Goal: Task Accomplishment & Management: Complete application form

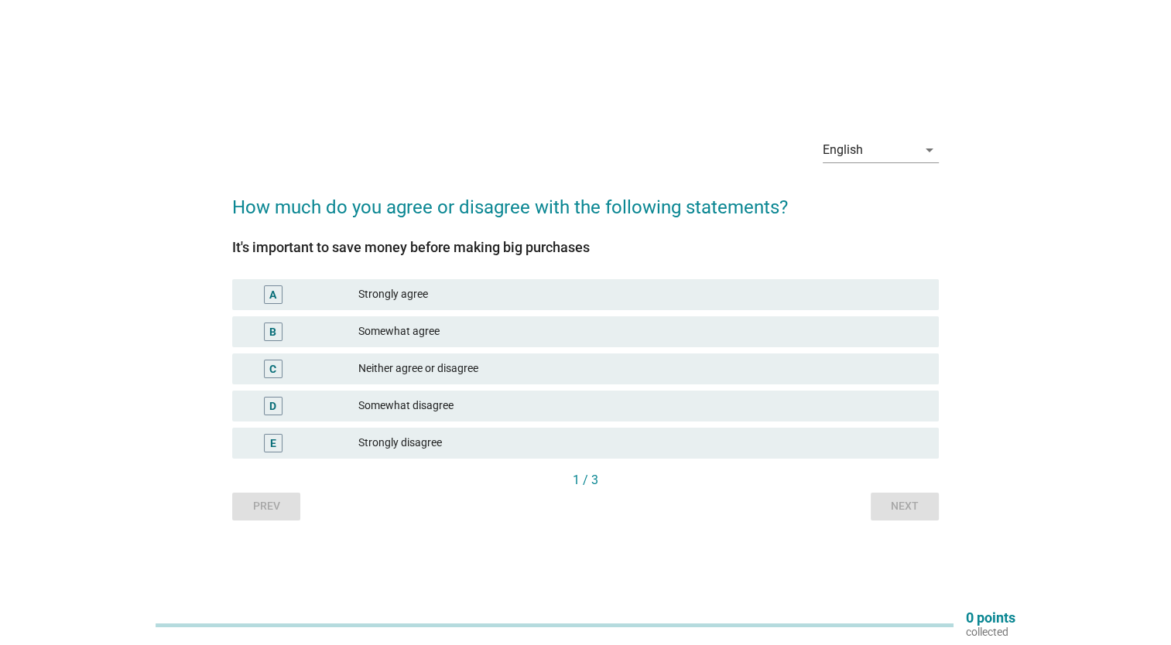
click at [549, 299] on div "Strongly agree" at bounding box center [642, 295] width 568 height 19
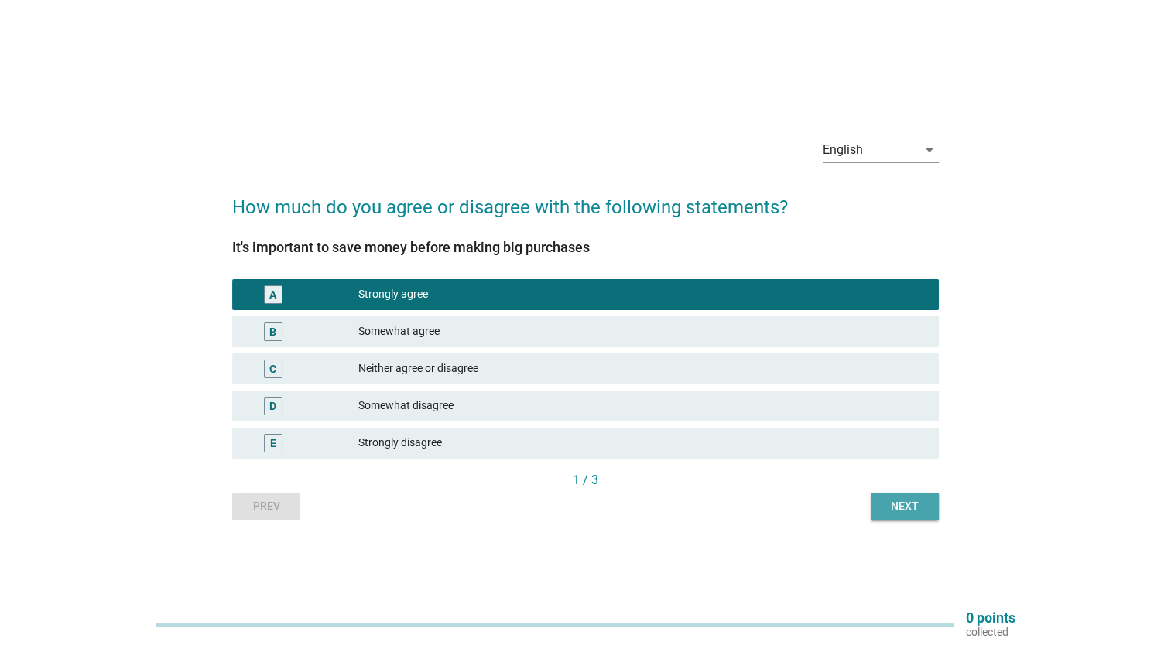
click at [914, 501] on div "Next" at bounding box center [904, 506] width 43 height 16
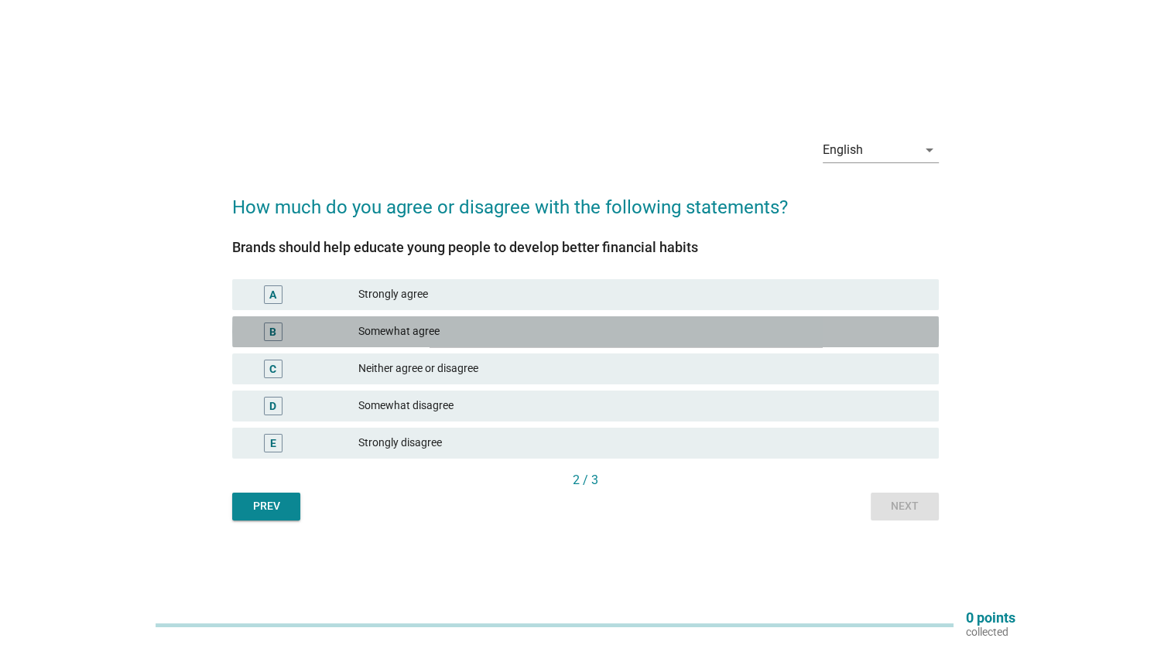
click at [820, 334] on div "Somewhat agree" at bounding box center [642, 332] width 568 height 19
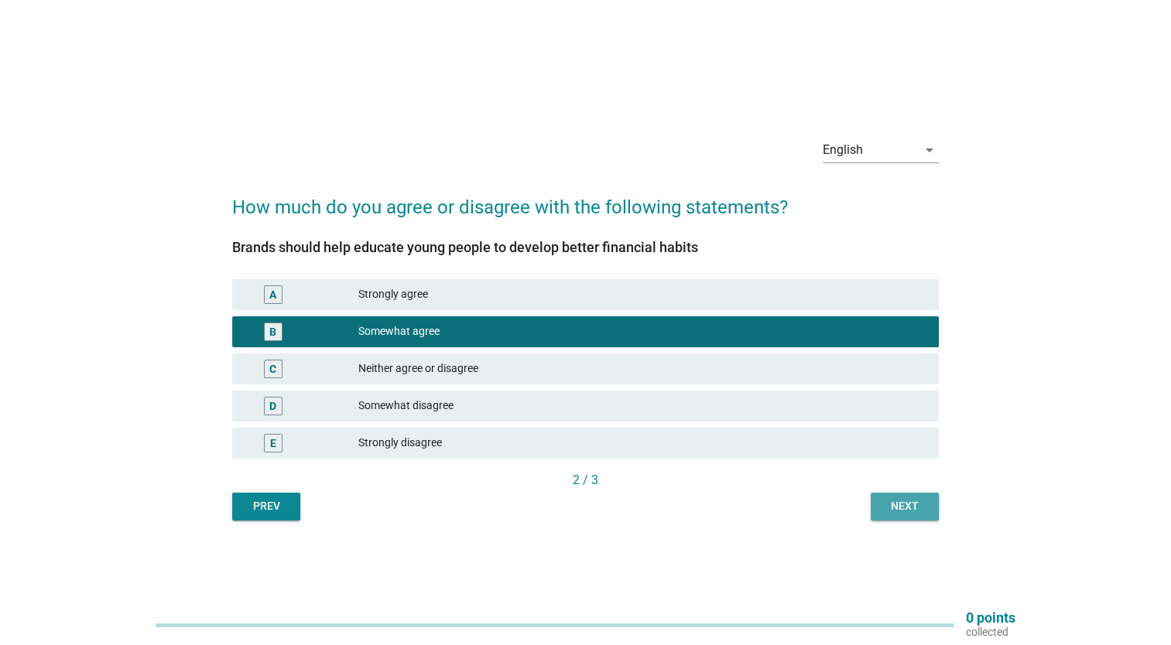
click at [923, 507] on div "Next" at bounding box center [904, 506] width 43 height 16
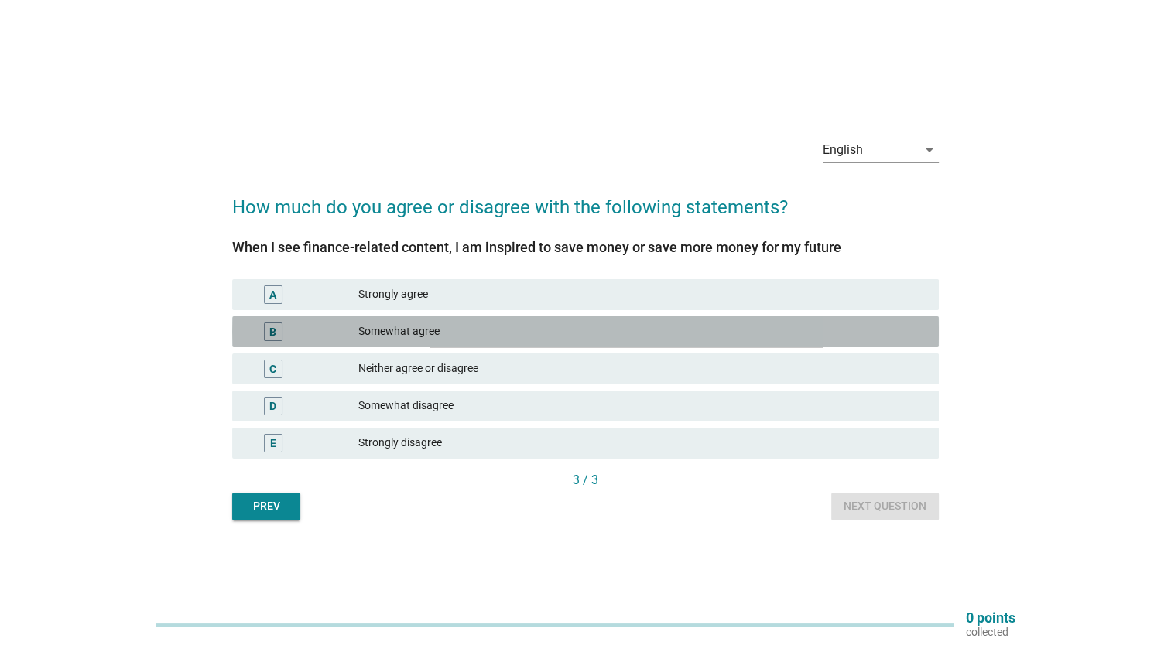
click at [846, 334] on div "Somewhat agree" at bounding box center [642, 332] width 568 height 19
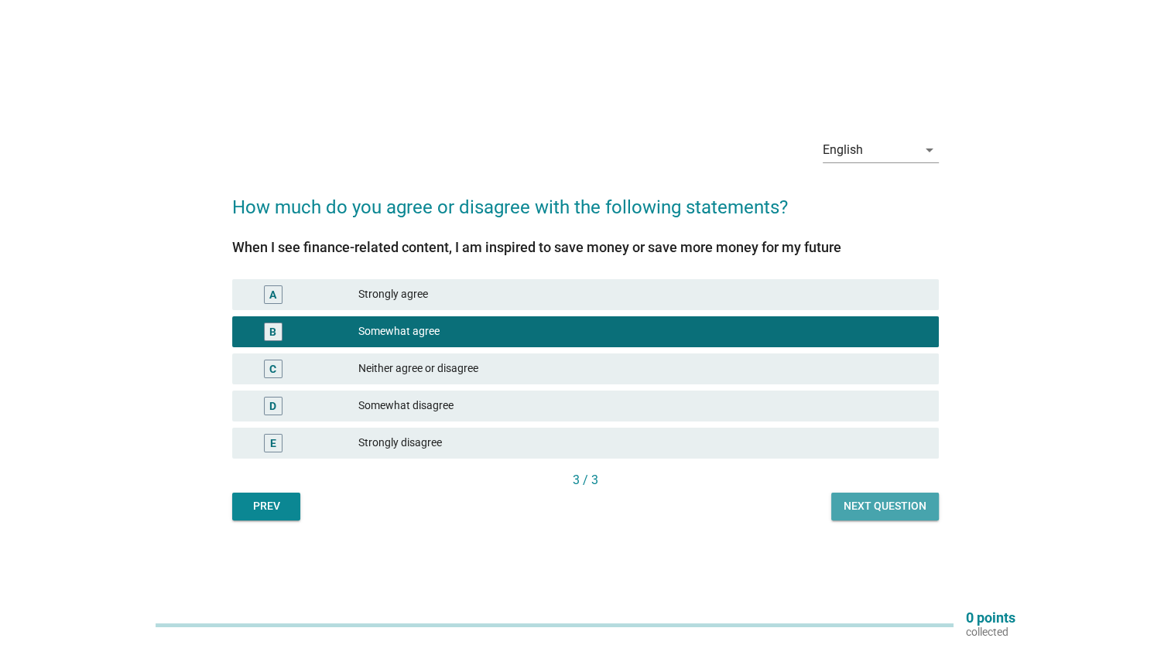
click at [883, 505] on div "Next question" at bounding box center [885, 506] width 83 height 16
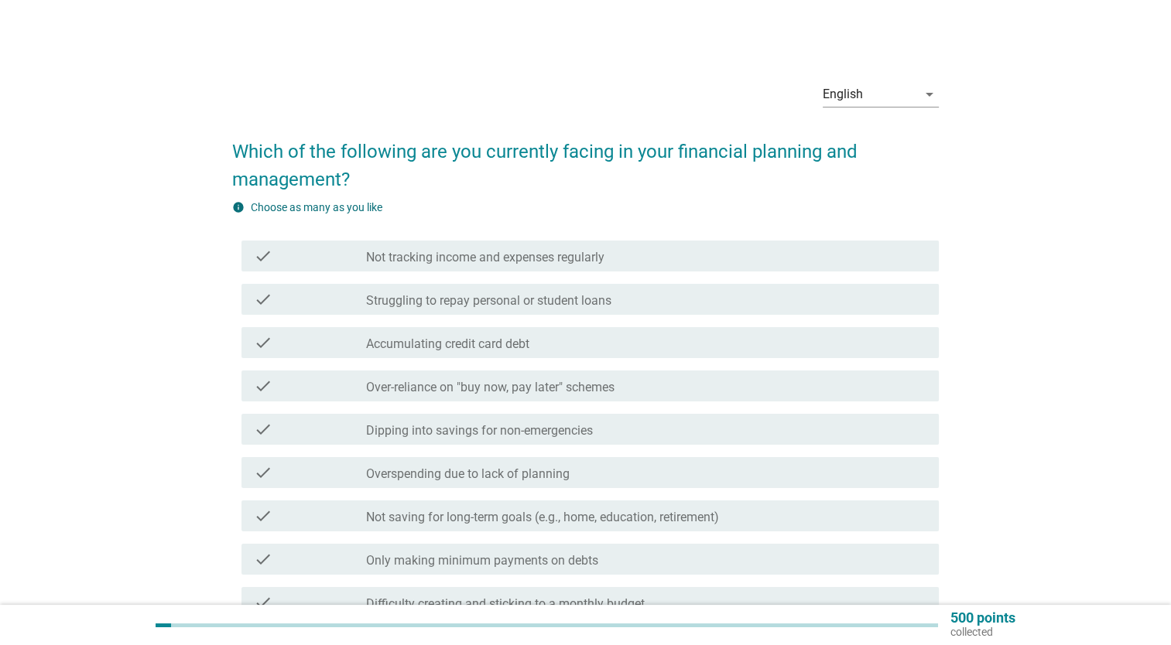
click at [657, 471] on div "check_box_outline_blank Overspending due to lack of planning" at bounding box center [646, 473] width 560 height 19
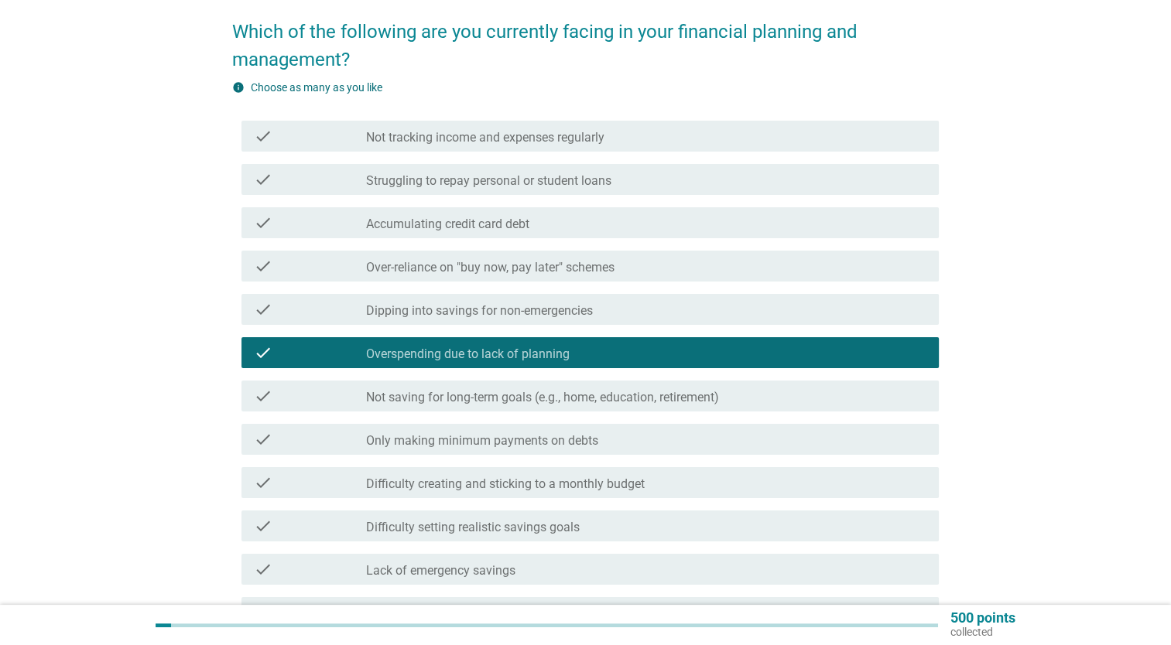
scroll to position [121, 0]
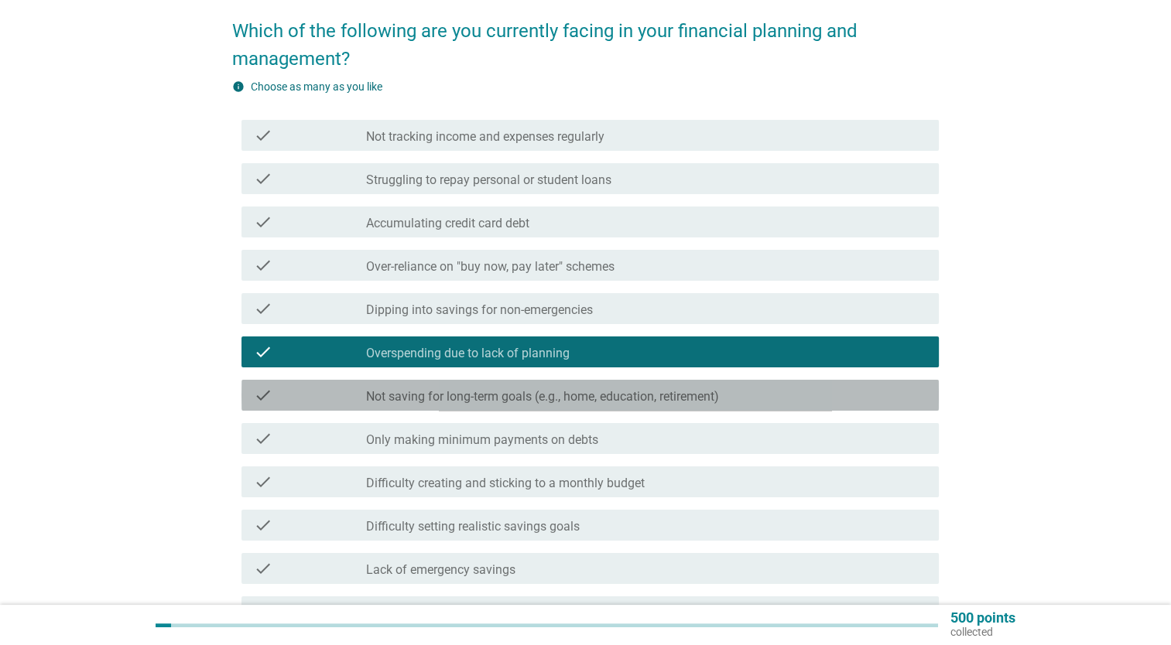
click at [683, 399] on label "Not saving for long-term goals (e.g., home, education, retirement)" at bounding box center [542, 396] width 353 height 15
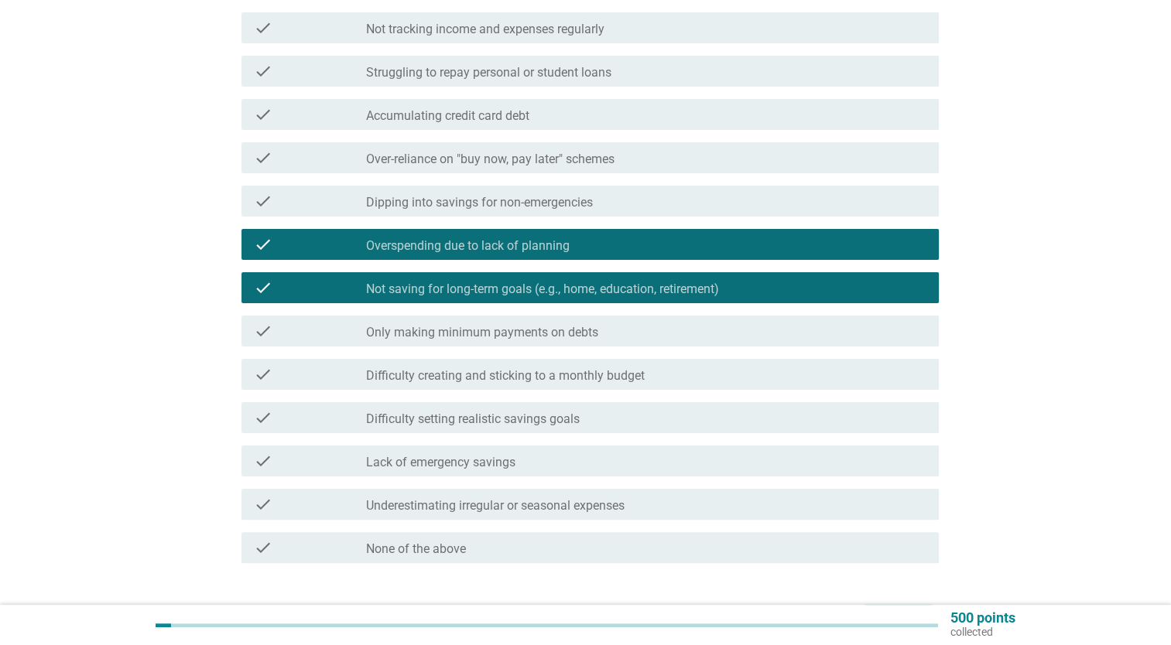
scroll to position [322, 0]
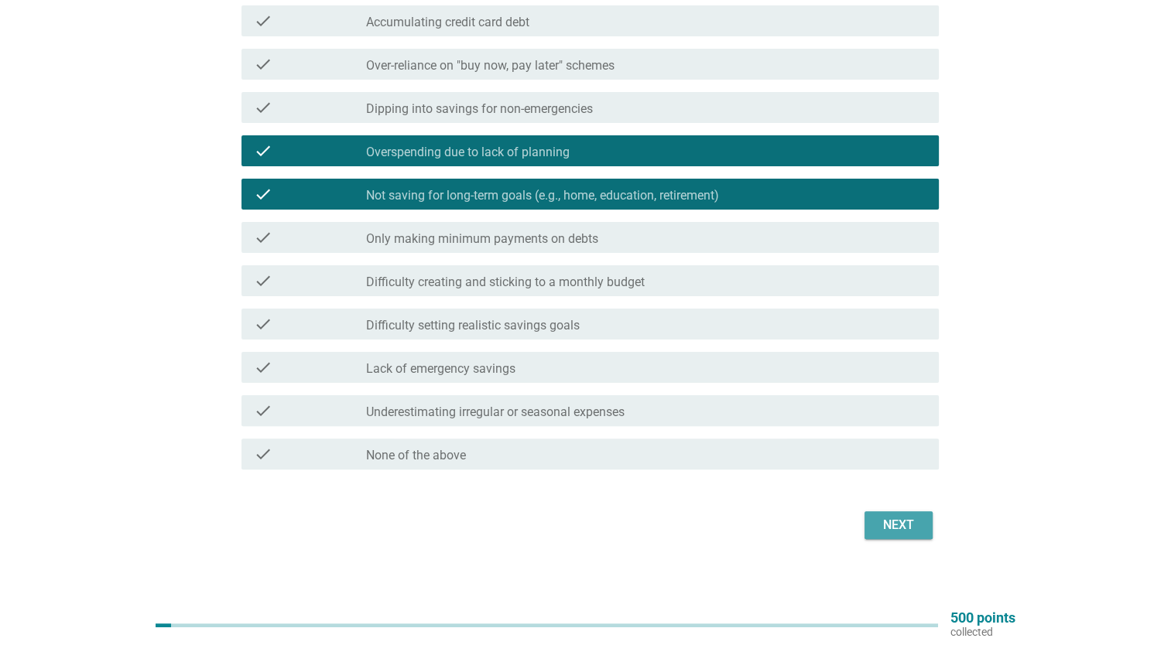
click at [888, 527] on div "Next" at bounding box center [898, 525] width 43 height 19
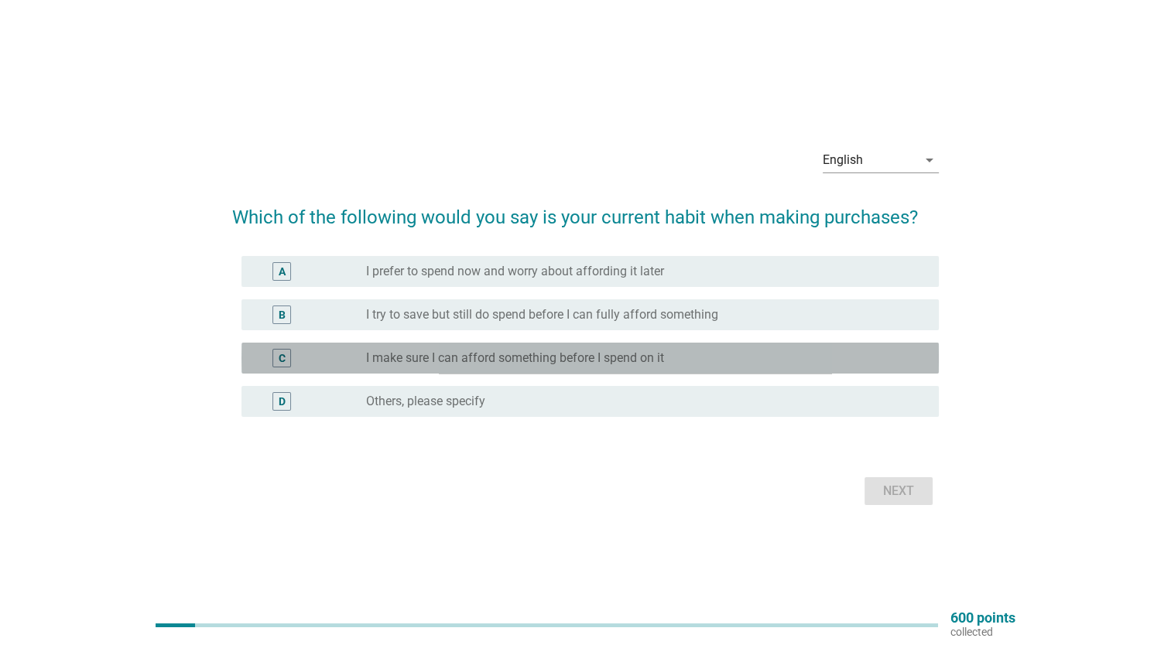
click at [850, 367] on div "radio_button_unchecked I make sure I can afford something before I spend on it" at bounding box center [646, 358] width 560 height 19
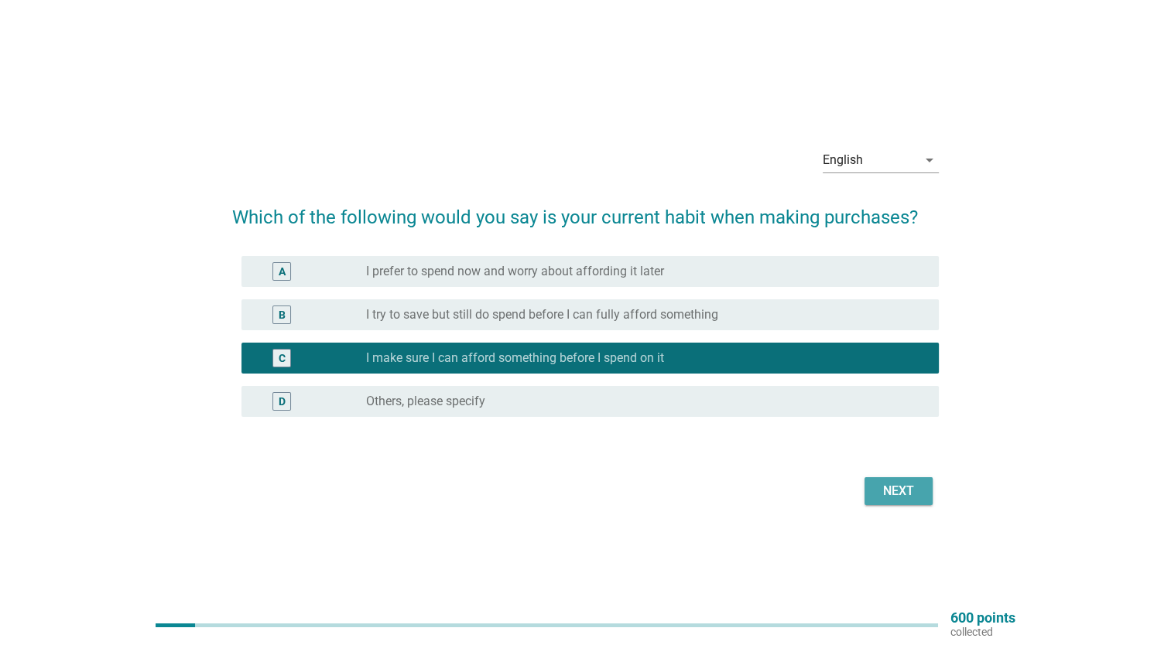
click at [901, 494] on div "Next" at bounding box center [898, 491] width 43 height 19
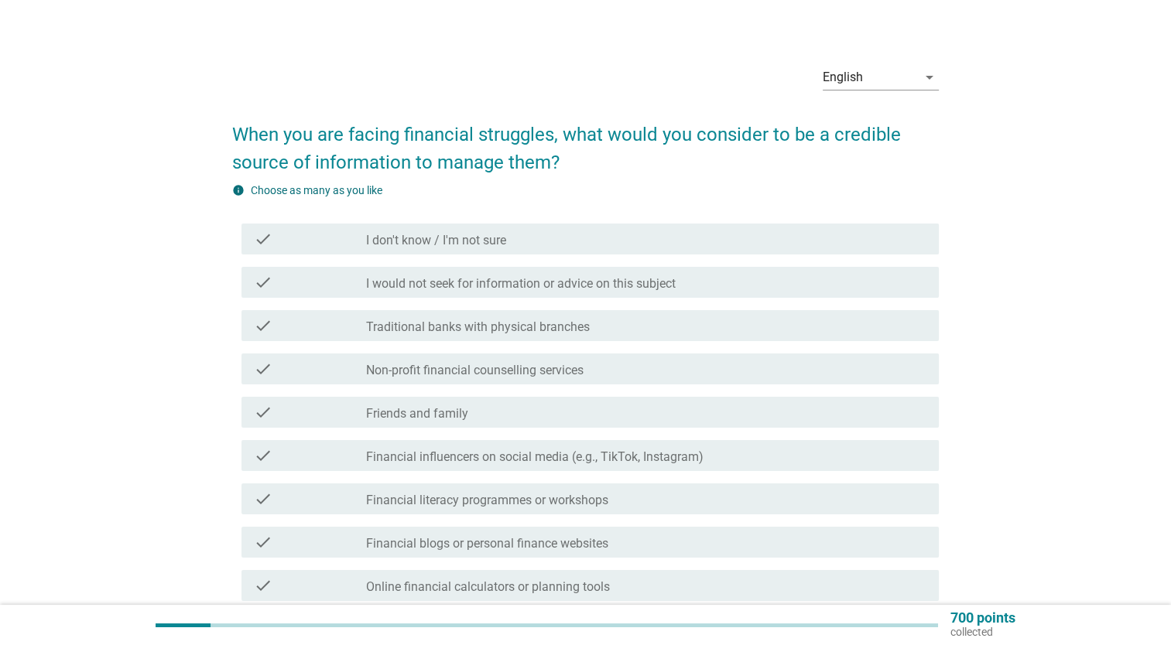
scroll to position [18, 0]
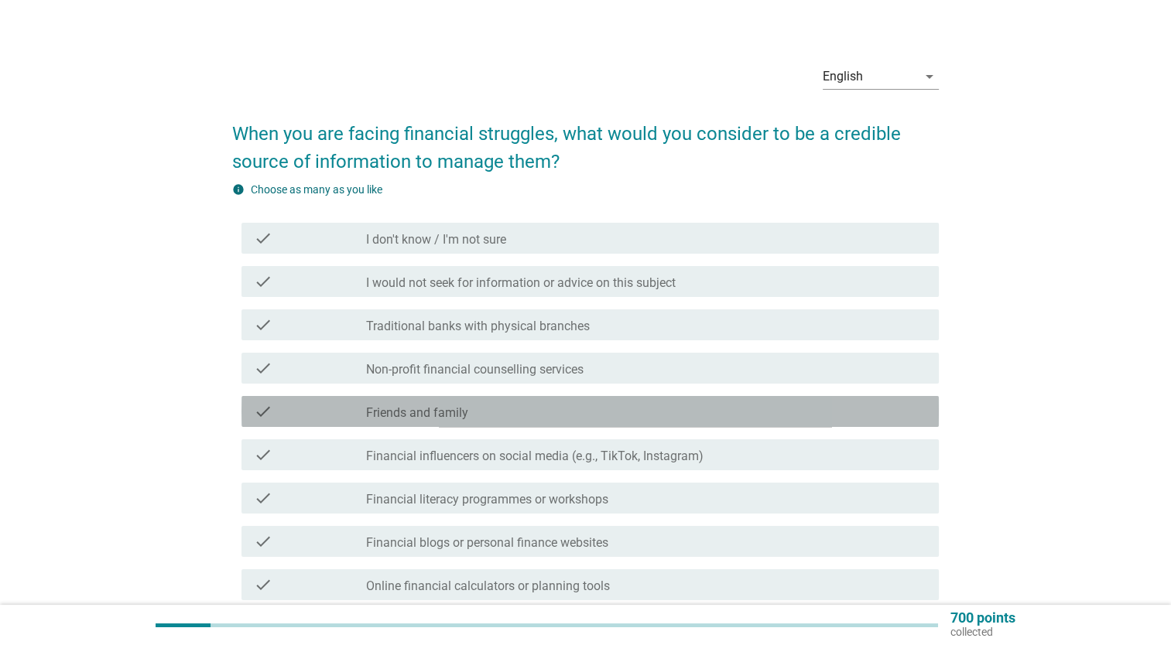
click at [700, 405] on div "check_box_outline_blank Friends and family" at bounding box center [646, 411] width 560 height 19
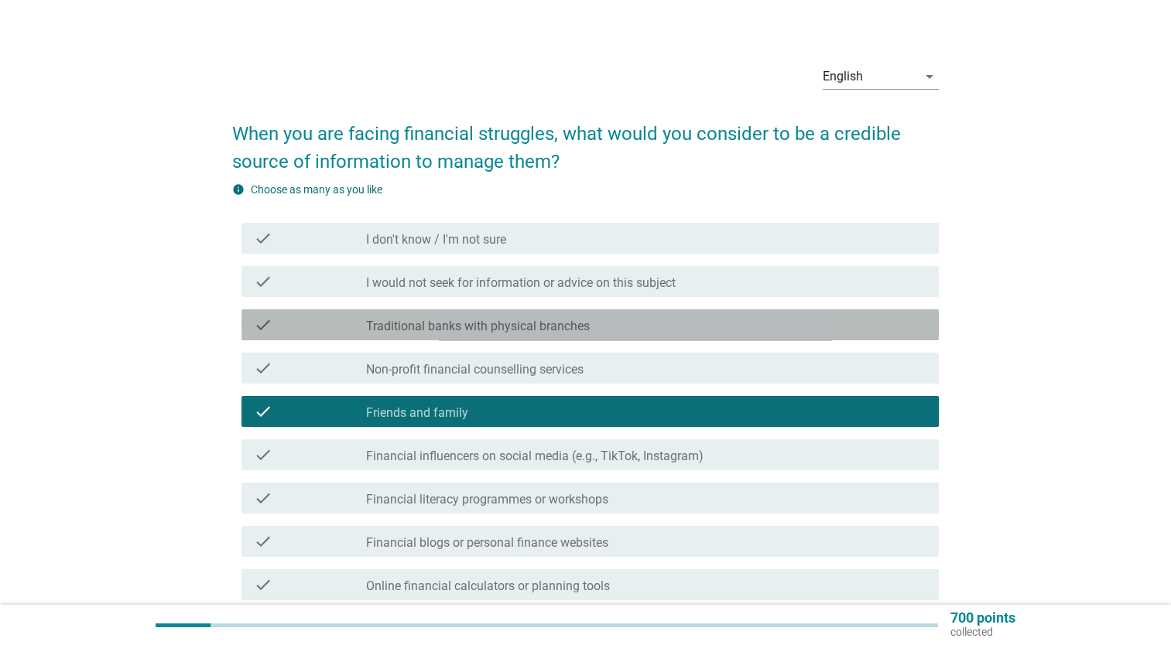
click at [679, 326] on div "check_box_outline_blank Traditional banks with physical branches" at bounding box center [646, 325] width 560 height 19
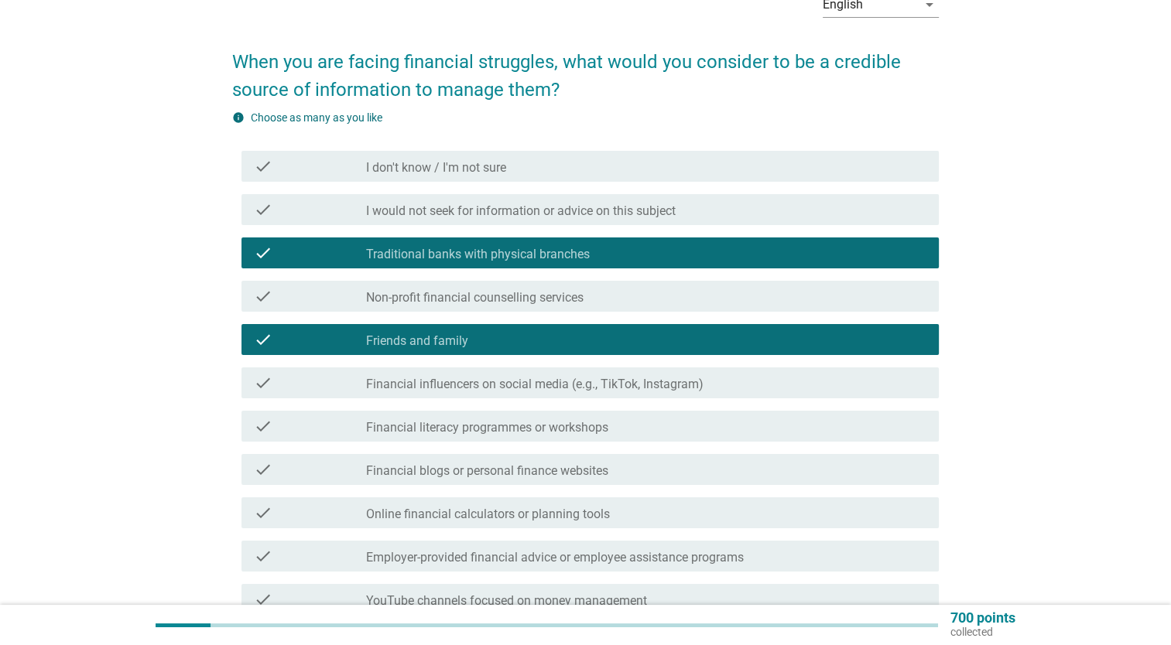
scroll to position [101, 0]
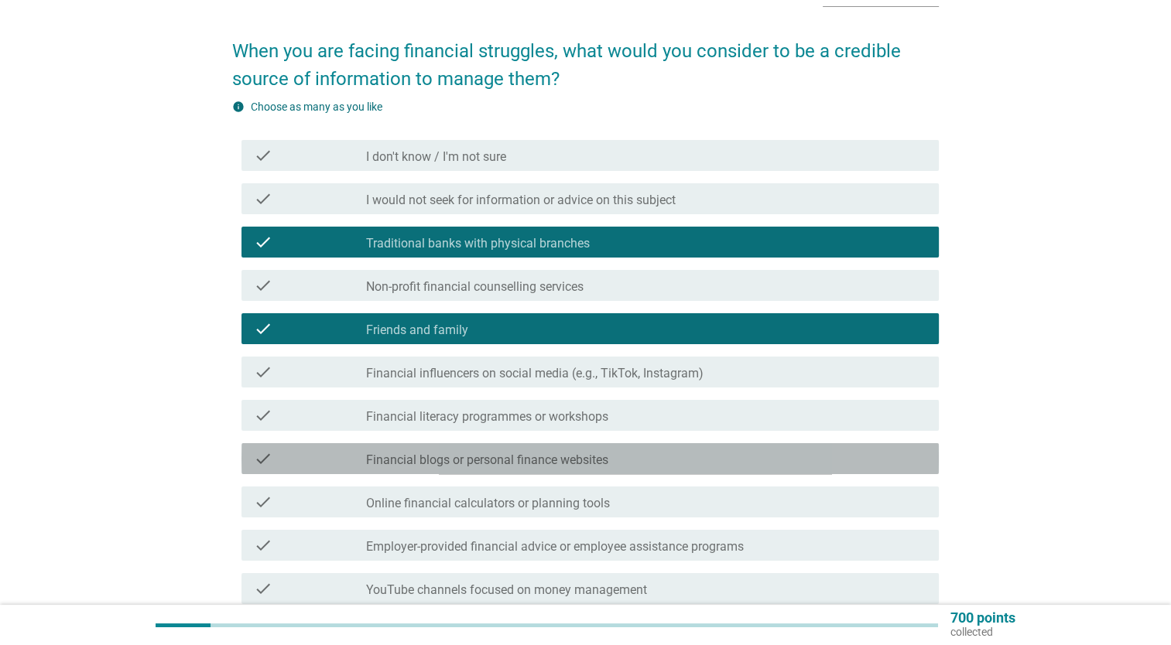
click at [659, 464] on div "check_box_outline_blank Financial blogs or personal finance websites" at bounding box center [646, 459] width 560 height 19
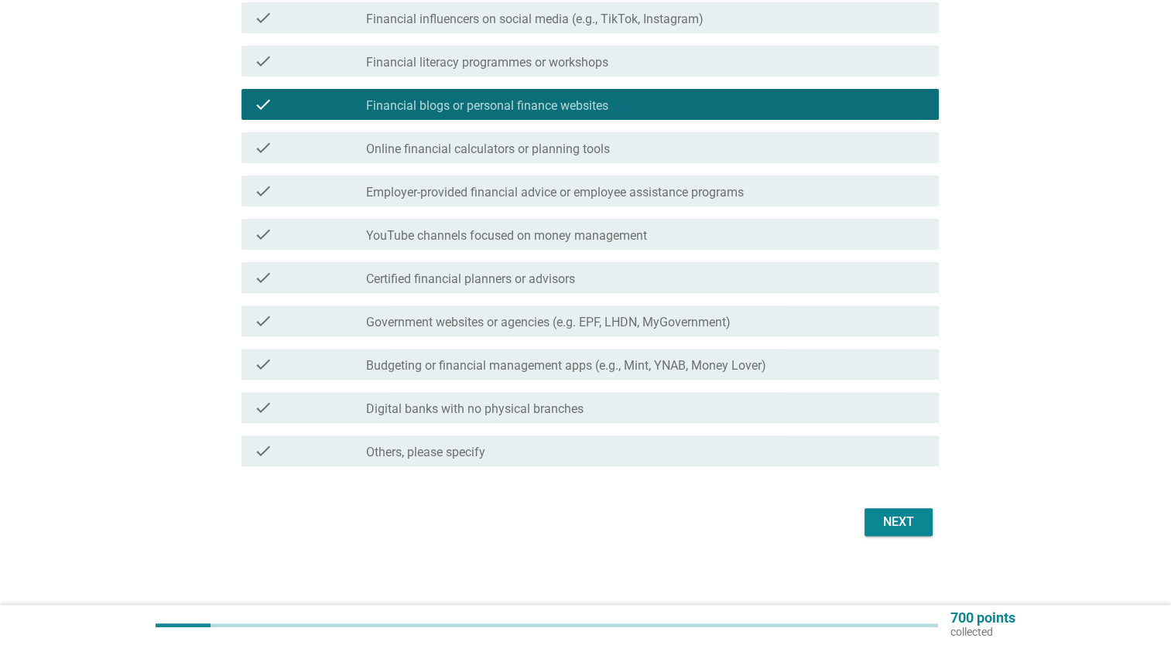
scroll to position [460, 0]
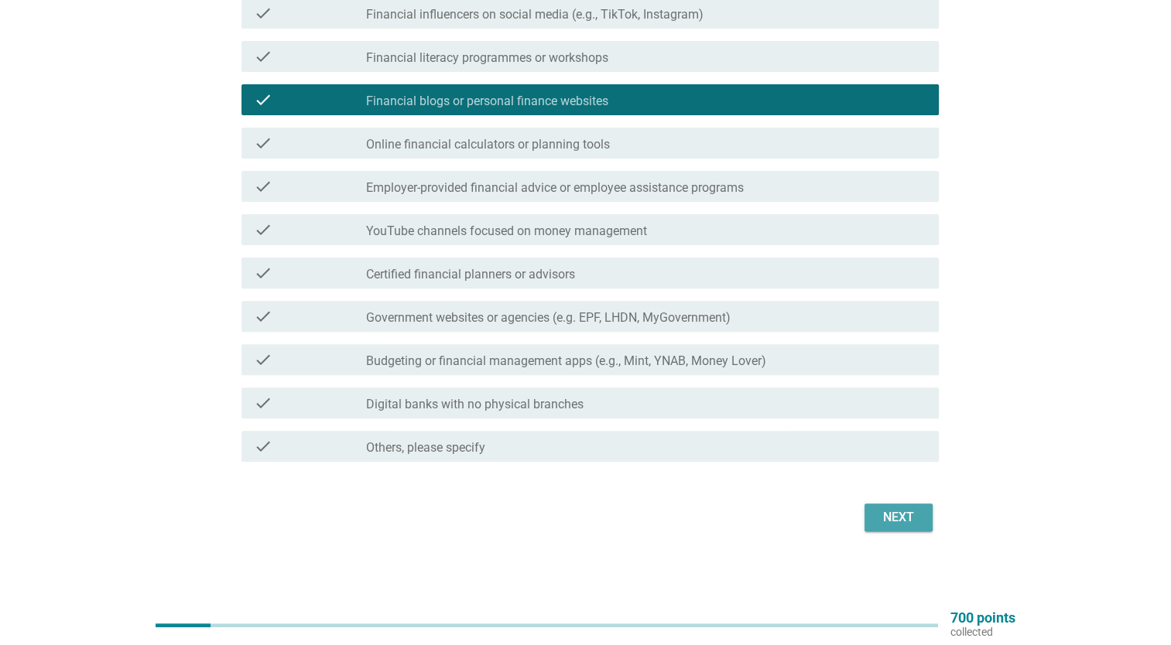
click at [885, 516] on div "Next" at bounding box center [898, 517] width 43 height 19
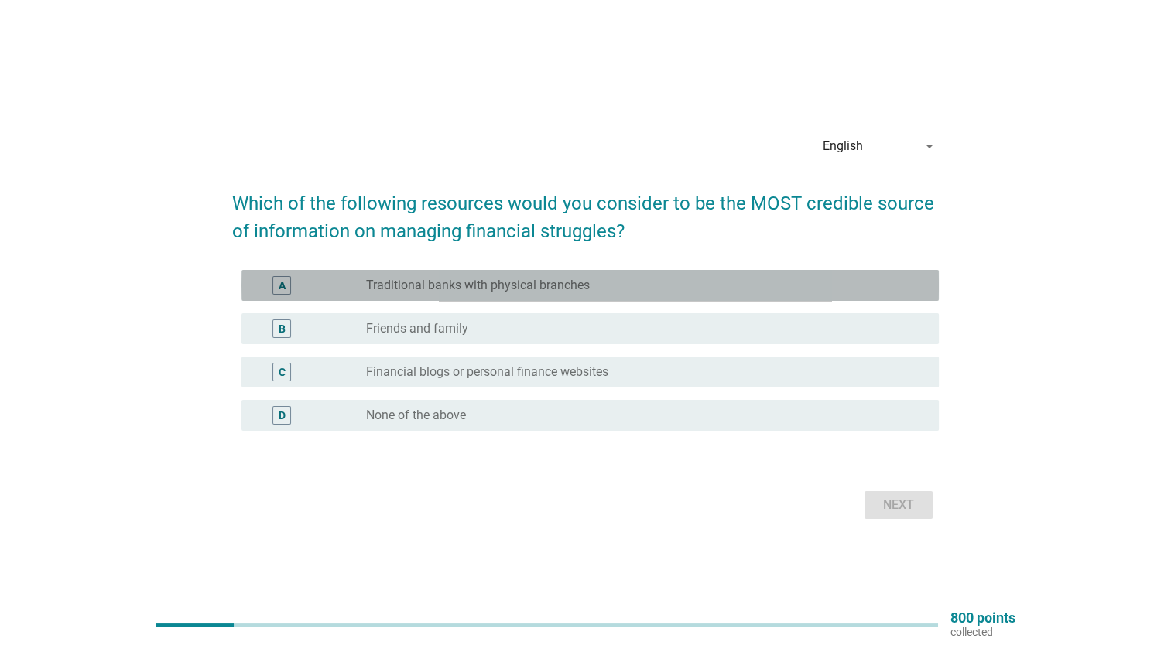
click at [842, 297] on div "A radio_button_unchecked Traditional banks with physical branches" at bounding box center [589, 285] width 697 height 31
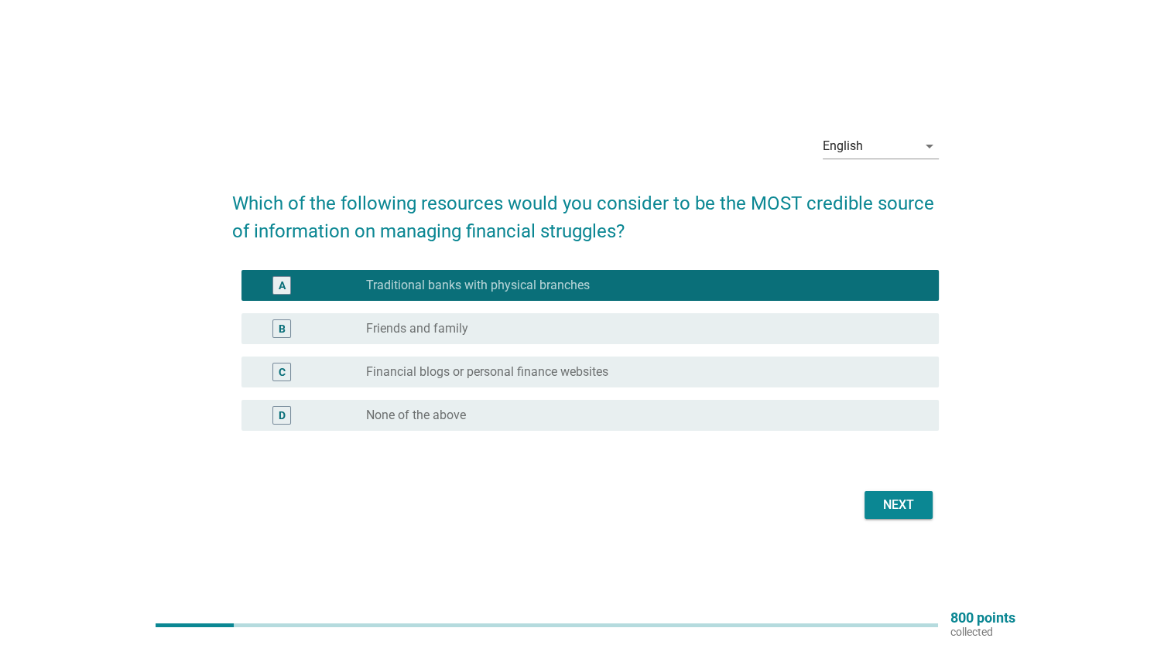
click at [888, 490] on div "Next" at bounding box center [585, 505] width 707 height 37
click at [881, 505] on div "Next" at bounding box center [898, 505] width 43 height 19
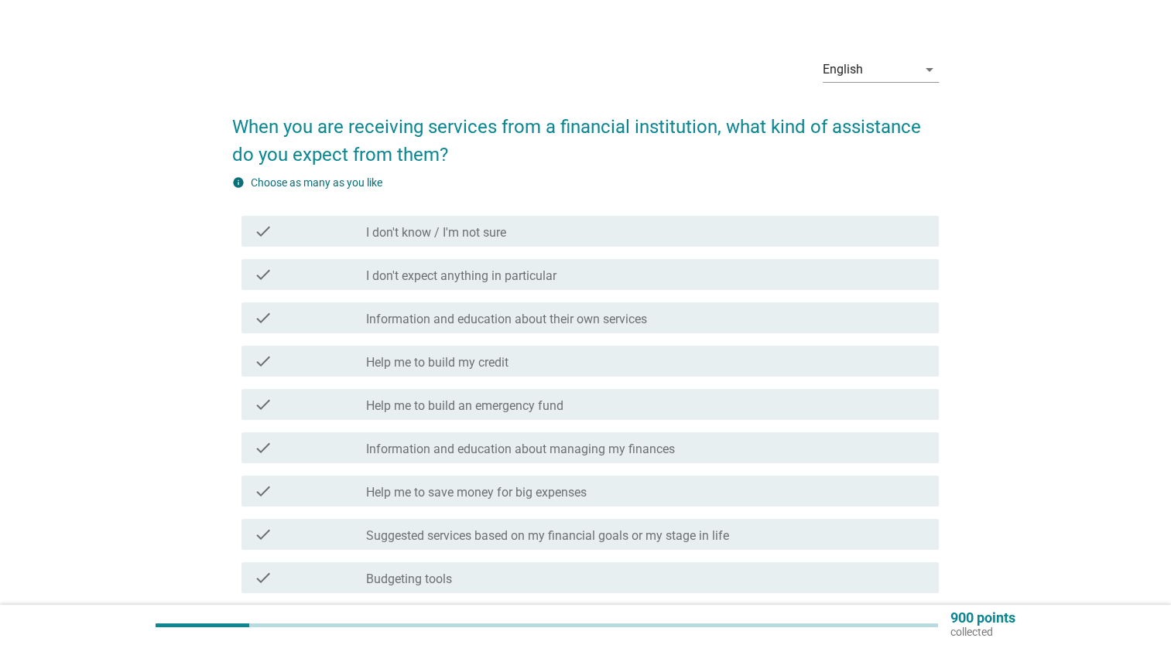
scroll to position [25, 0]
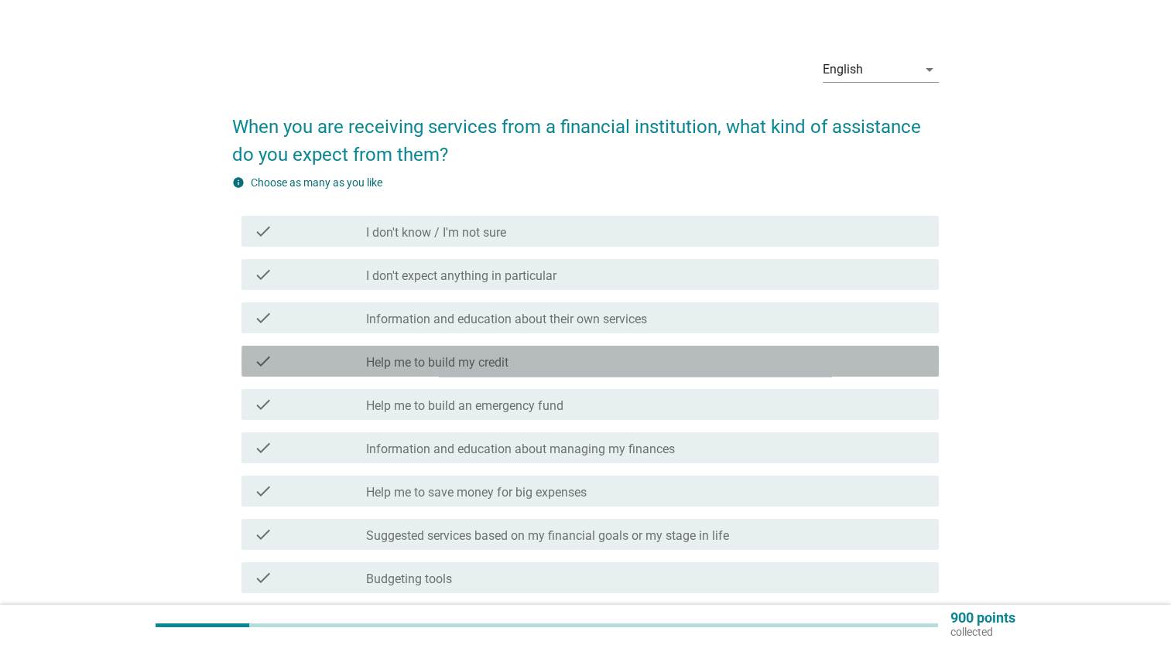
click at [820, 364] on div "check_box_outline_blank Help me to build my credit" at bounding box center [646, 361] width 560 height 19
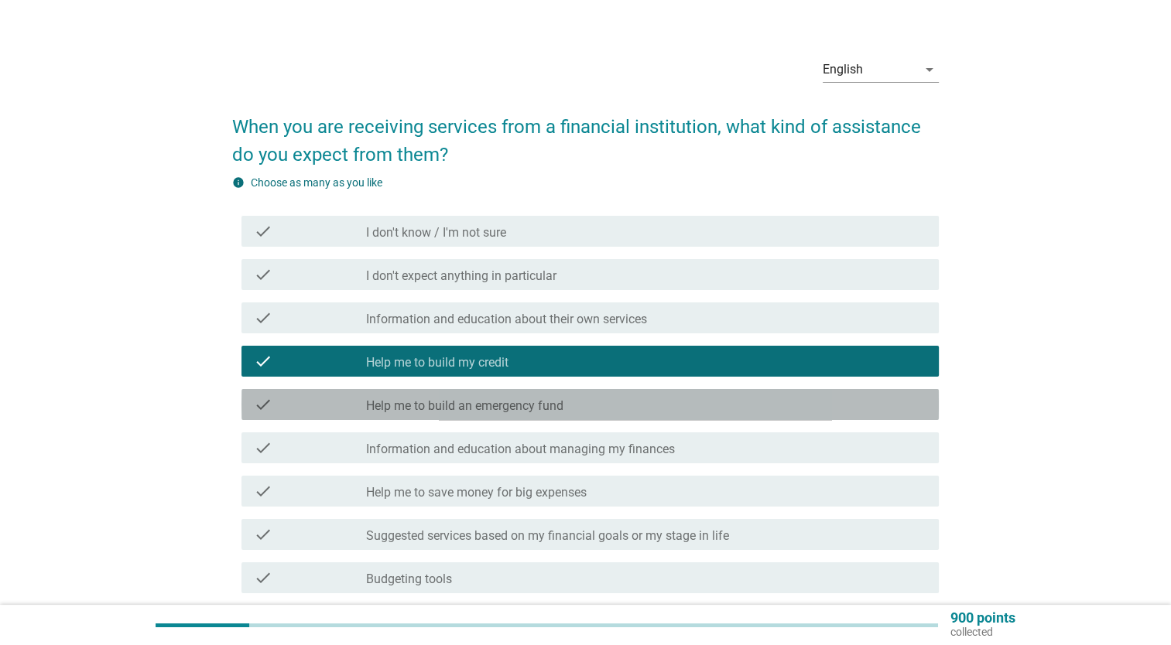
click at [811, 405] on div "check_box_outline_blank Help me to build an emergency fund" at bounding box center [646, 404] width 560 height 19
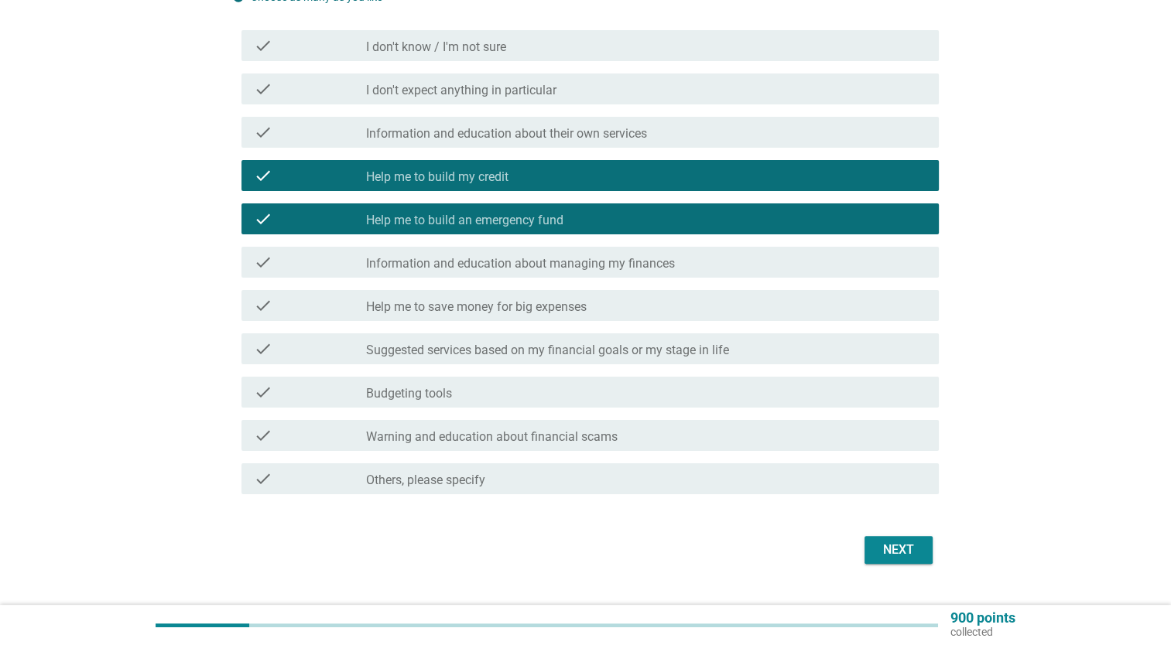
scroll to position [212, 0]
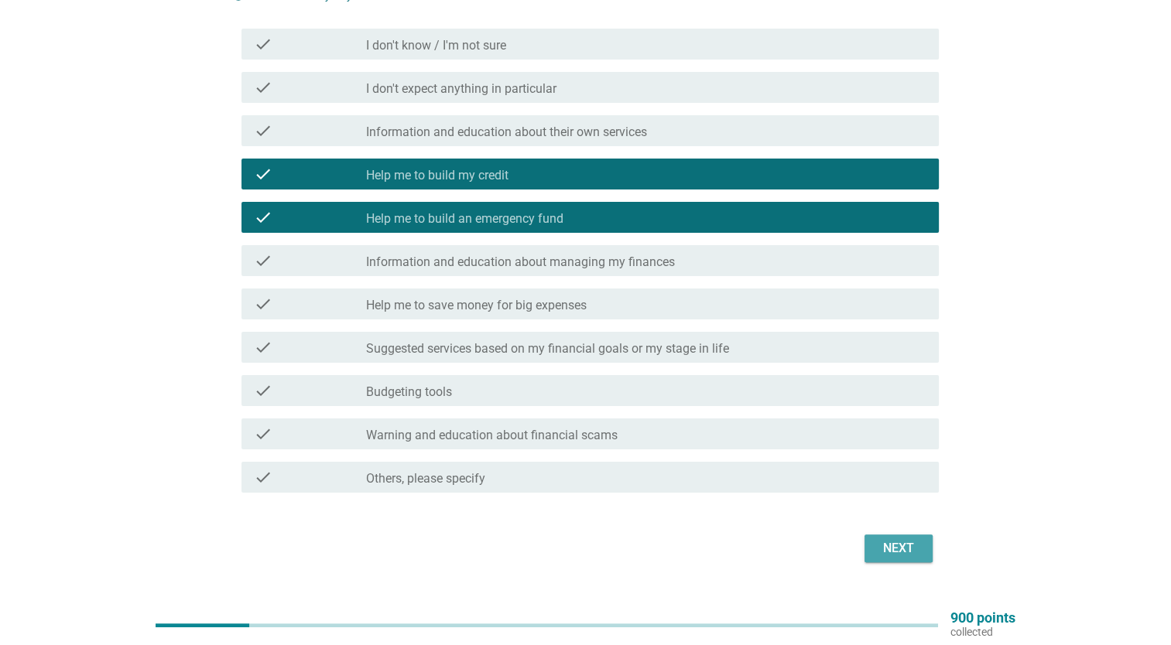
click at [877, 548] on div "Next" at bounding box center [898, 548] width 43 height 19
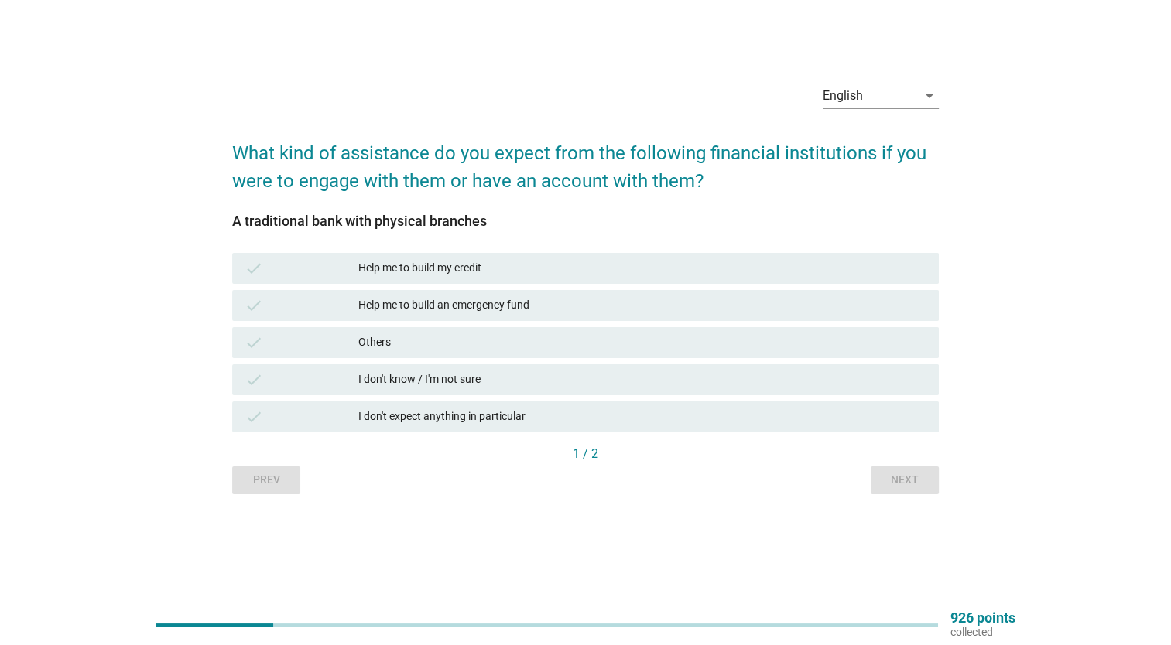
scroll to position [0, 0]
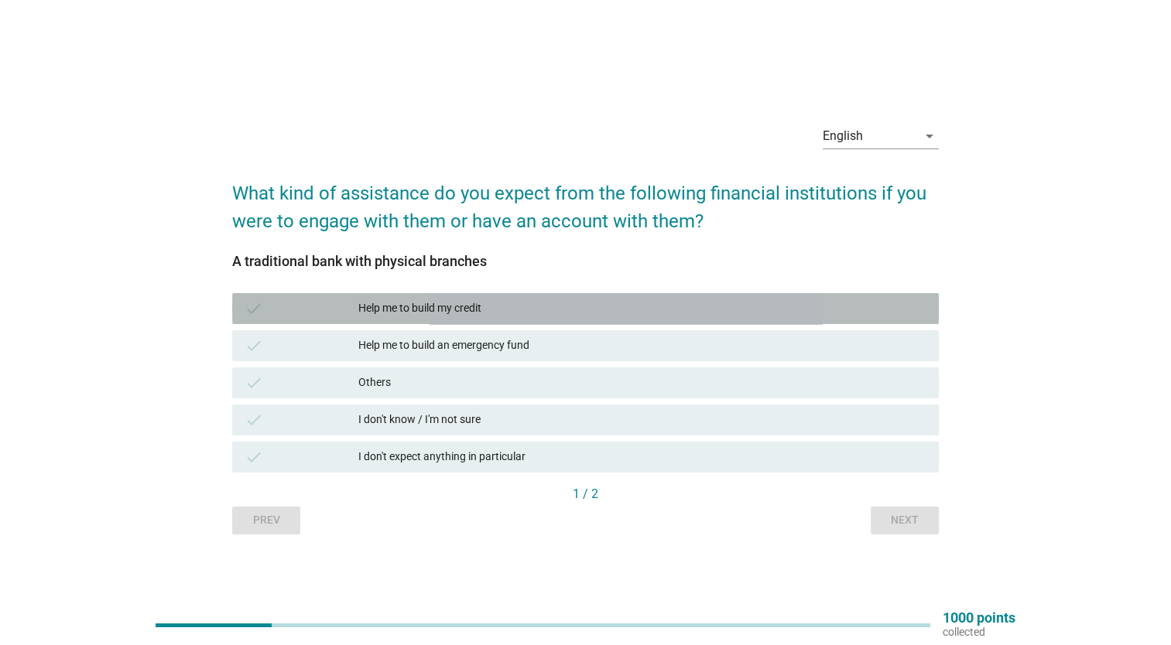
click at [856, 316] on div "Help me to build my credit" at bounding box center [642, 308] width 568 height 19
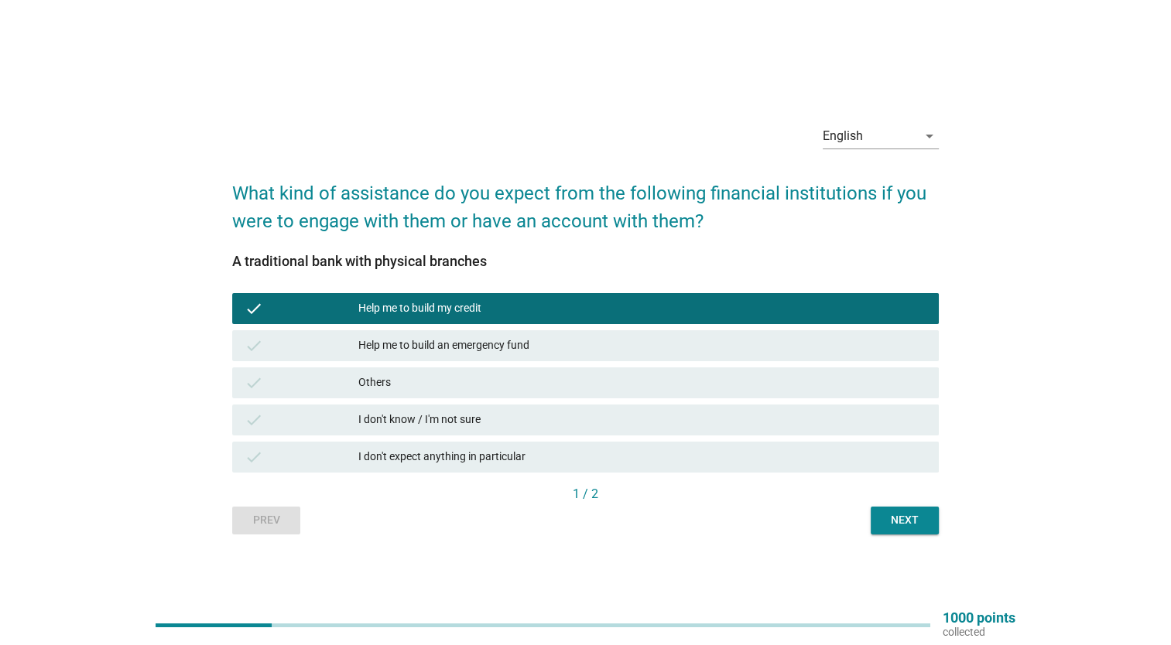
click at [889, 508] on button "Next" at bounding box center [905, 521] width 68 height 28
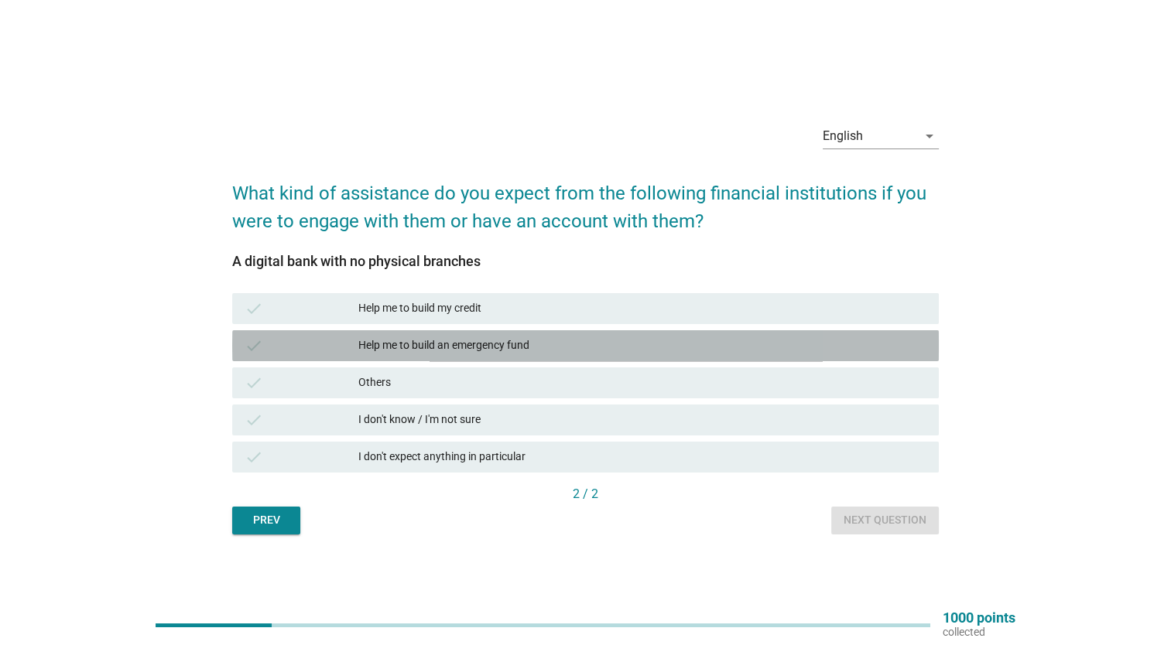
click at [864, 332] on div "check Help me to build an emergency fund" at bounding box center [585, 345] width 707 height 31
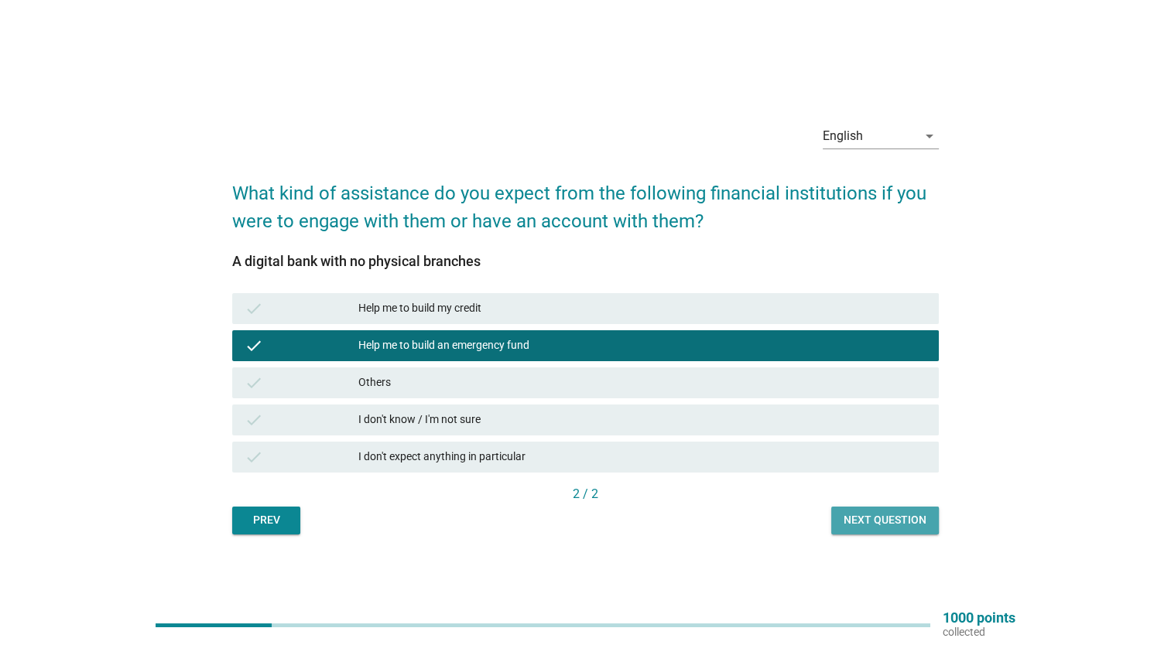
click at [873, 511] on button "Next question" at bounding box center [885, 521] width 108 height 28
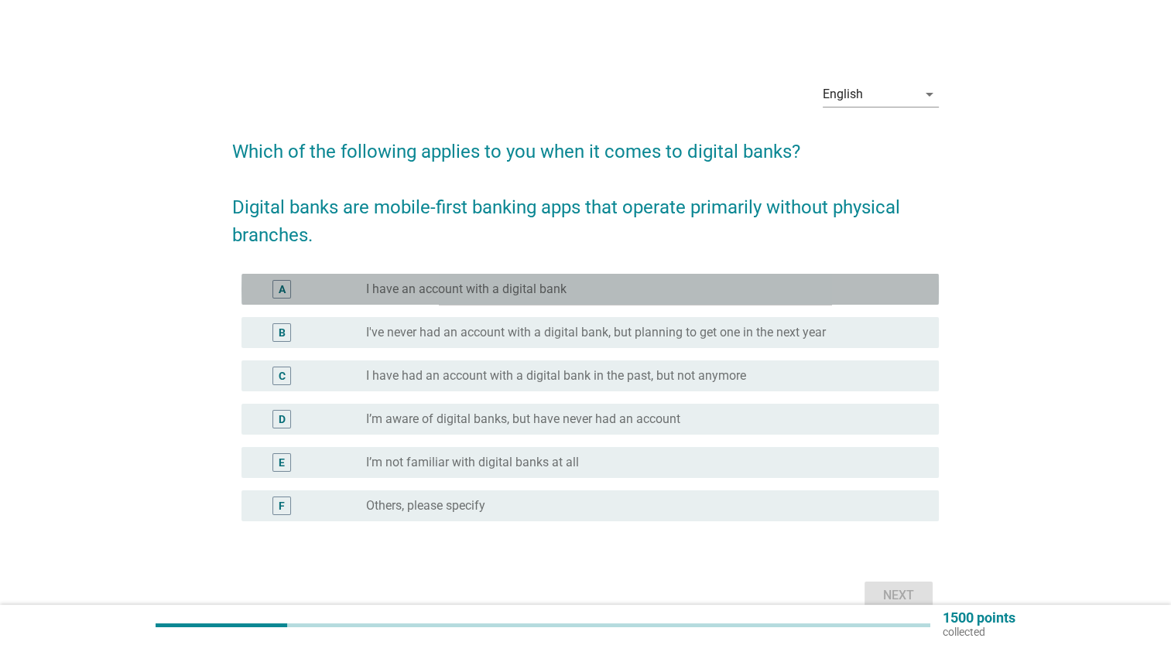
click at [890, 300] on div "A radio_button_unchecked I have an account with a digital bank" at bounding box center [589, 289] width 697 height 31
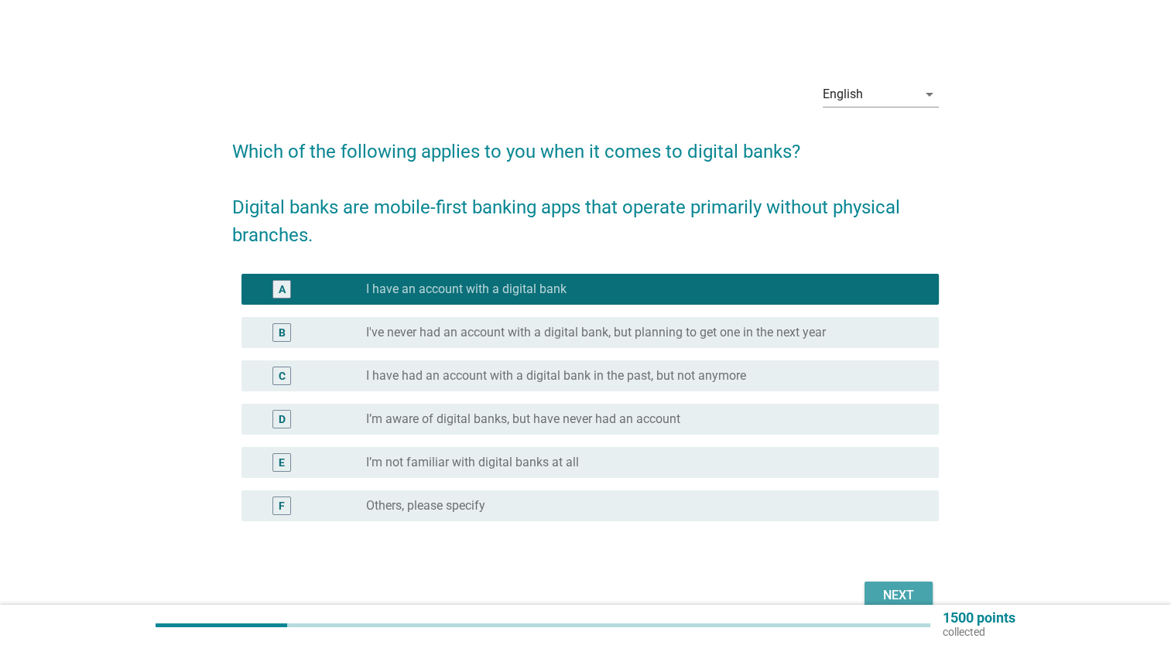
click at [867, 589] on button "Next" at bounding box center [898, 596] width 68 height 28
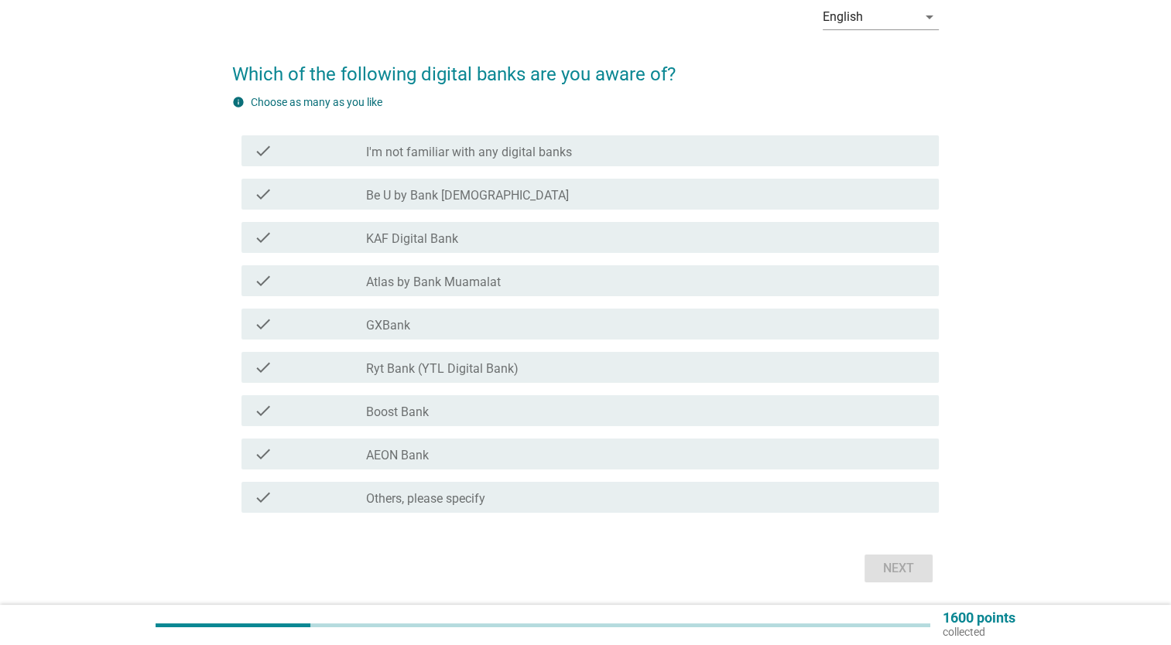
scroll to position [95, 0]
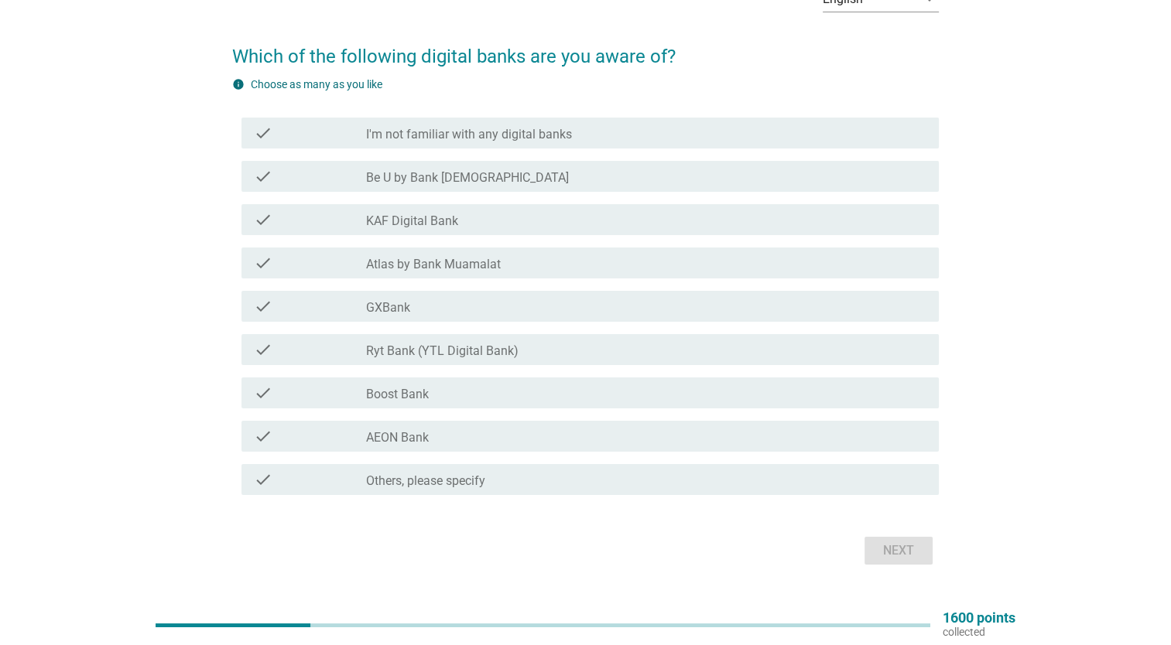
click at [852, 460] on div "check check_box_outline_blank Others, please specify" at bounding box center [585, 479] width 707 height 43
click at [832, 440] on div "check_box_outline_blank AEON Bank" at bounding box center [646, 436] width 560 height 19
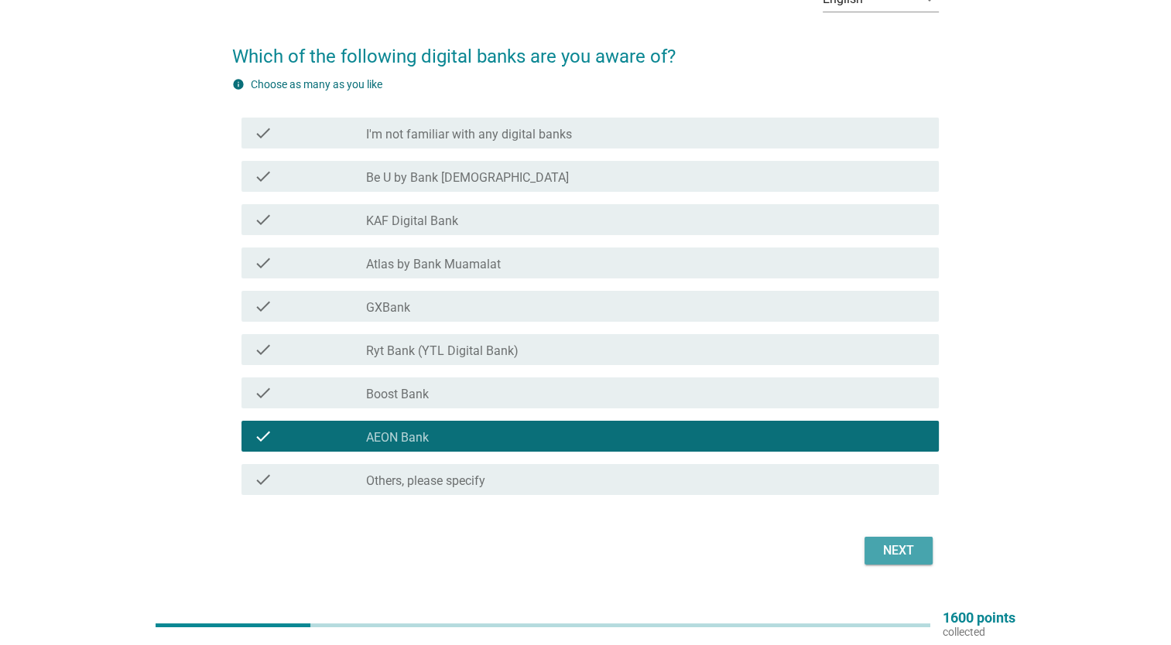
click at [886, 538] on button "Next" at bounding box center [898, 551] width 68 height 28
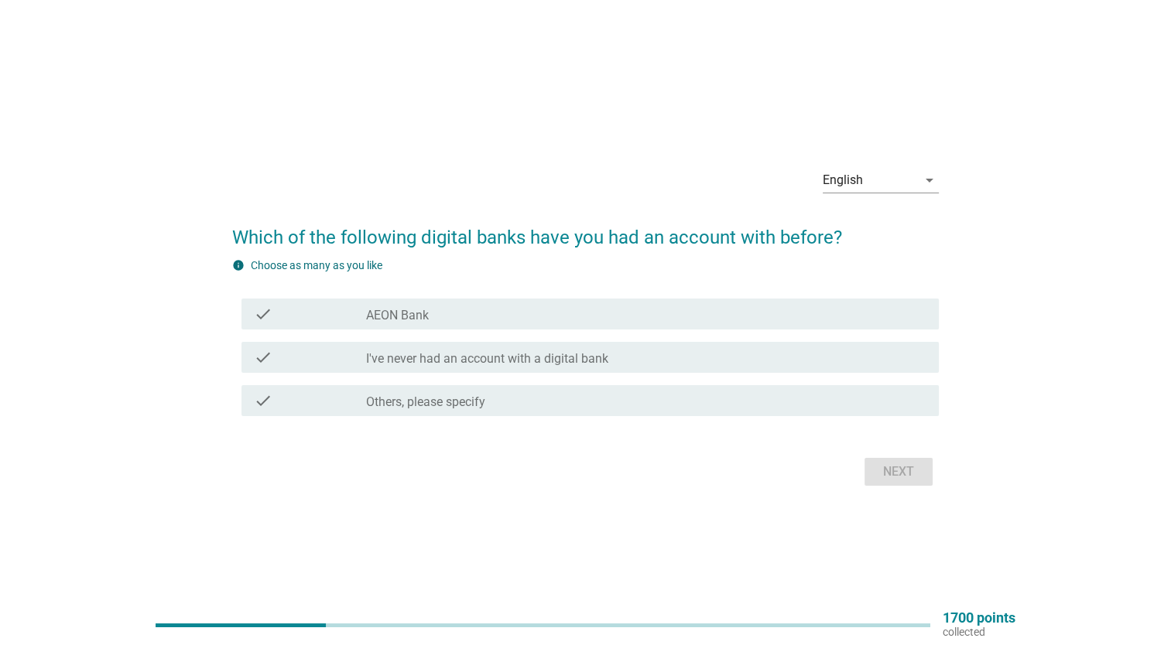
click at [871, 322] on div "check_box_outline_blank AEON Bank" at bounding box center [646, 314] width 560 height 19
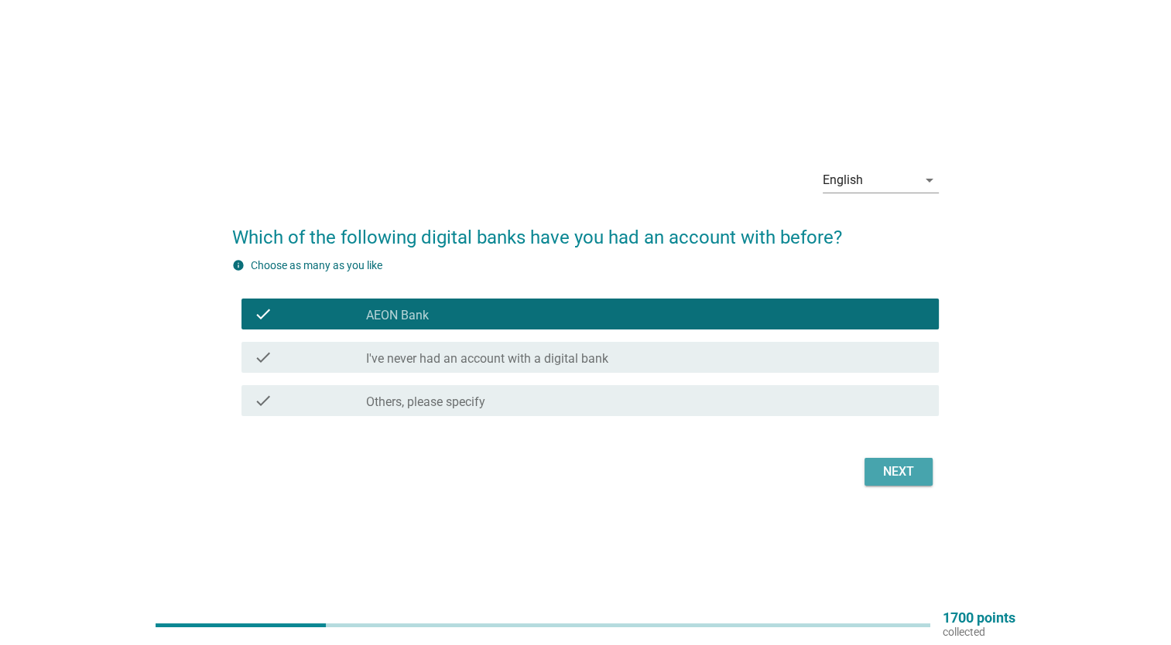
click at [895, 459] on button "Next" at bounding box center [898, 472] width 68 height 28
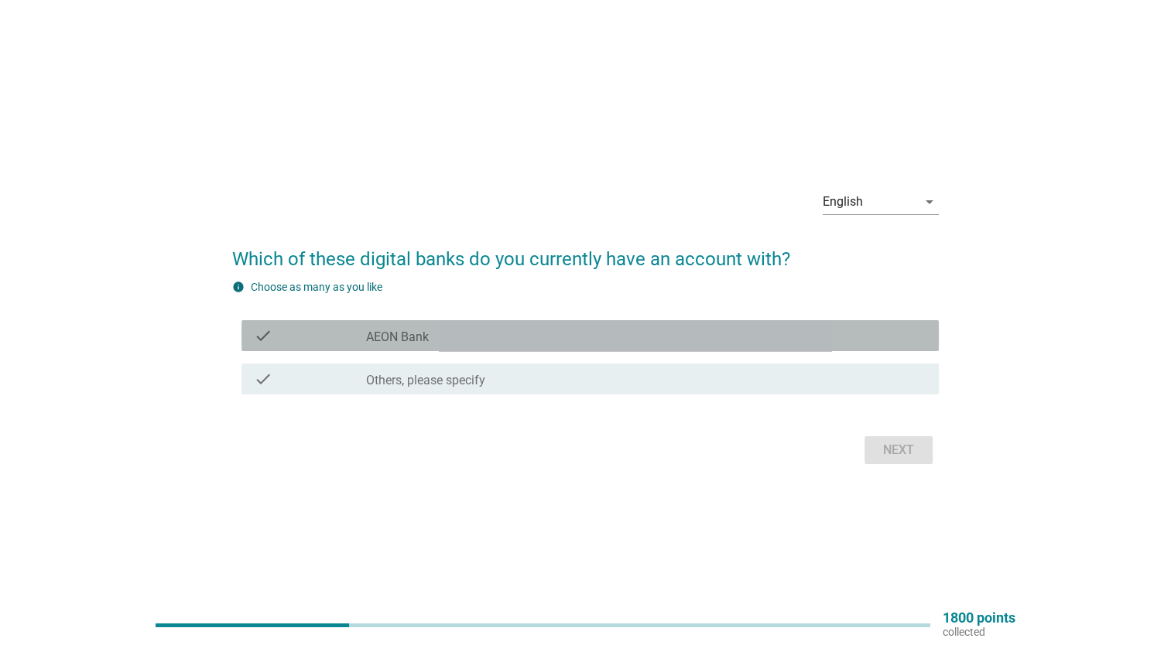
click at [867, 333] on div "check_box_outline_blank AEON Bank" at bounding box center [646, 336] width 560 height 19
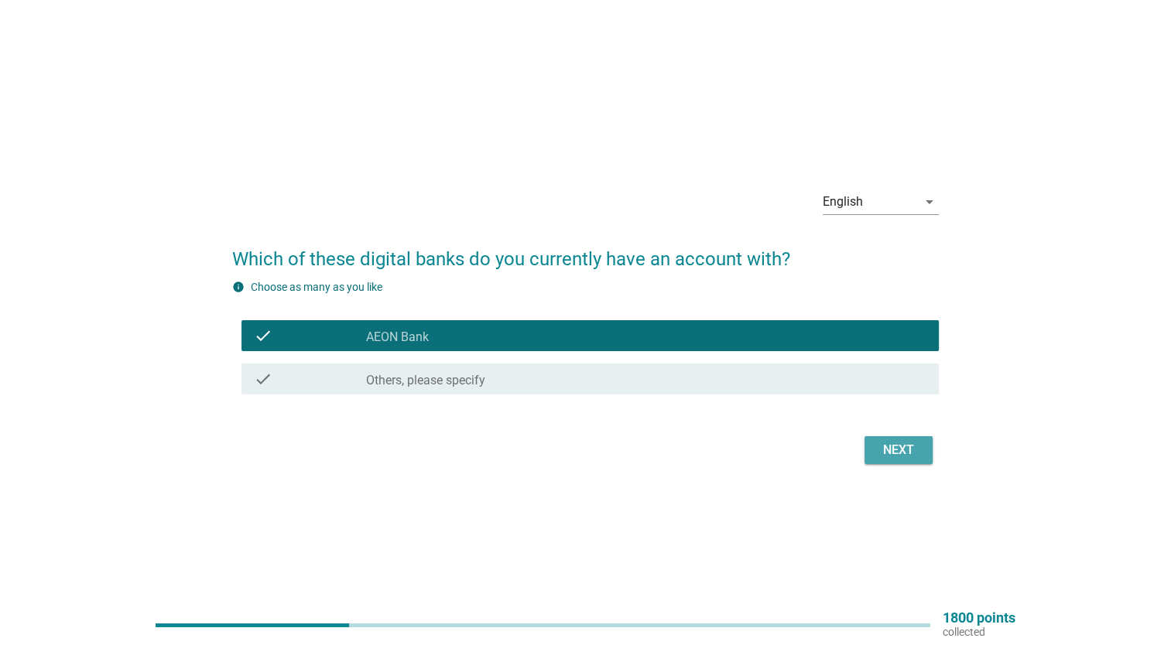
click at [891, 454] on div "Next" at bounding box center [898, 450] width 43 height 19
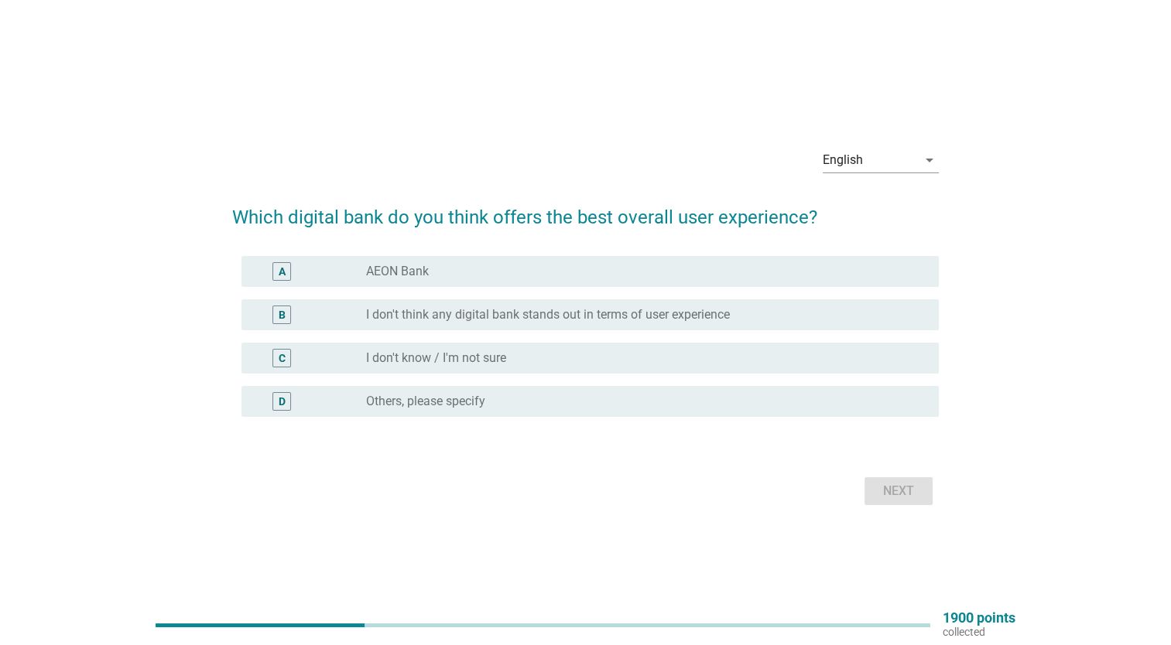
click at [843, 265] on div "radio_button_unchecked AEON Bank" at bounding box center [640, 271] width 548 height 15
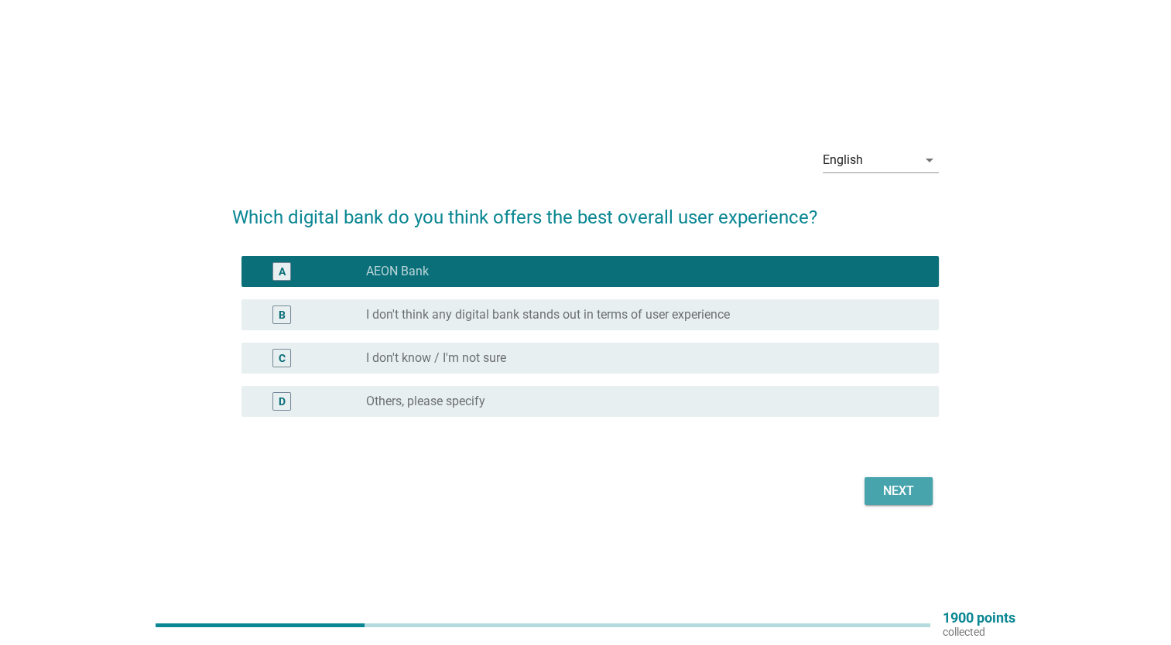
click at [888, 481] on button "Next" at bounding box center [898, 491] width 68 height 28
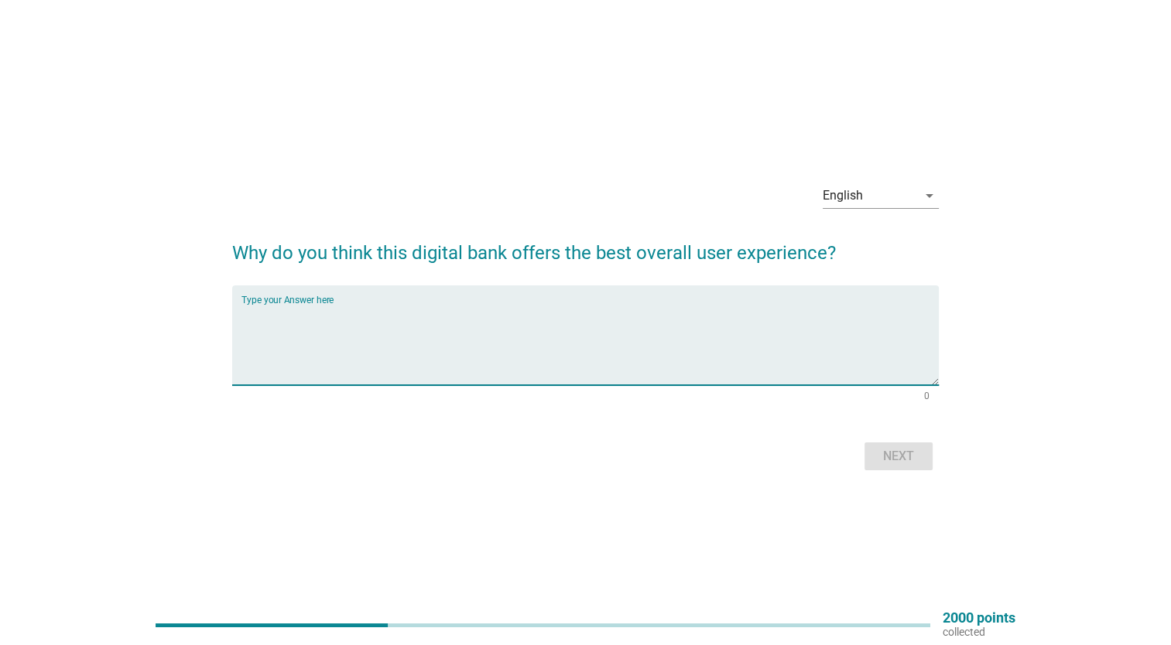
click at [811, 320] on textarea "Type your Answer here" at bounding box center [589, 344] width 697 height 81
type textarea "good and nice"
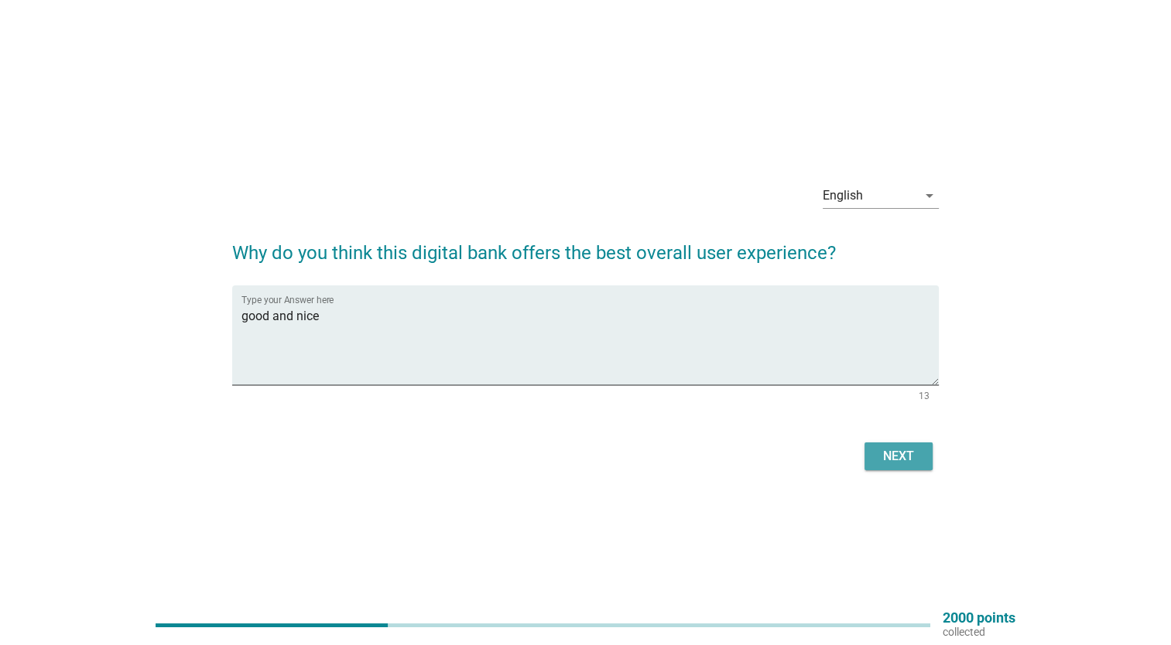
click at [914, 452] on div "Next" at bounding box center [898, 456] width 43 height 19
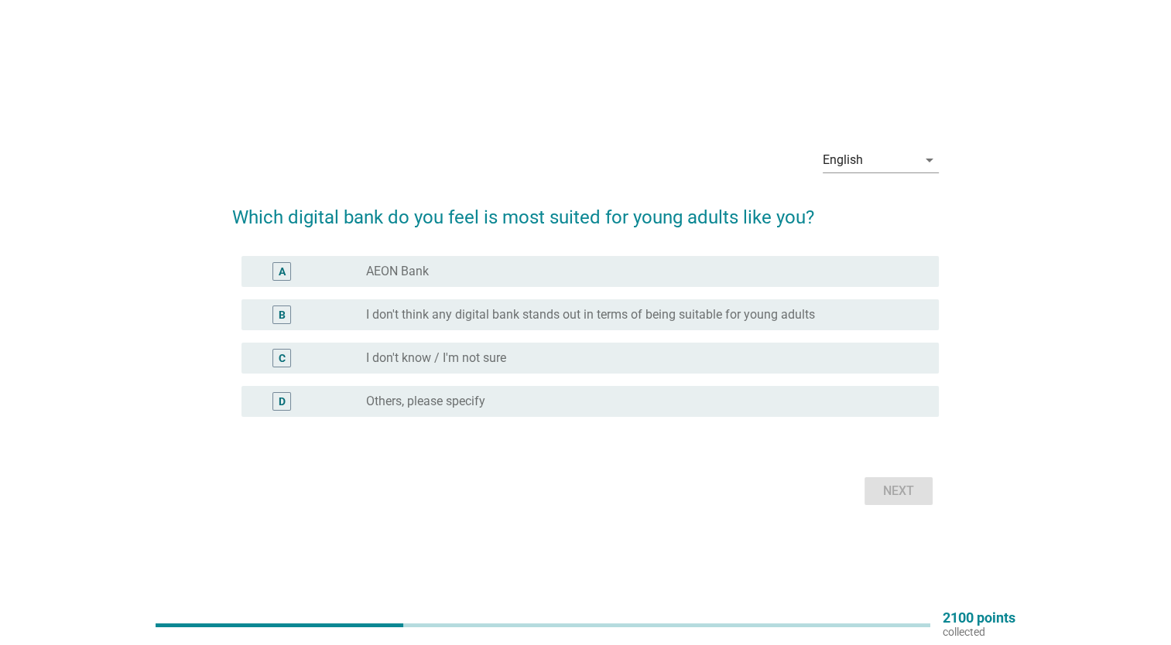
click at [783, 271] on div "radio_button_unchecked AEON Bank" at bounding box center [640, 271] width 548 height 15
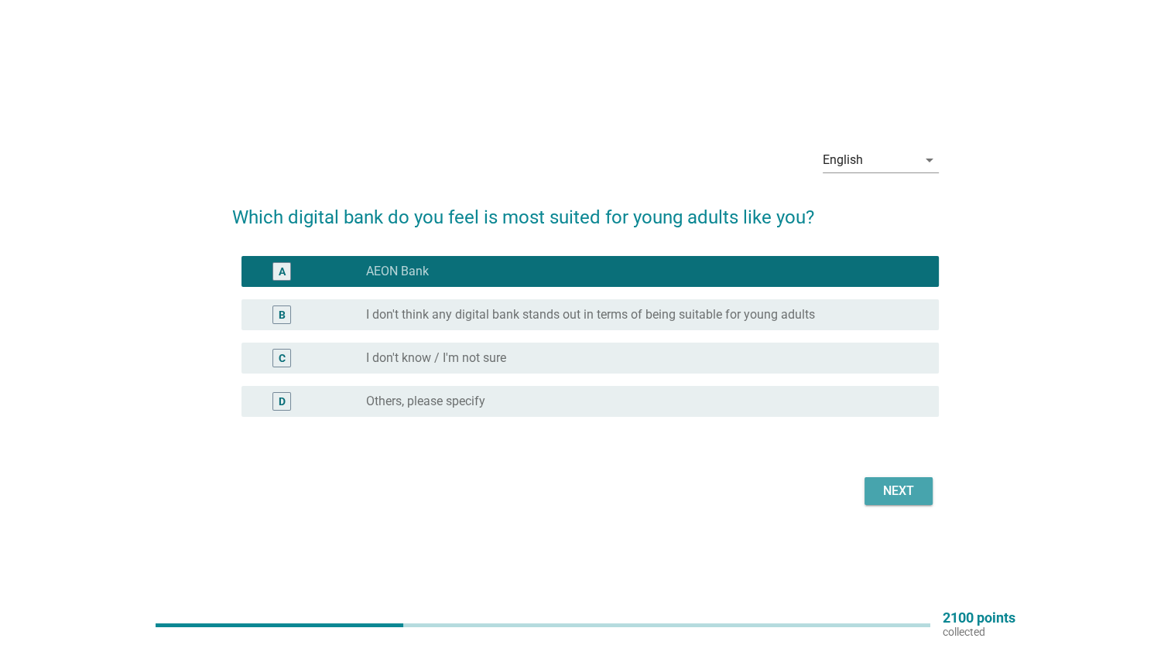
click at [878, 484] on div "Next" at bounding box center [898, 491] width 43 height 19
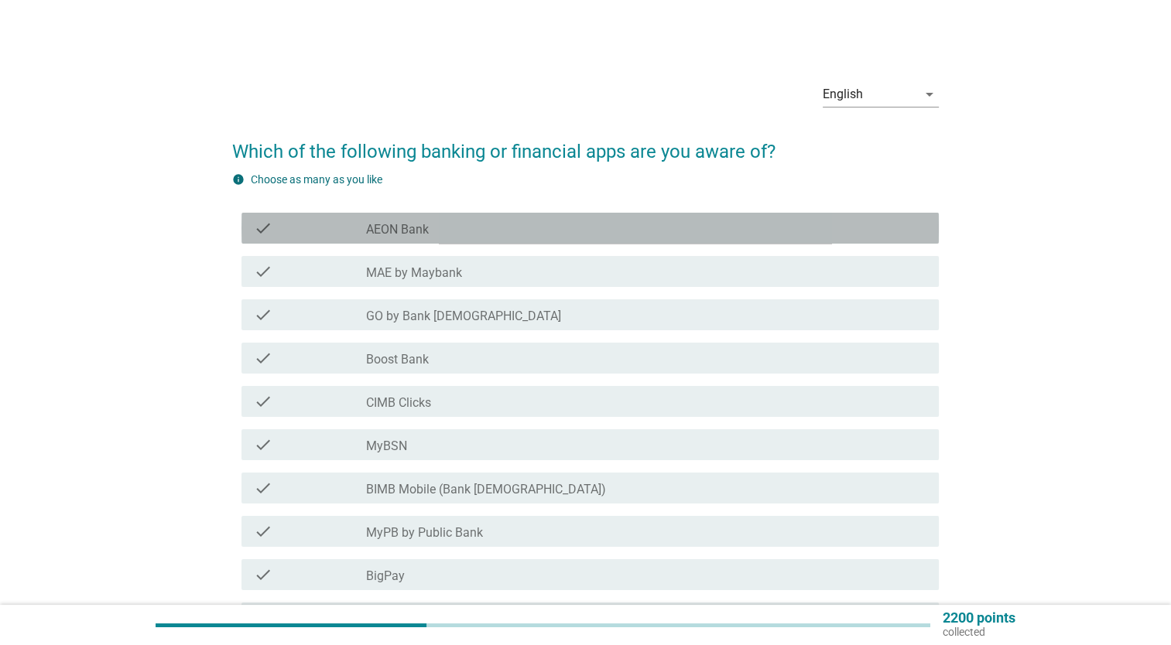
click at [822, 234] on div "check_box_outline_blank AEON Bank" at bounding box center [646, 228] width 560 height 19
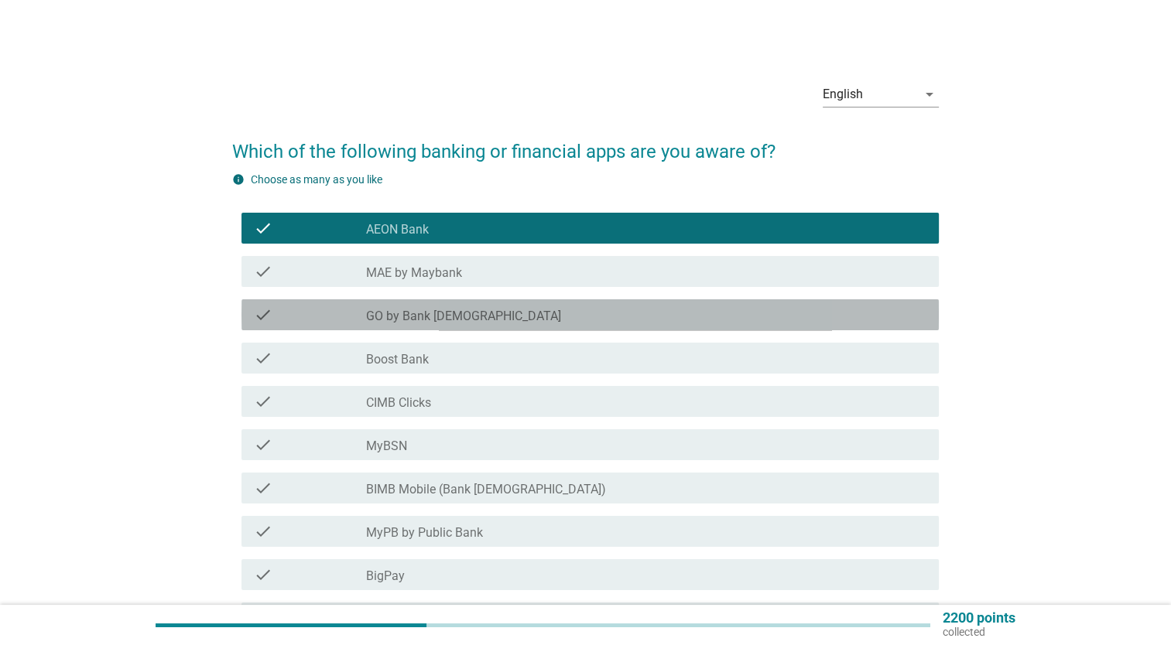
click at [813, 306] on div "check_box_outline_blank GO by Bank [DEMOGRAPHIC_DATA]" at bounding box center [646, 315] width 560 height 19
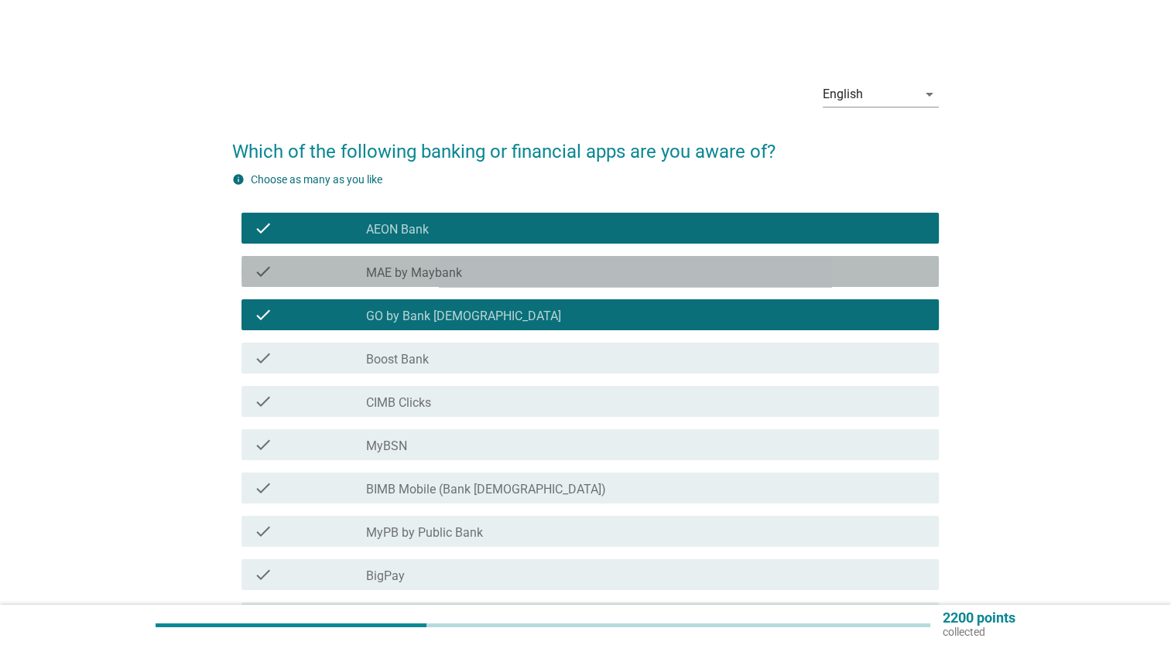
click at [821, 268] on div "check_box_outline_blank MAE by Maybank" at bounding box center [646, 271] width 560 height 19
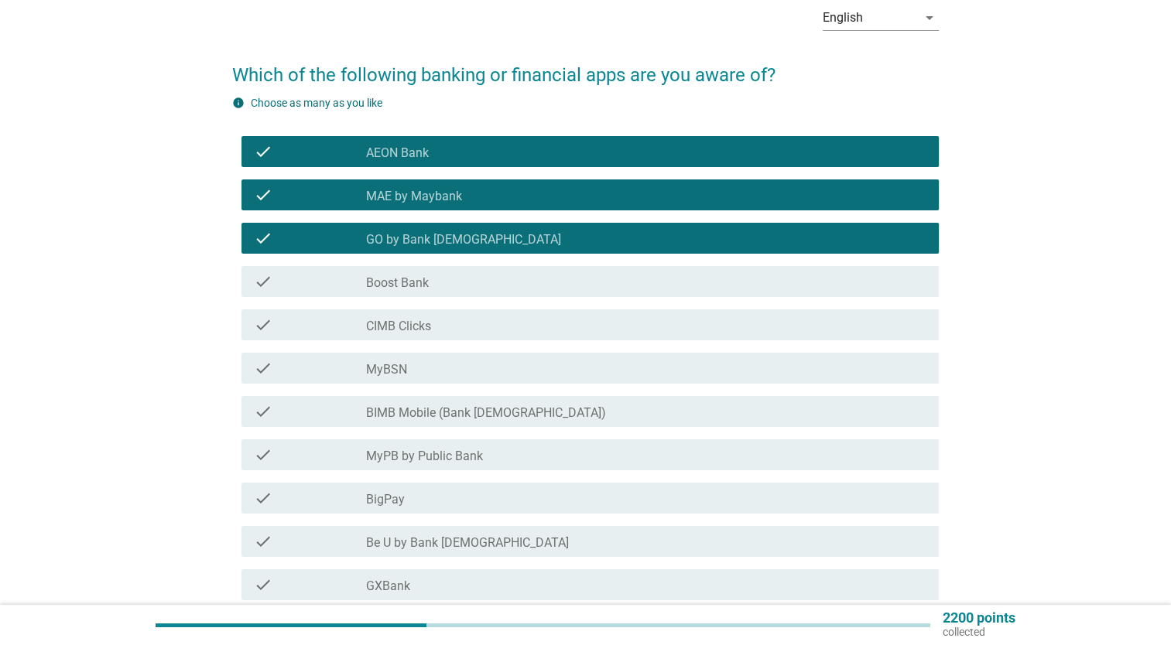
scroll to position [77, 0]
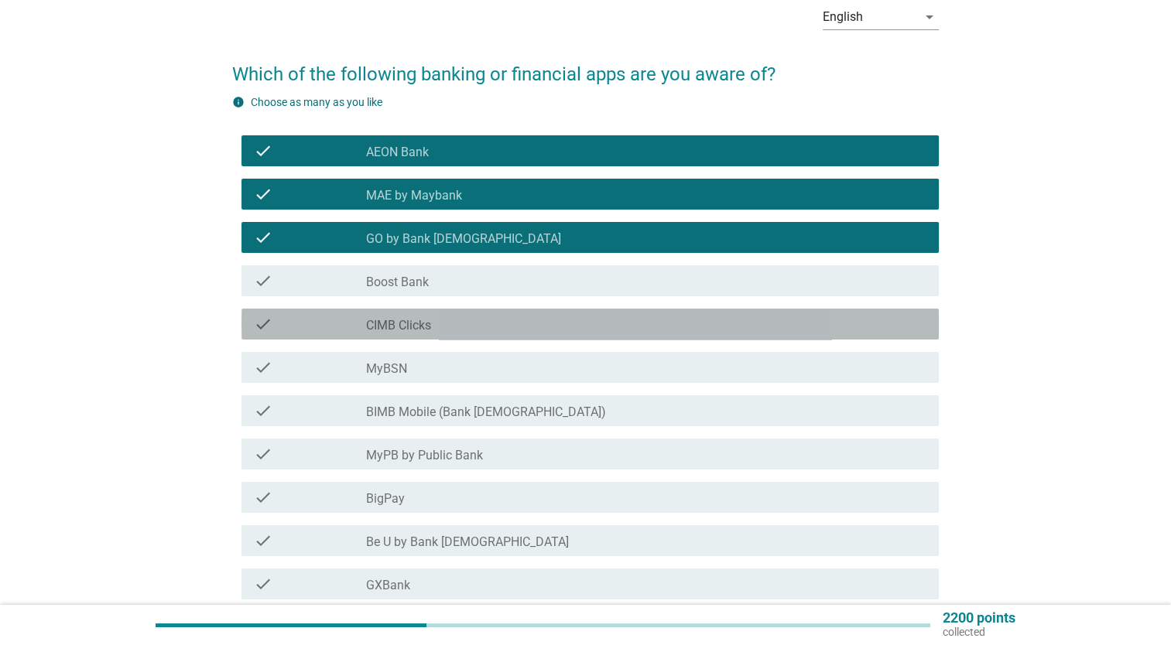
click at [802, 317] on div "check_box_outline_blank CIMB Clicks" at bounding box center [646, 324] width 560 height 19
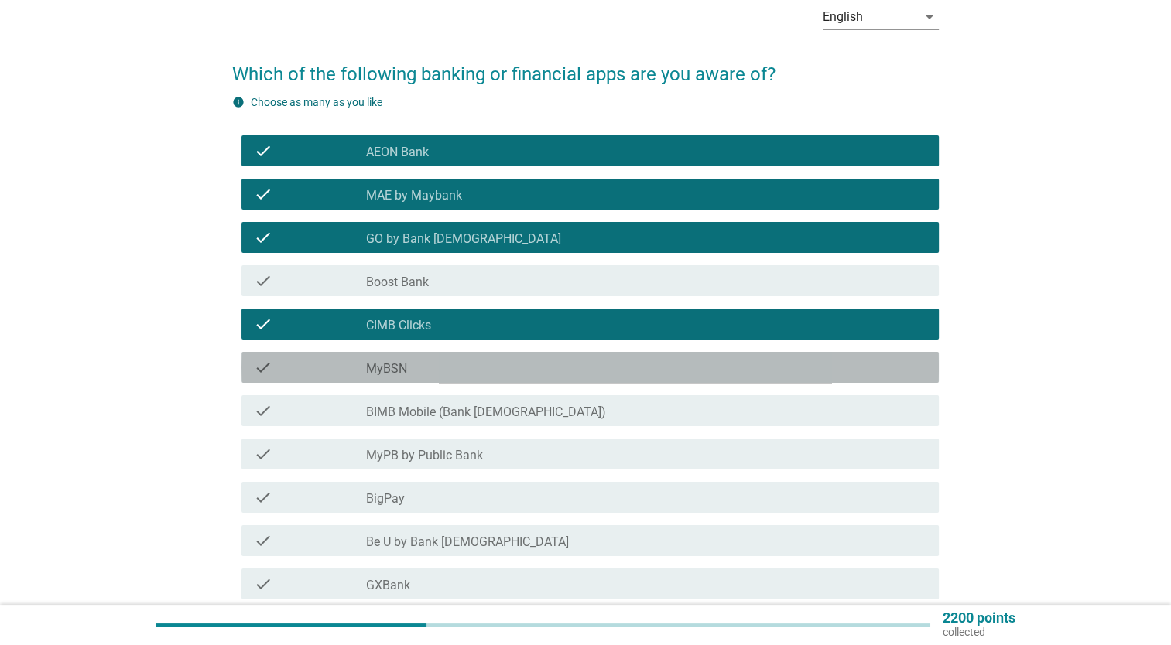
click at [793, 358] on div "check check_box_outline_blank MyBSN" at bounding box center [589, 367] width 697 height 31
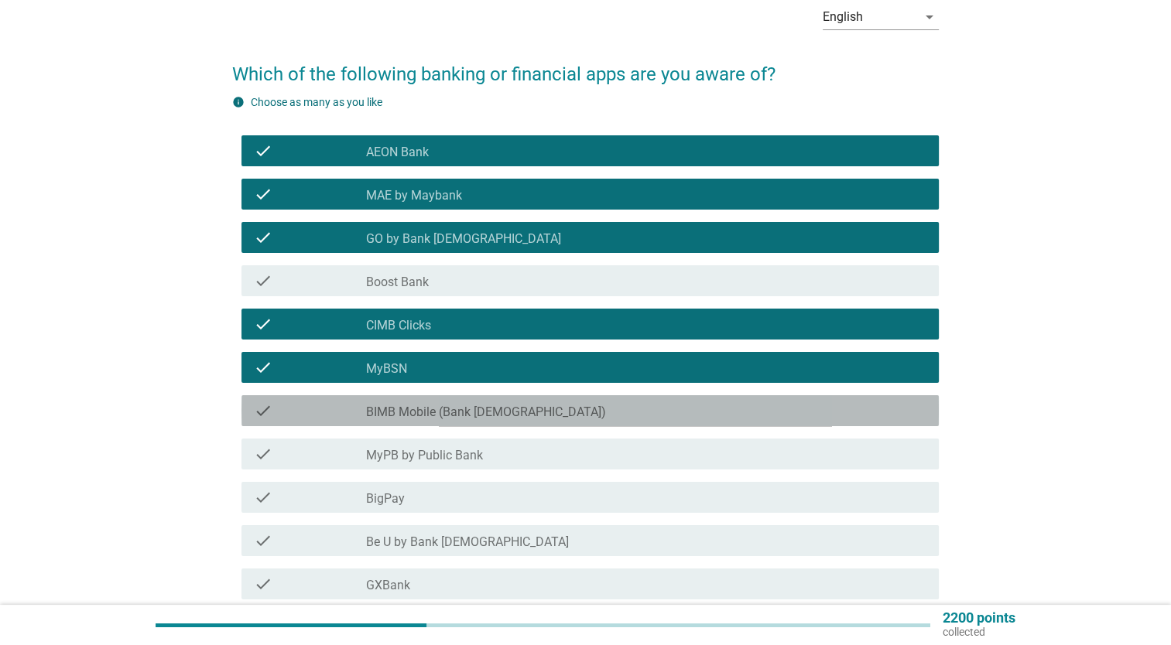
click at [780, 410] on div "check_box_outline_blank BIMB Mobile (Bank [DEMOGRAPHIC_DATA])" at bounding box center [646, 411] width 560 height 19
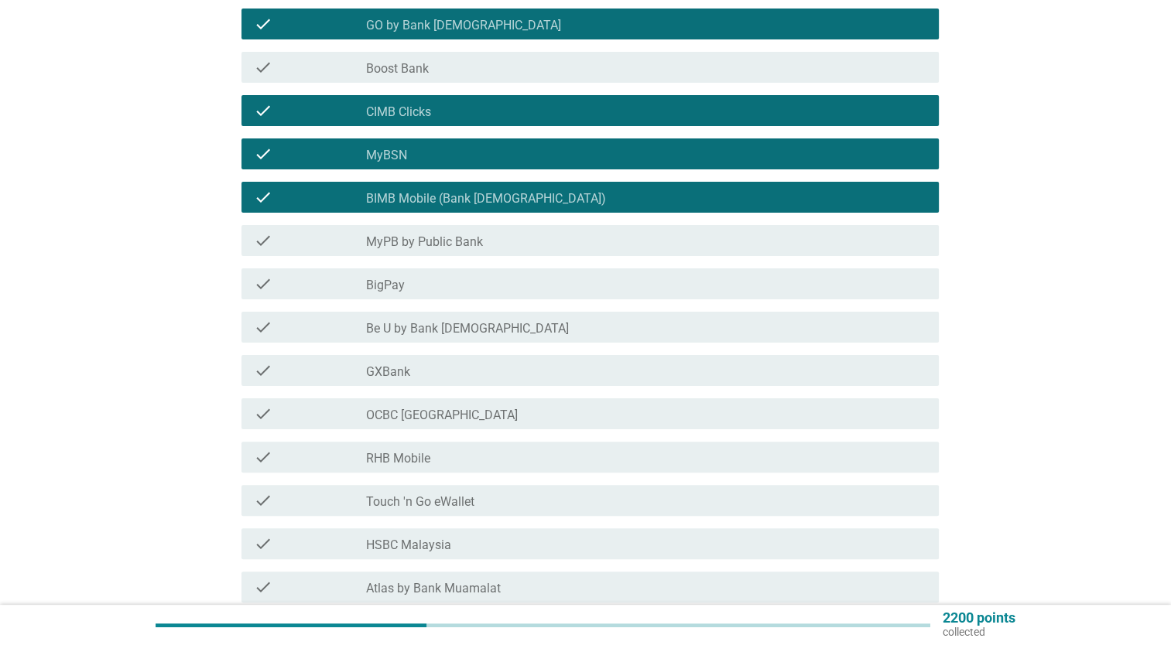
scroll to position [293, 0]
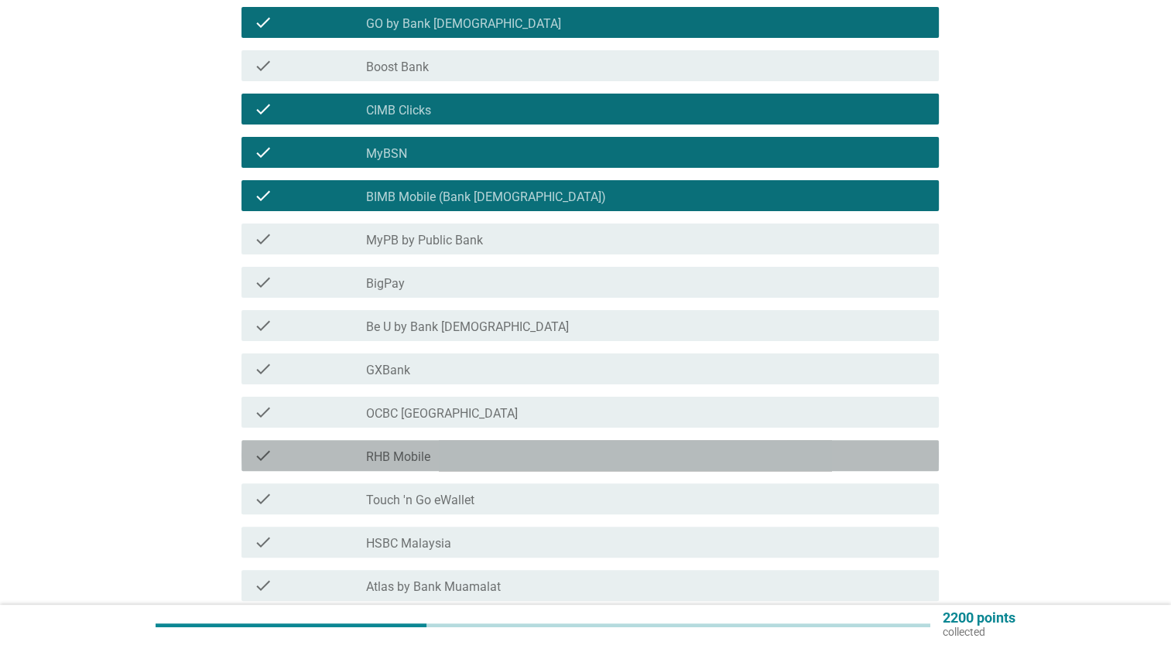
click at [755, 453] on div "check_box_outline_blank RHB Mobile" at bounding box center [646, 456] width 560 height 19
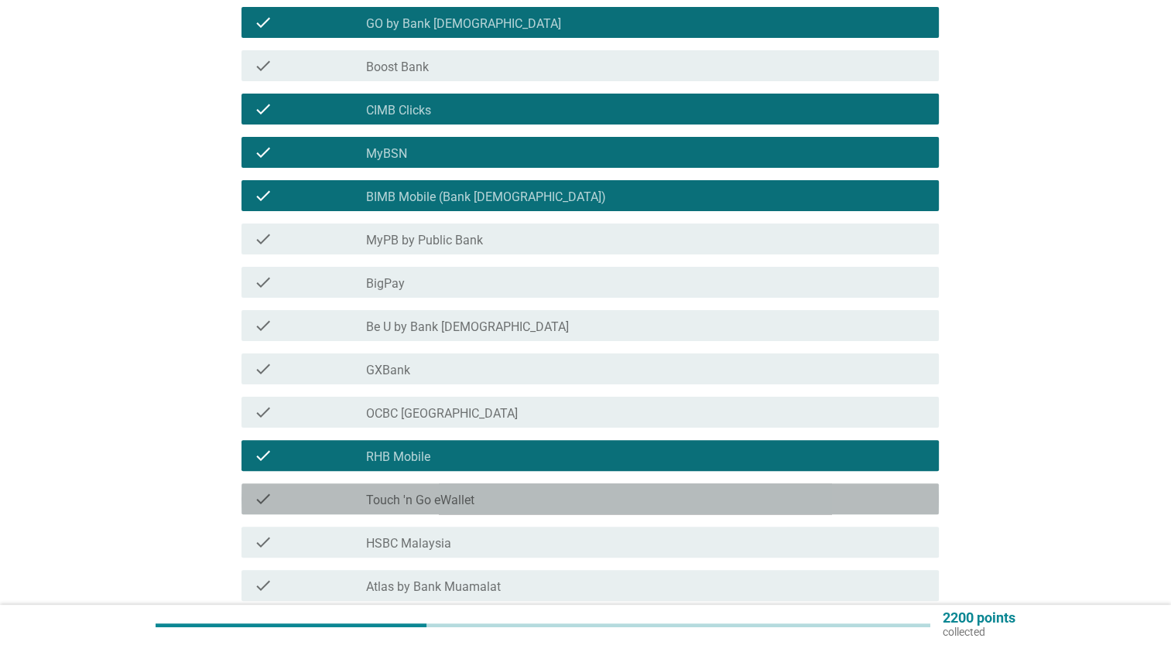
click at [741, 507] on div "check_box_outline_blank Touch 'n Go eWallet" at bounding box center [646, 499] width 560 height 19
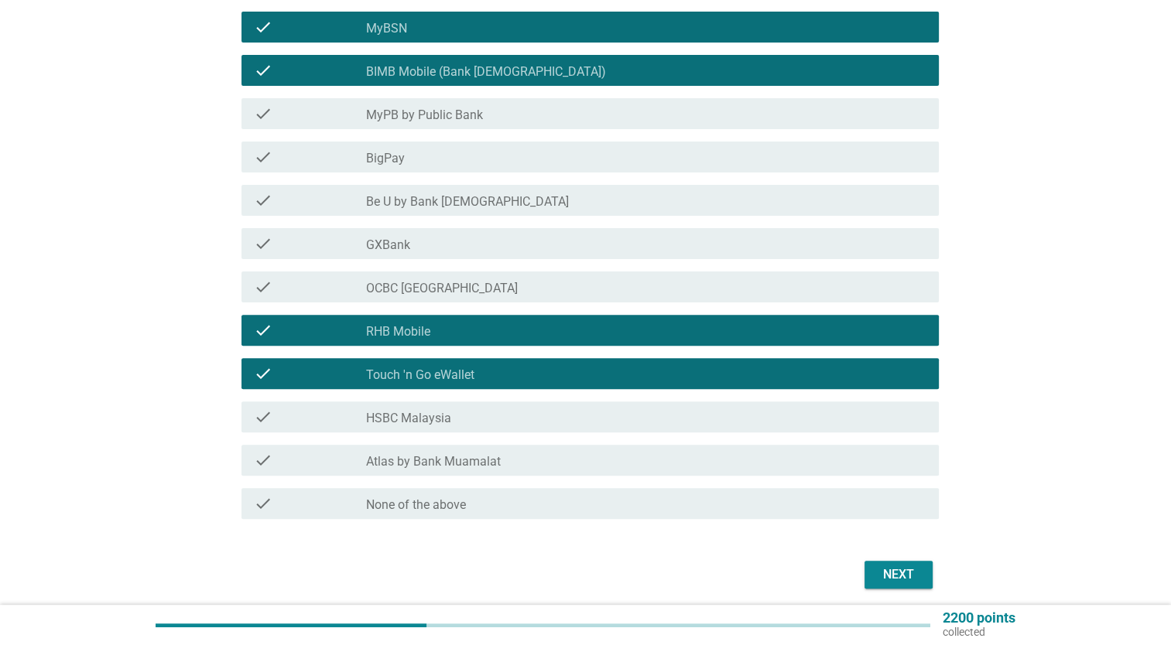
scroll to position [427, 0]
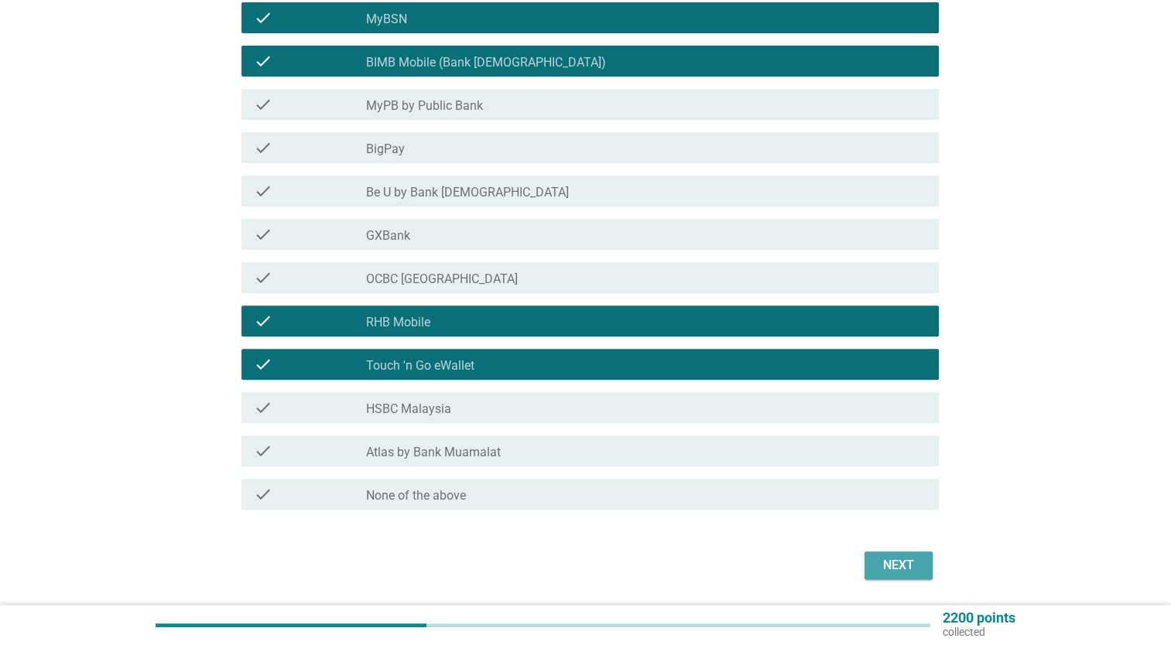
click at [902, 553] on button "Next" at bounding box center [898, 566] width 68 height 28
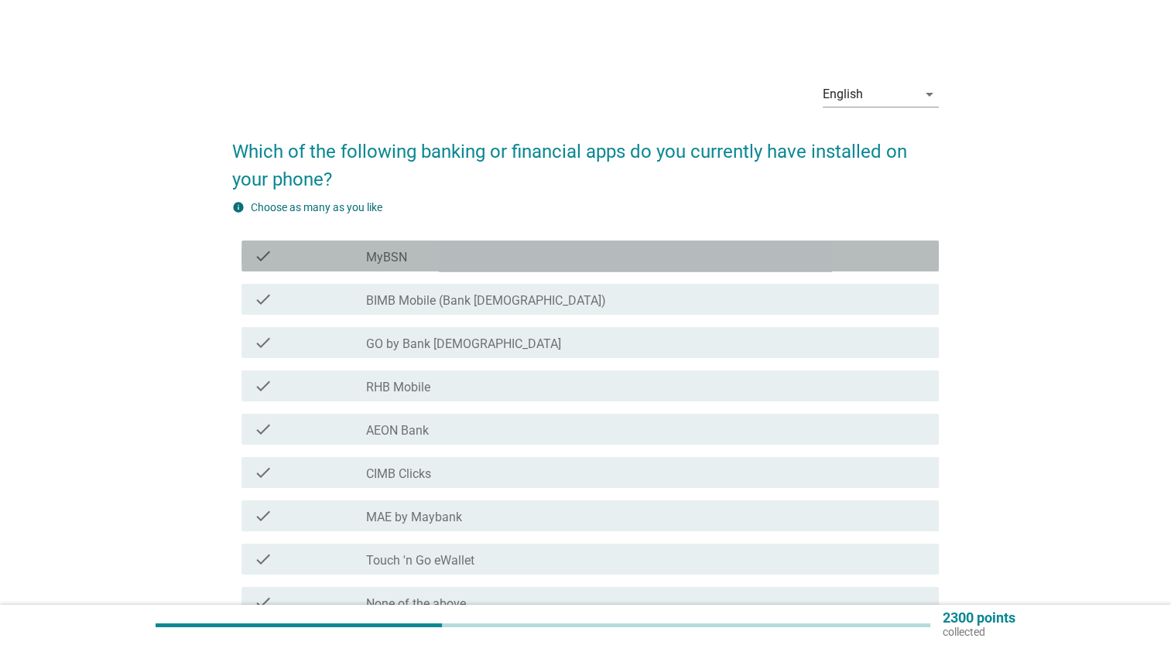
click at [853, 243] on div "check check_box_outline_blank MyBSN" at bounding box center [589, 256] width 697 height 31
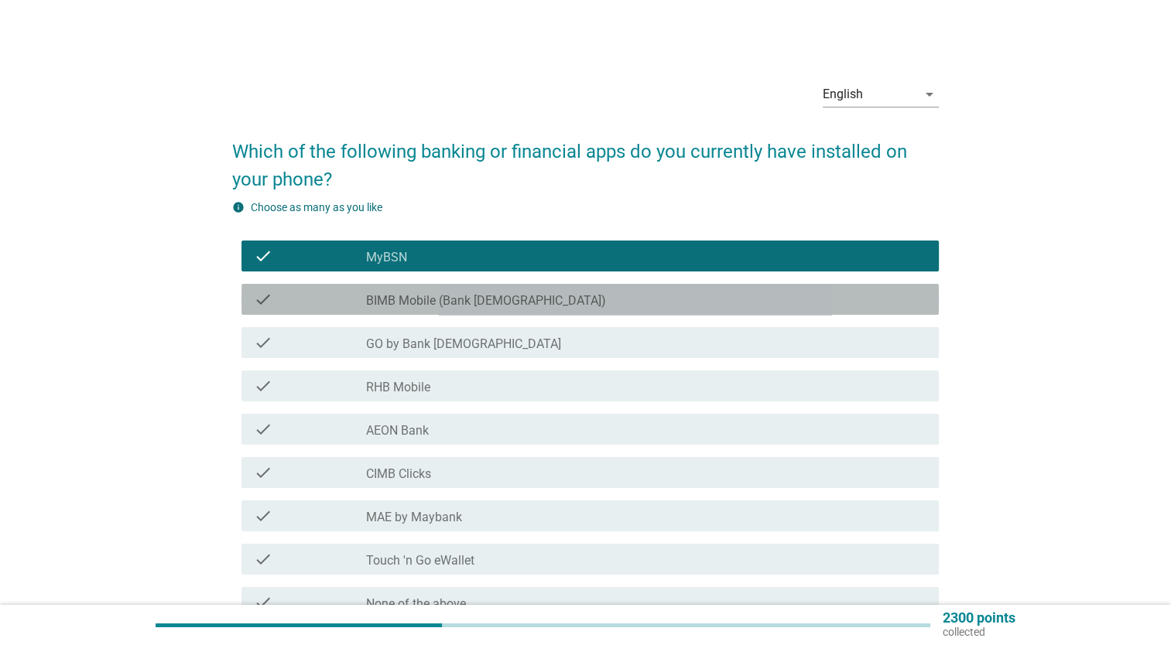
click at [839, 290] on div "check_box_outline_blank BIMB Mobile (Bank [DEMOGRAPHIC_DATA])" at bounding box center [646, 299] width 560 height 19
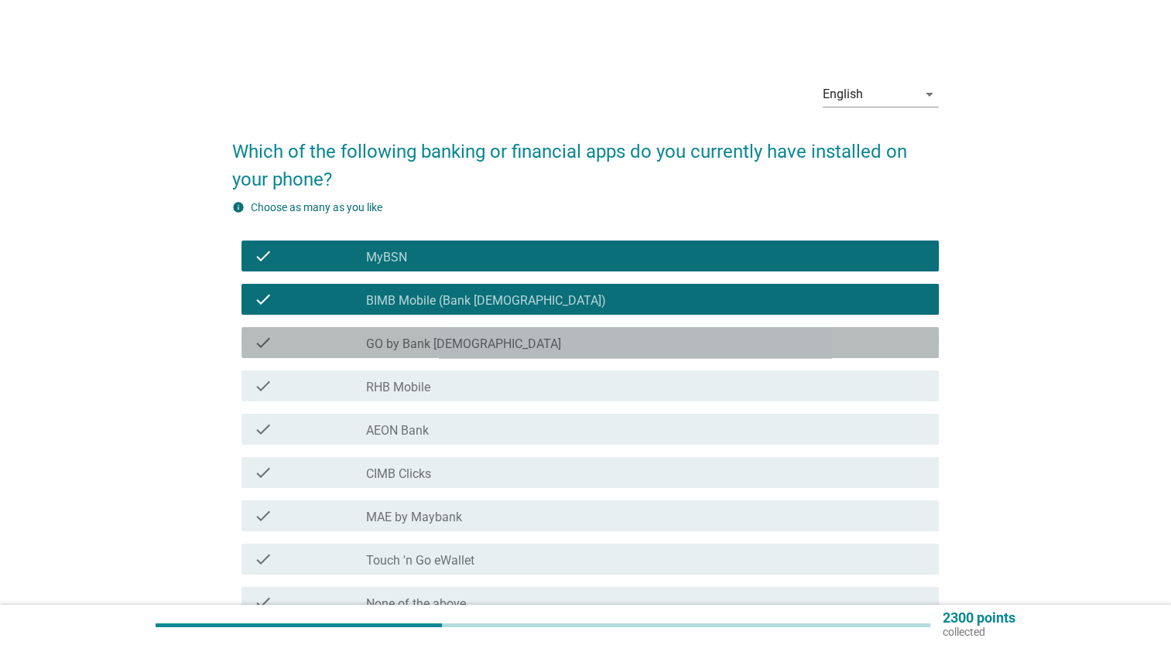
click at [830, 334] on div "check_box_outline_blank GO by Bank [DEMOGRAPHIC_DATA]" at bounding box center [646, 343] width 560 height 19
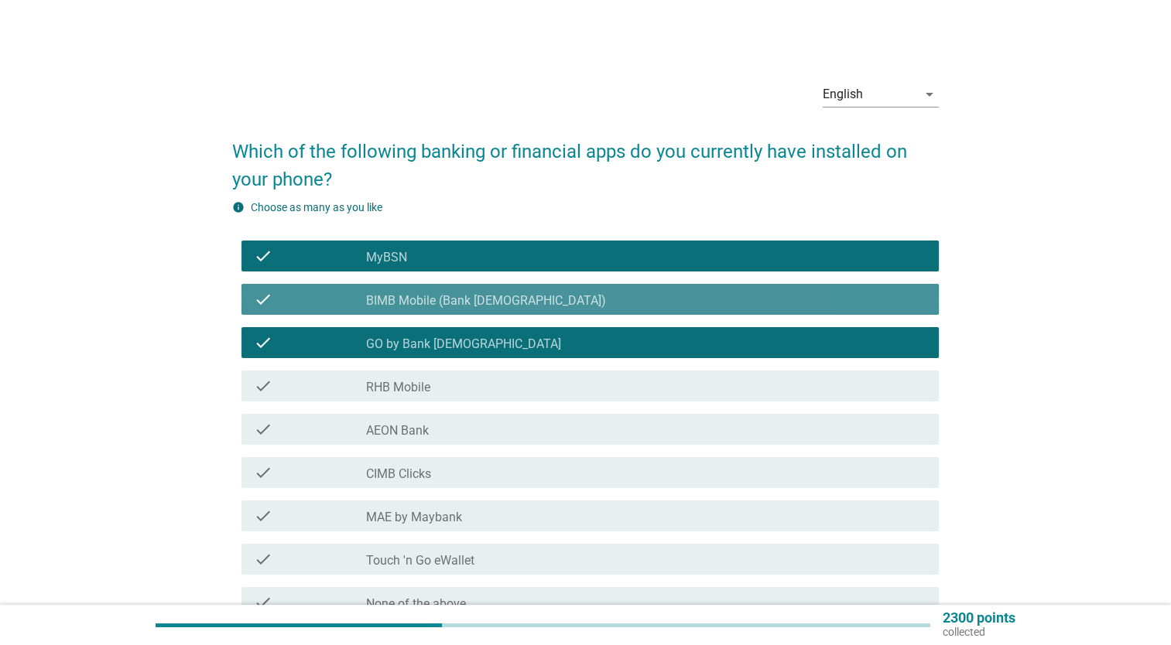
click at [842, 299] on div "check_box_outline_blank BIMB Mobile (Bank [DEMOGRAPHIC_DATA])" at bounding box center [646, 299] width 560 height 19
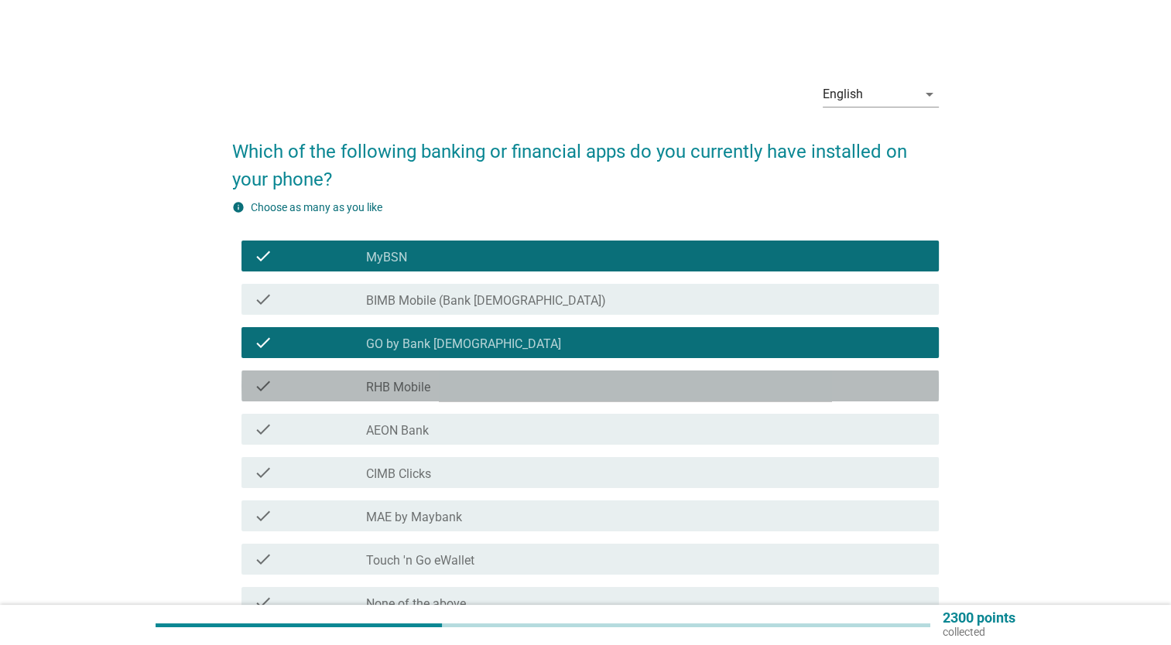
click at [813, 380] on div "check_box_outline_blank RHB Mobile" at bounding box center [646, 386] width 560 height 19
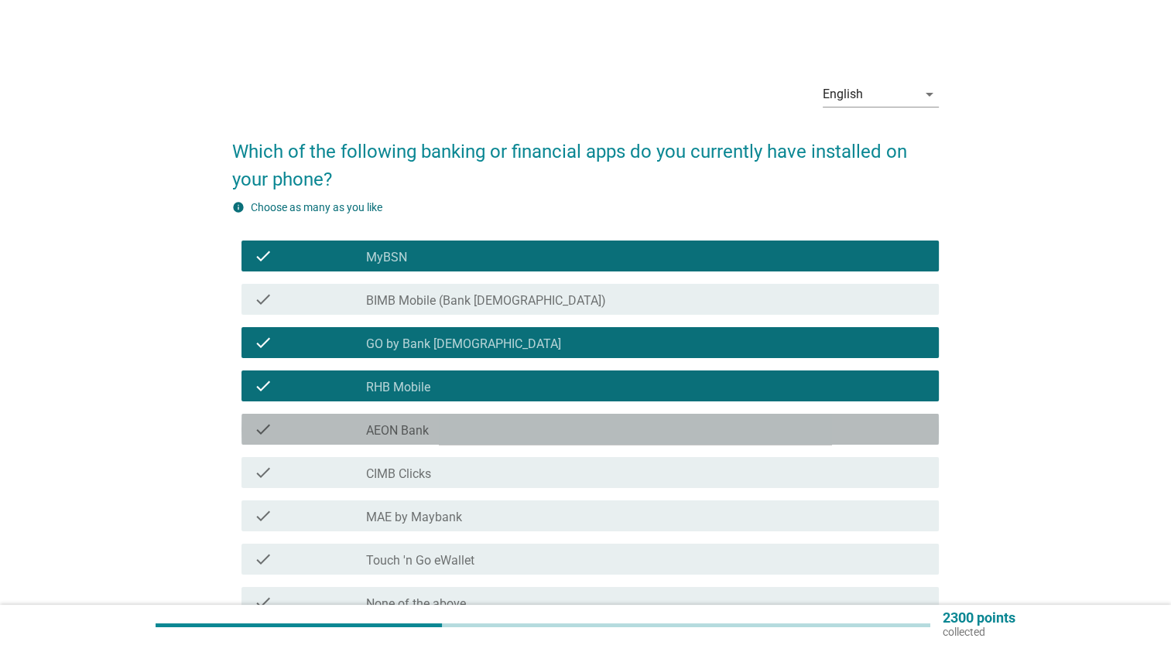
click at [802, 429] on div "check_box_outline_blank AEON Bank" at bounding box center [646, 429] width 560 height 19
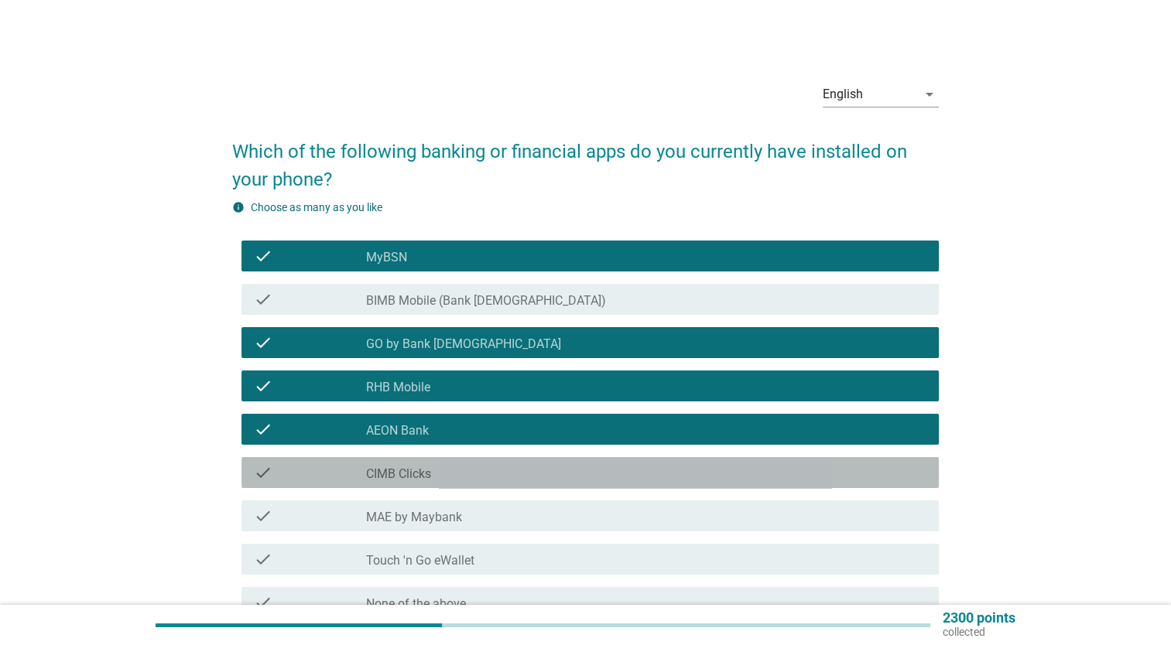
click at [793, 457] on div "check check_box_outline_blank CIMB Clicks" at bounding box center [589, 472] width 697 height 31
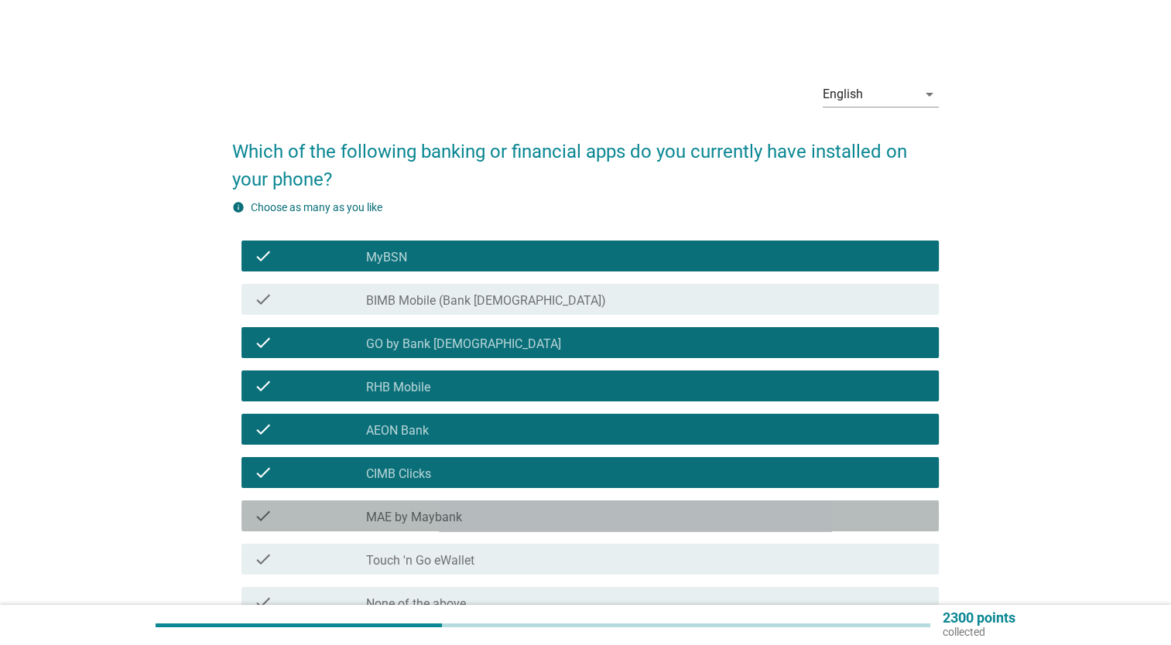
click at [787, 508] on div "check_box_outline_blank MAE by Maybank" at bounding box center [646, 516] width 560 height 19
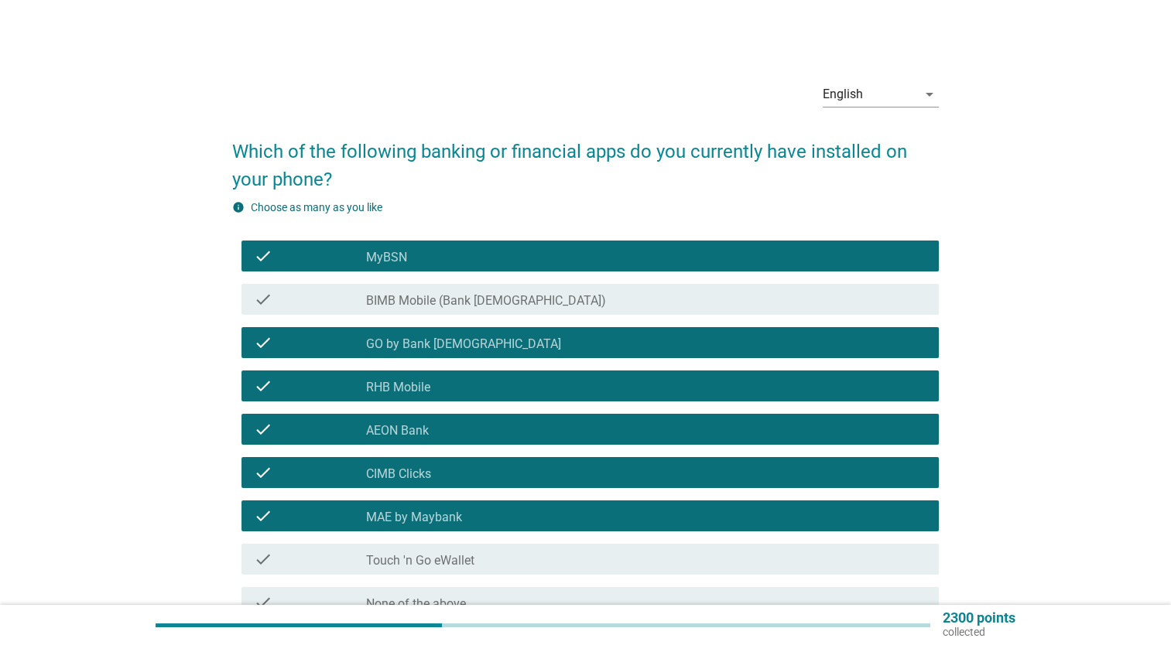
click at [780, 570] on div "check check_box_outline_blank Touch 'n Go eWallet" at bounding box center [589, 559] width 697 height 31
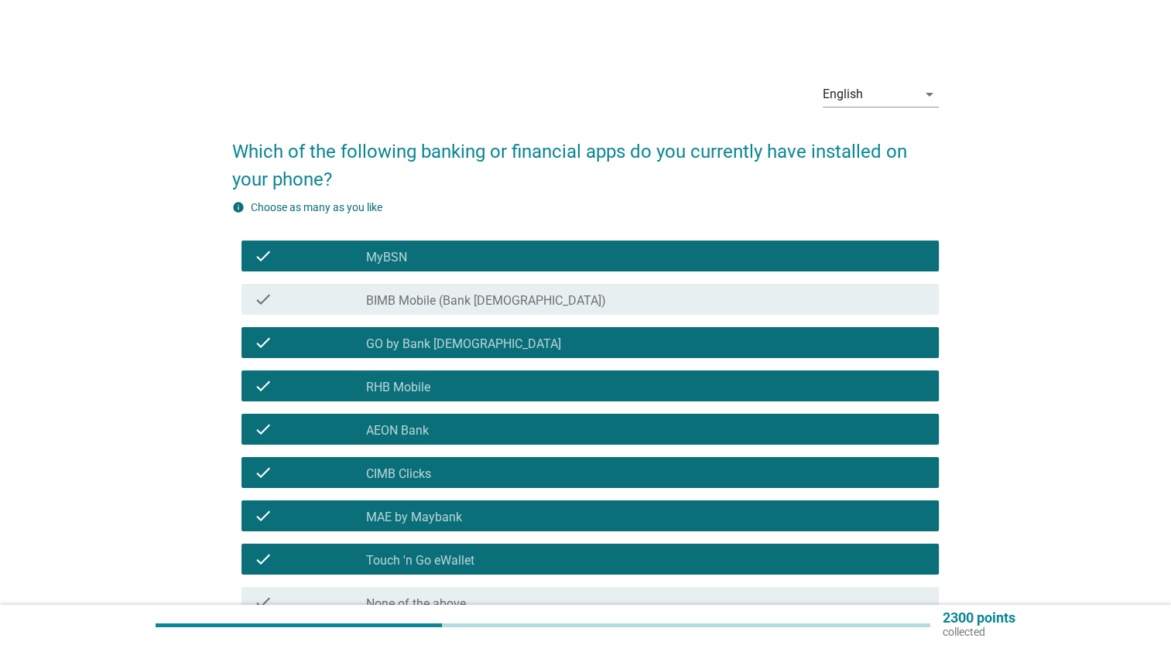
scroll to position [156, 0]
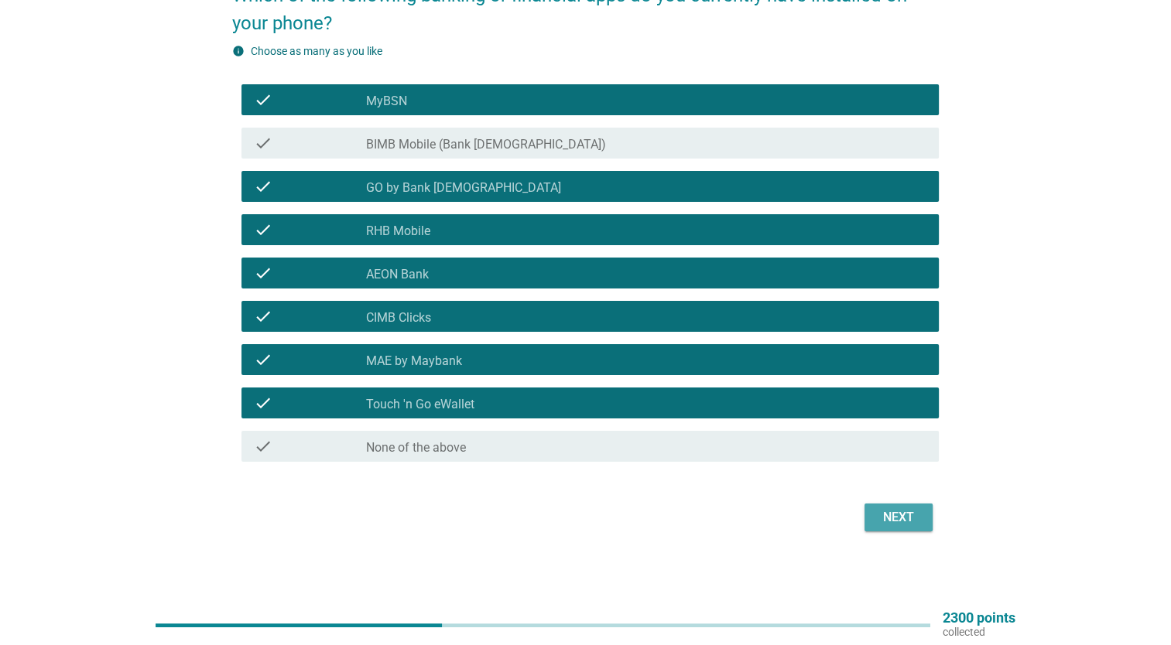
click at [911, 524] on div "Next" at bounding box center [898, 517] width 43 height 19
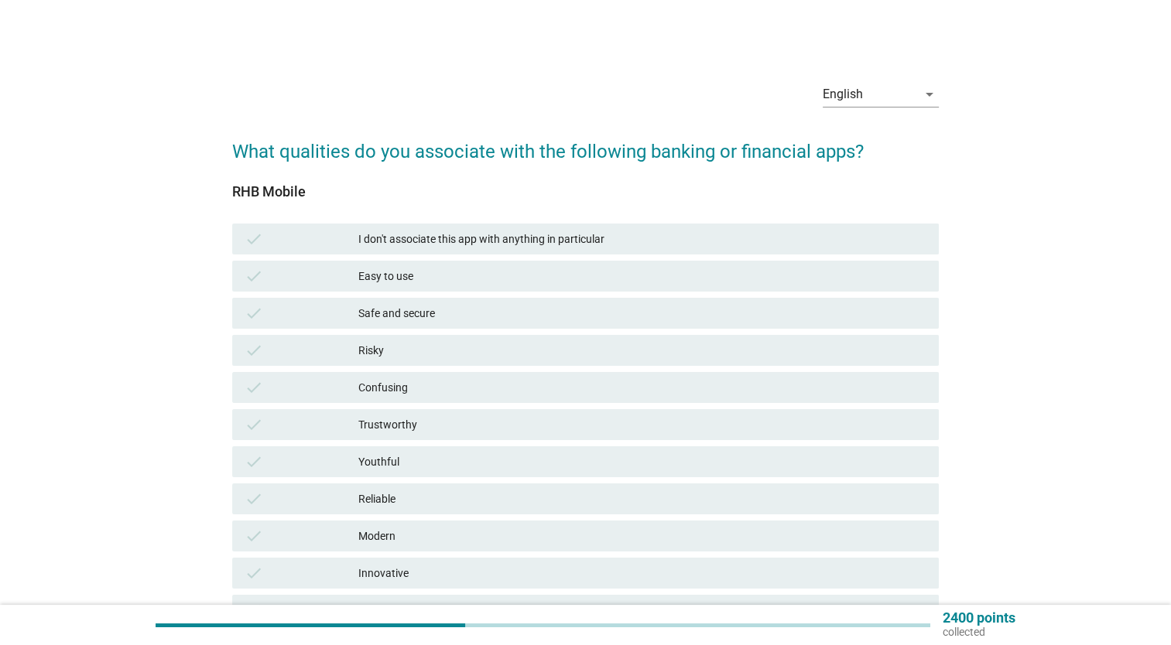
click at [794, 296] on div "check Safe and secure" at bounding box center [585, 313] width 713 height 37
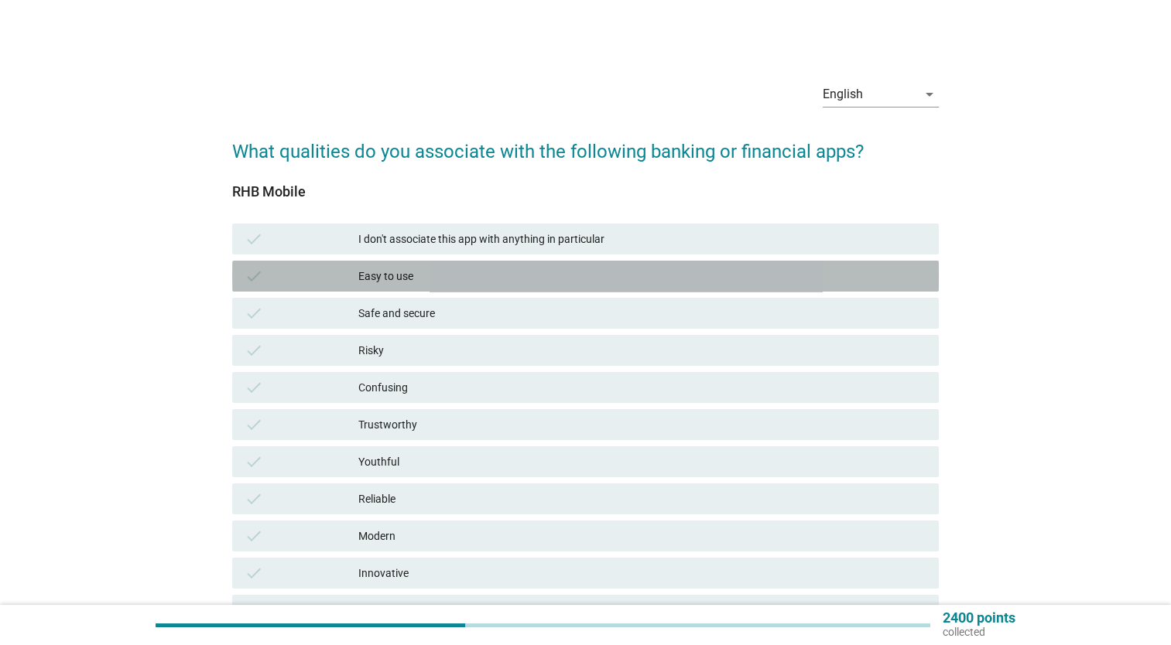
click at [791, 285] on div "Easy to use" at bounding box center [642, 276] width 568 height 19
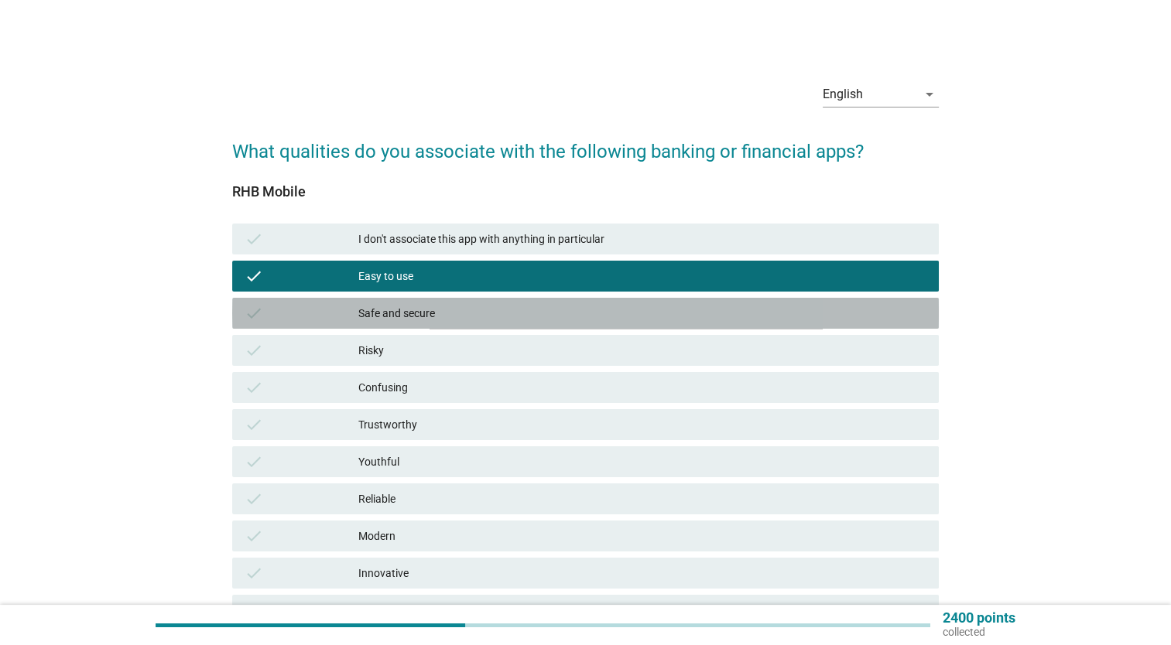
click at [790, 314] on div "Safe and secure" at bounding box center [642, 313] width 568 height 19
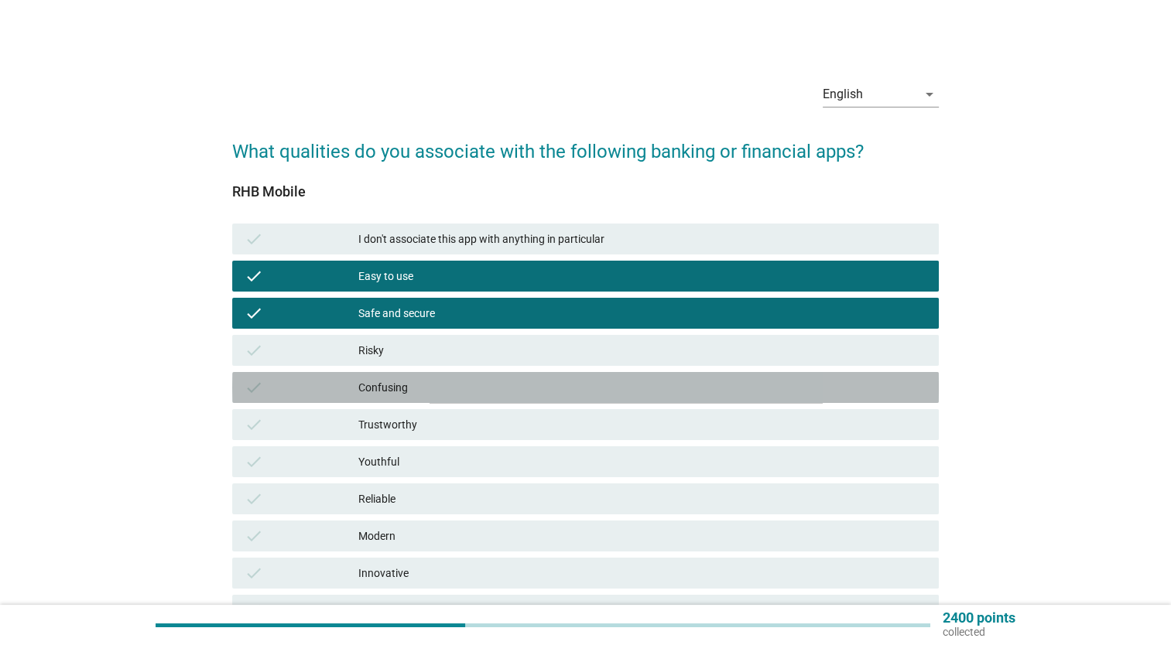
click at [788, 382] on div "Confusing" at bounding box center [642, 387] width 568 height 19
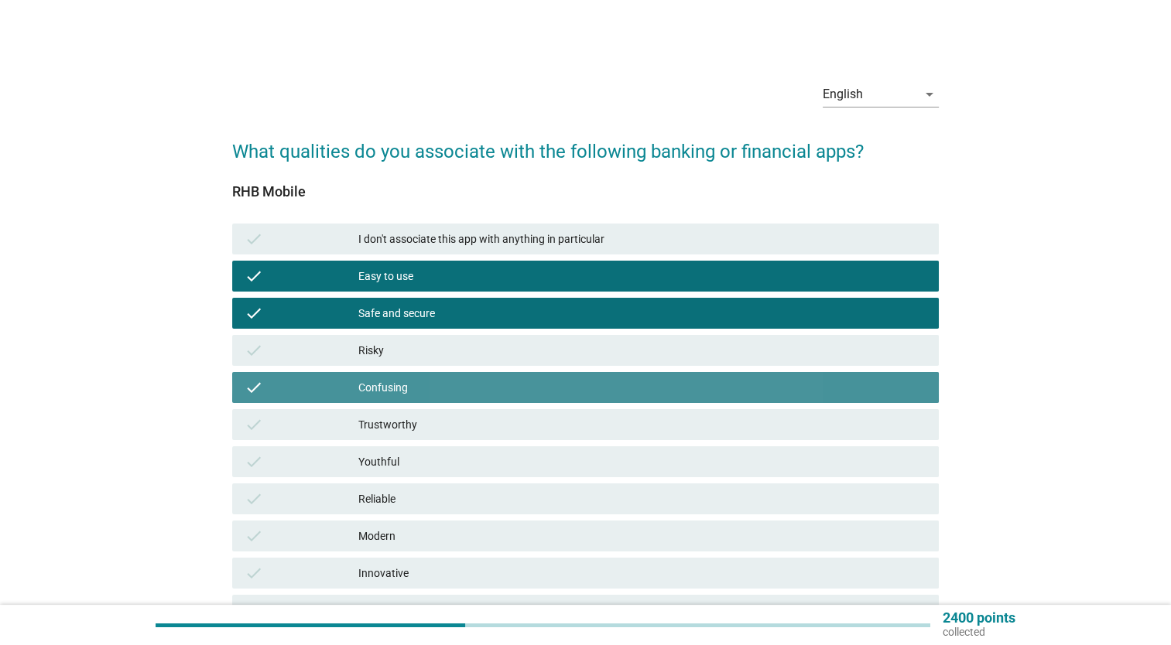
click at [788, 382] on div "Confusing" at bounding box center [642, 387] width 568 height 19
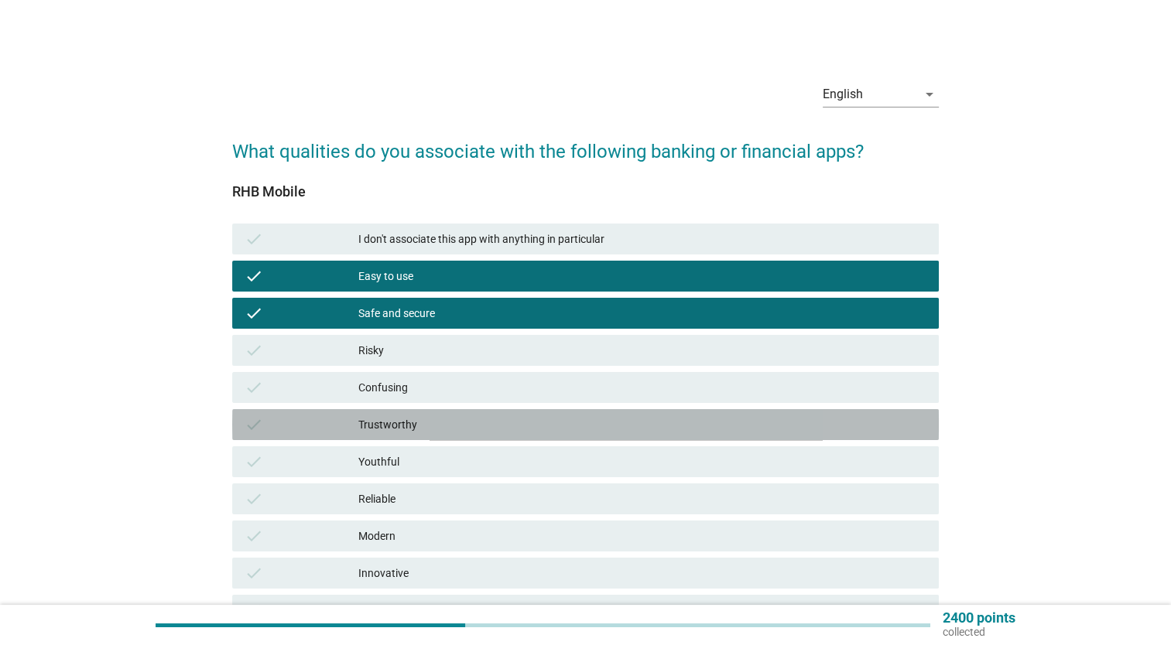
click at [779, 426] on div "Trustworthy" at bounding box center [642, 425] width 568 height 19
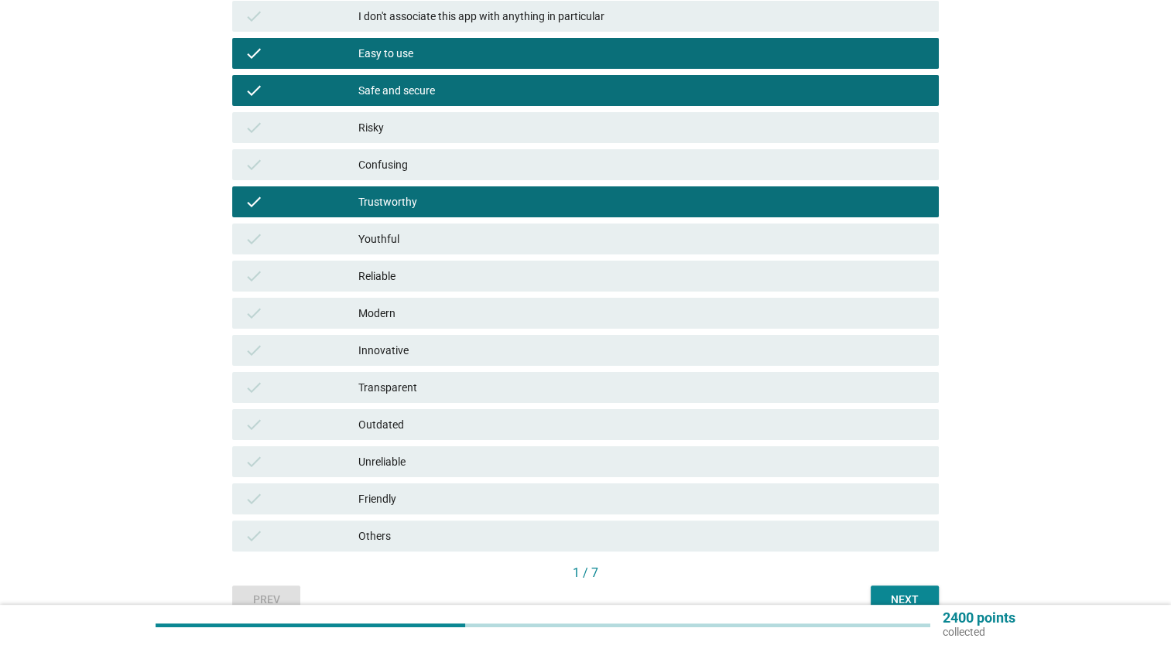
scroll to position [223, 0]
click at [904, 598] on div "Next" at bounding box center [904, 600] width 43 height 16
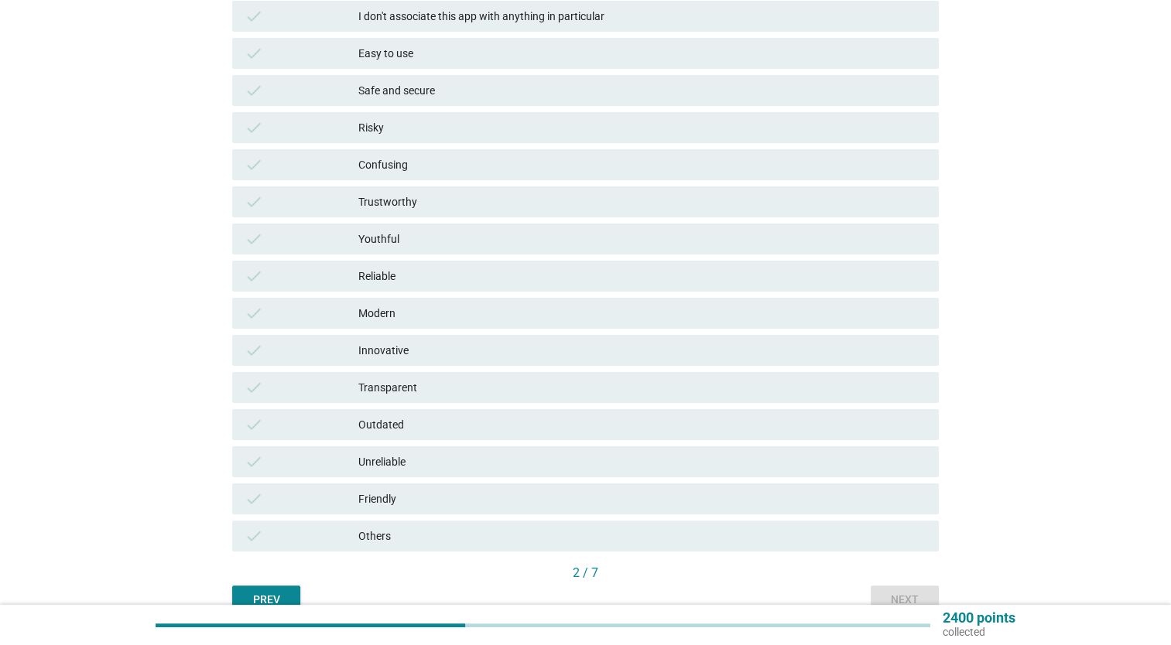
scroll to position [0, 0]
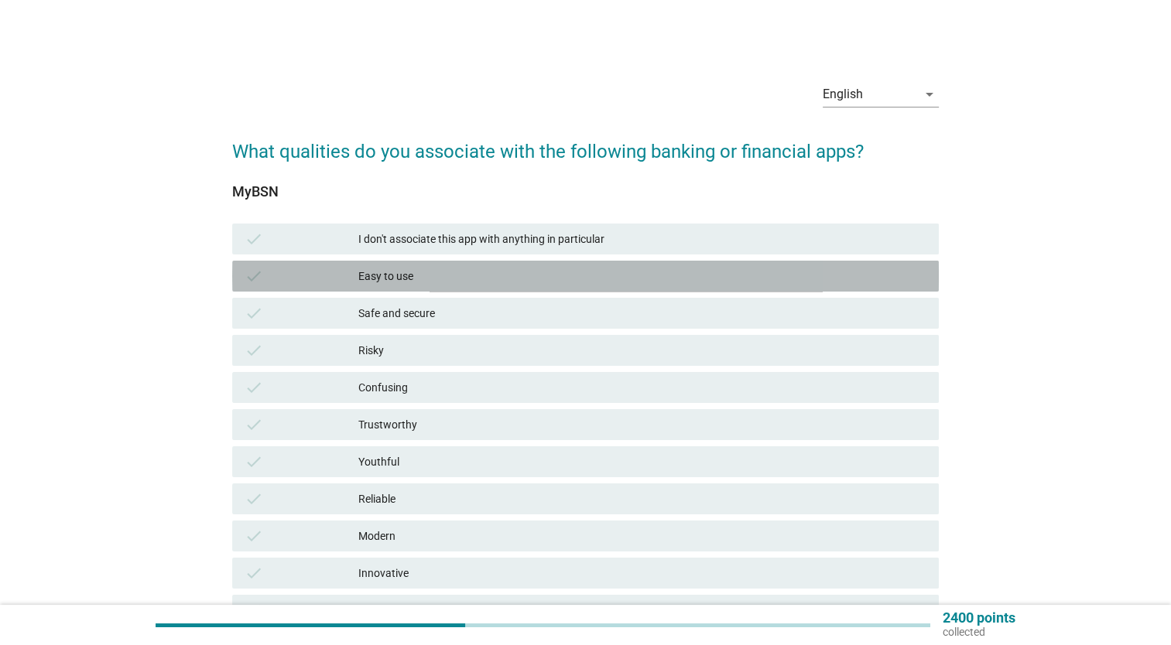
click at [814, 290] on div "check Easy to use" at bounding box center [585, 276] width 707 height 31
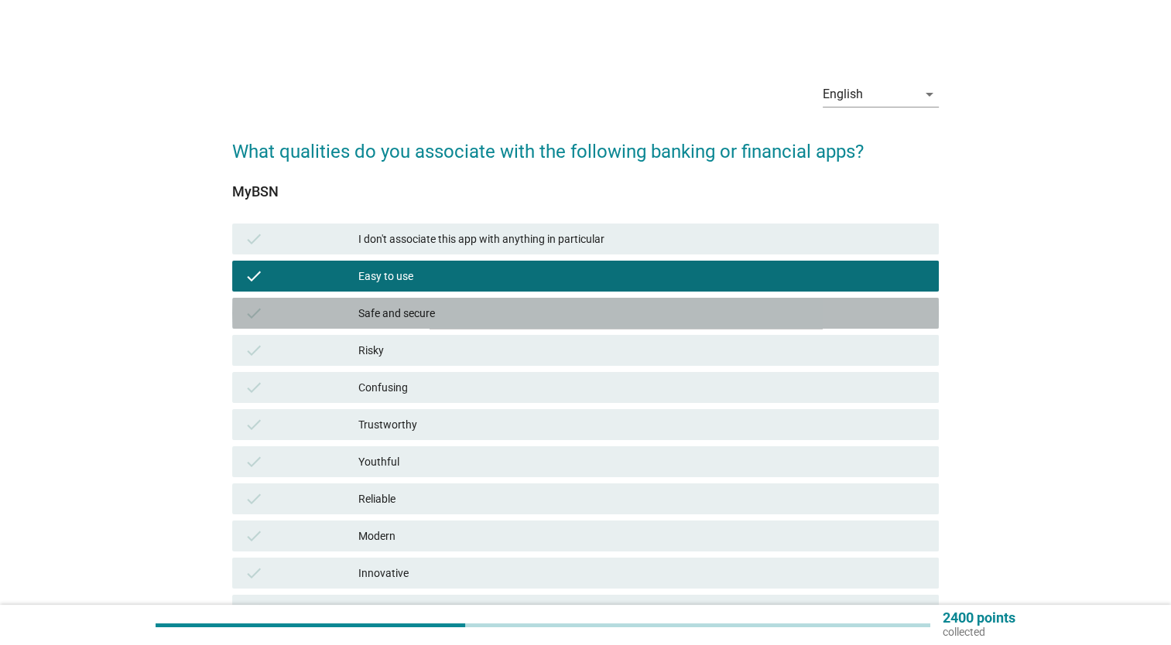
click at [809, 310] on div "Safe and secure" at bounding box center [642, 313] width 568 height 19
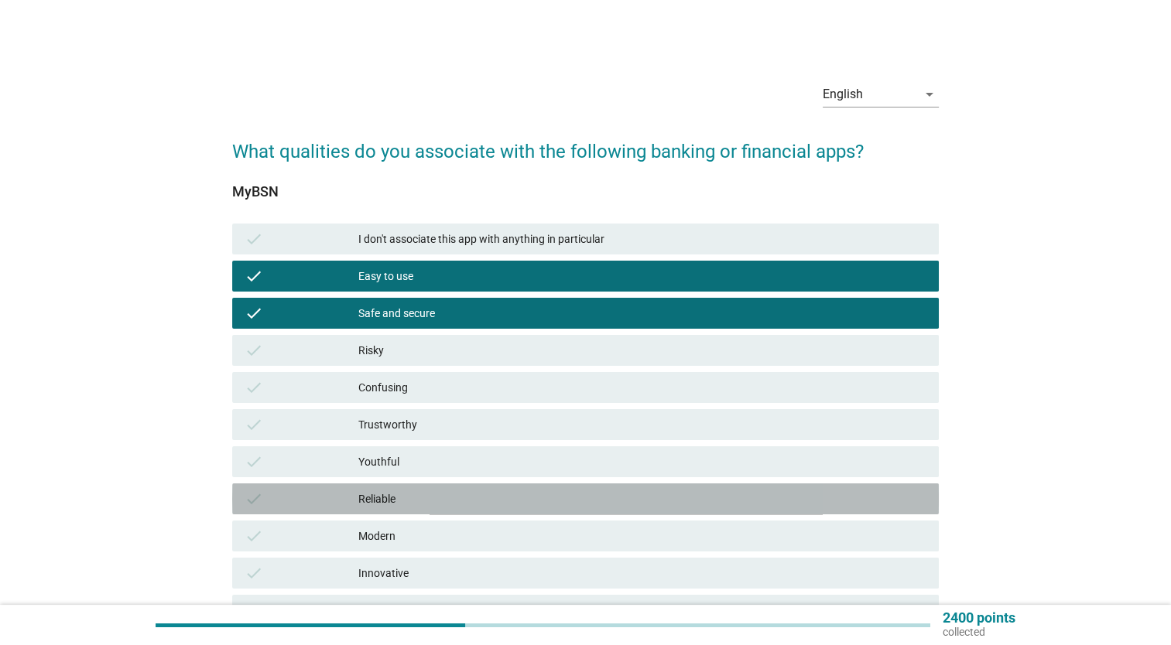
click at [780, 488] on div "check Reliable" at bounding box center [585, 499] width 707 height 31
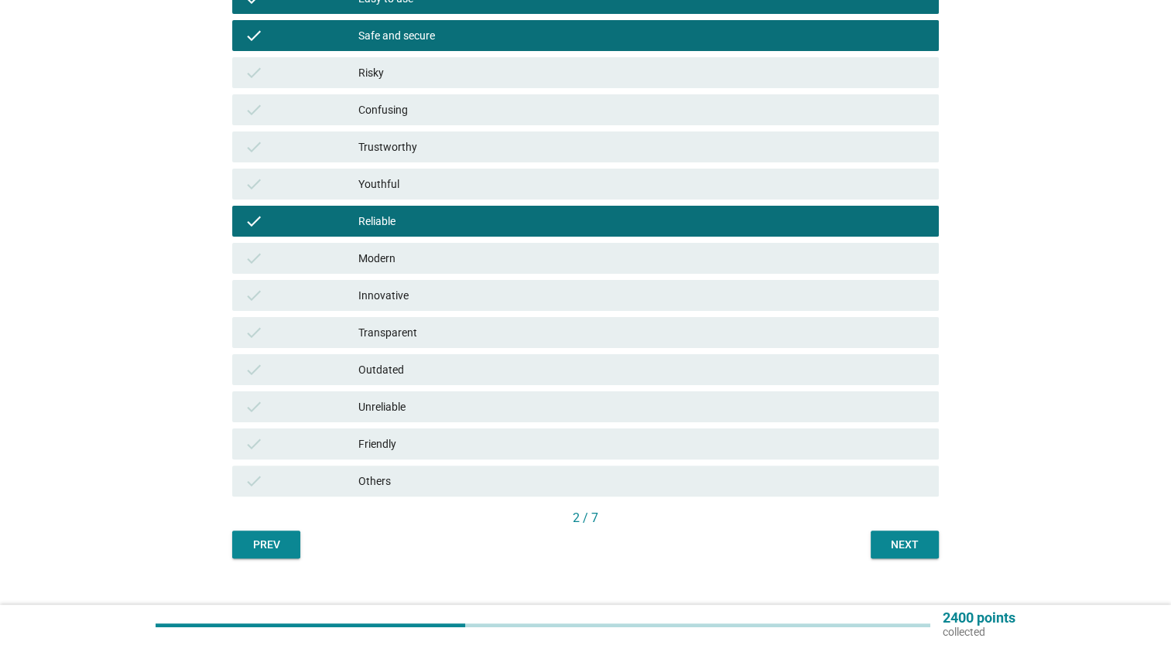
scroll to position [300, 0]
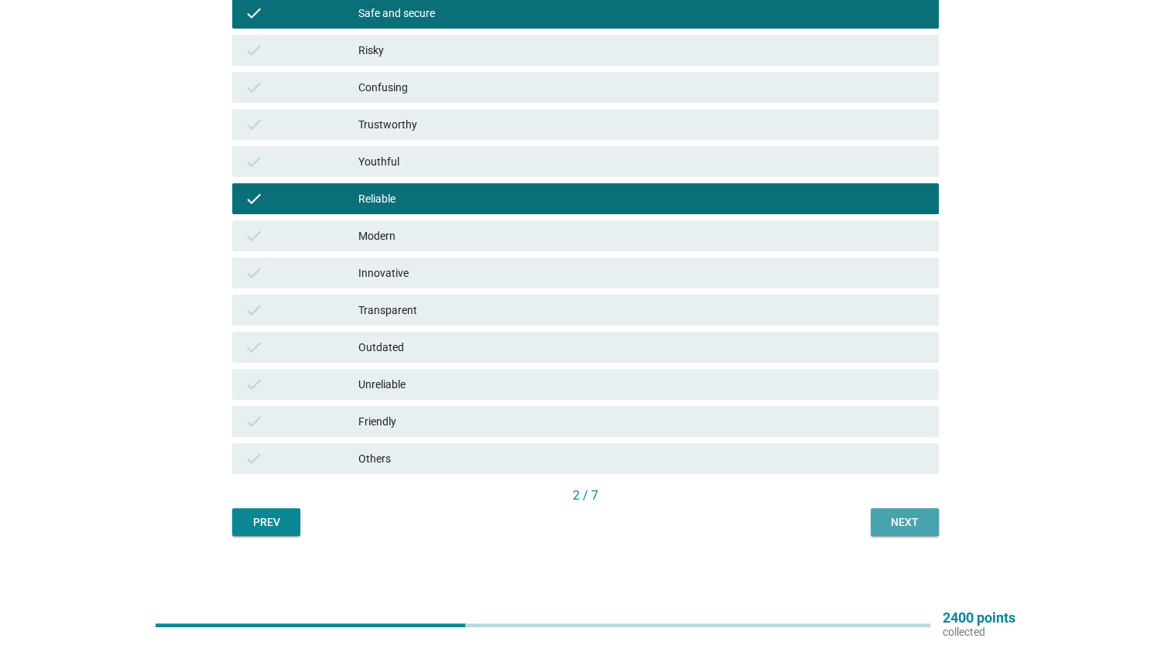
click at [904, 528] on div "Next" at bounding box center [904, 523] width 43 height 16
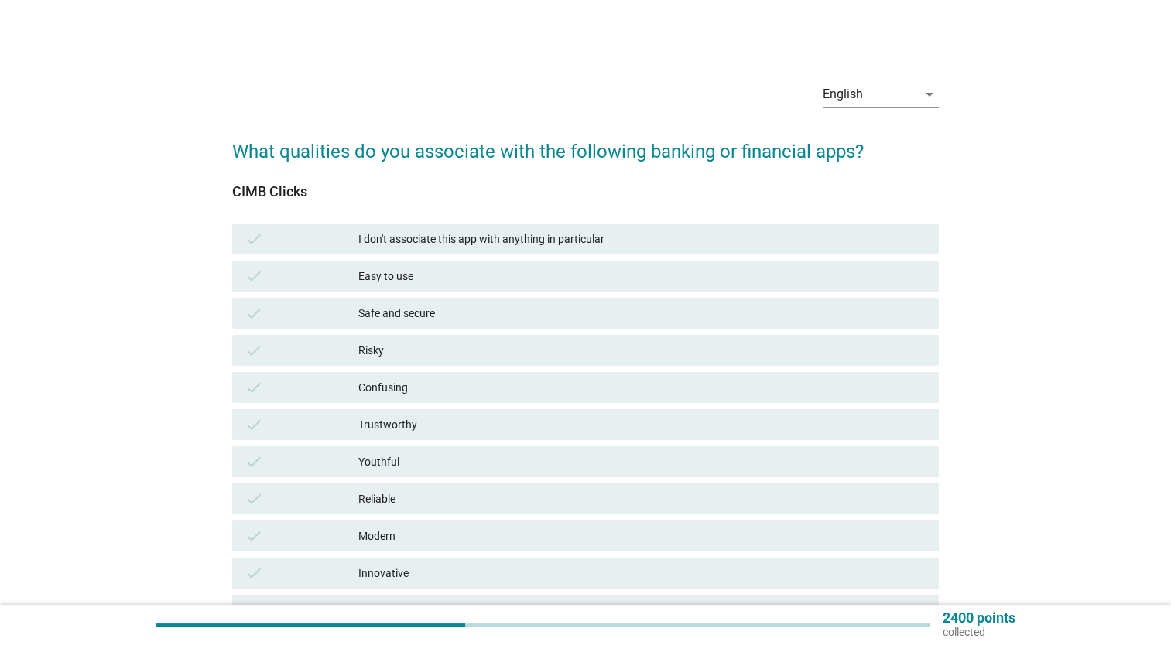
click at [744, 268] on div "Easy to use" at bounding box center [642, 276] width 568 height 19
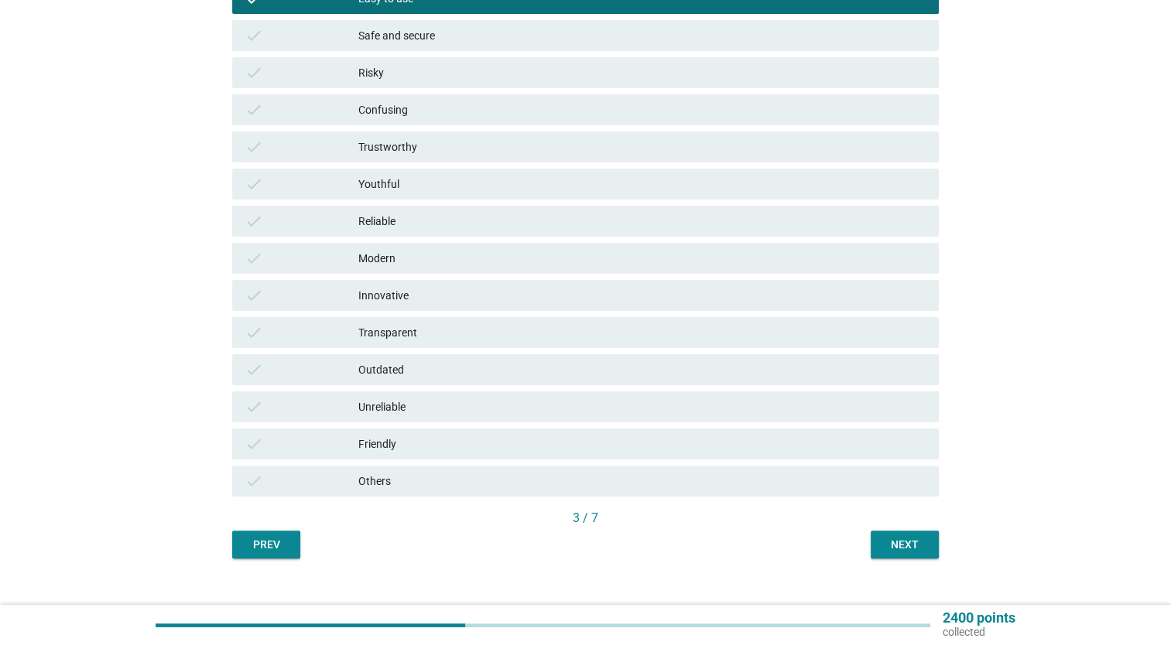
scroll to position [300, 0]
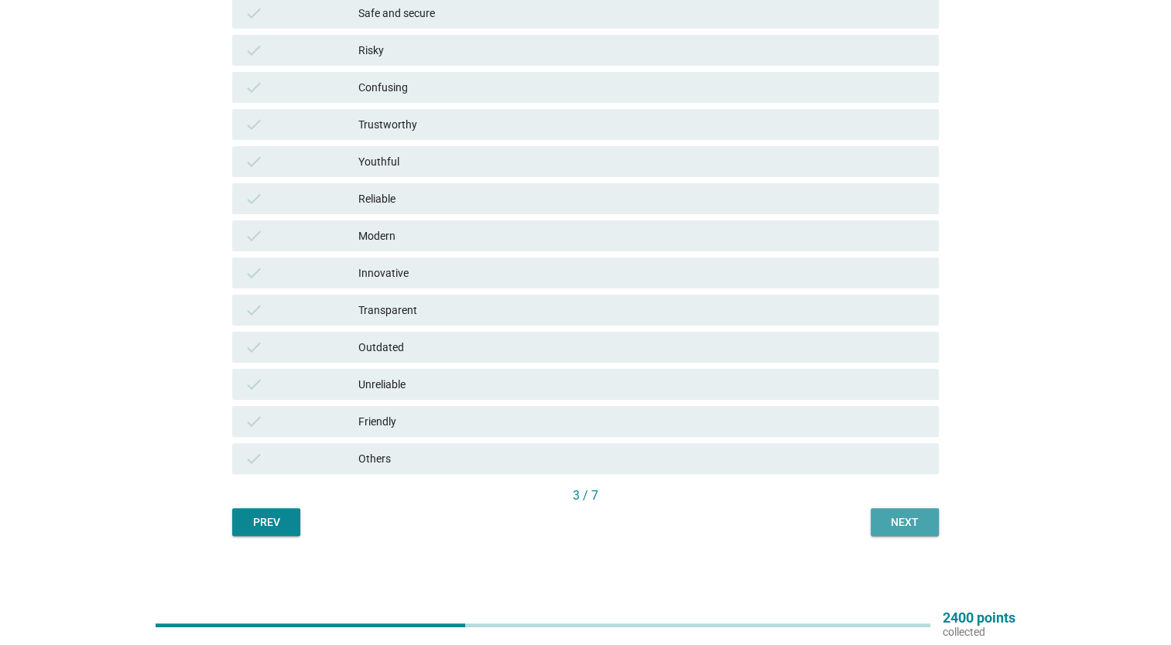
click at [895, 529] on div "Next" at bounding box center [904, 523] width 43 height 16
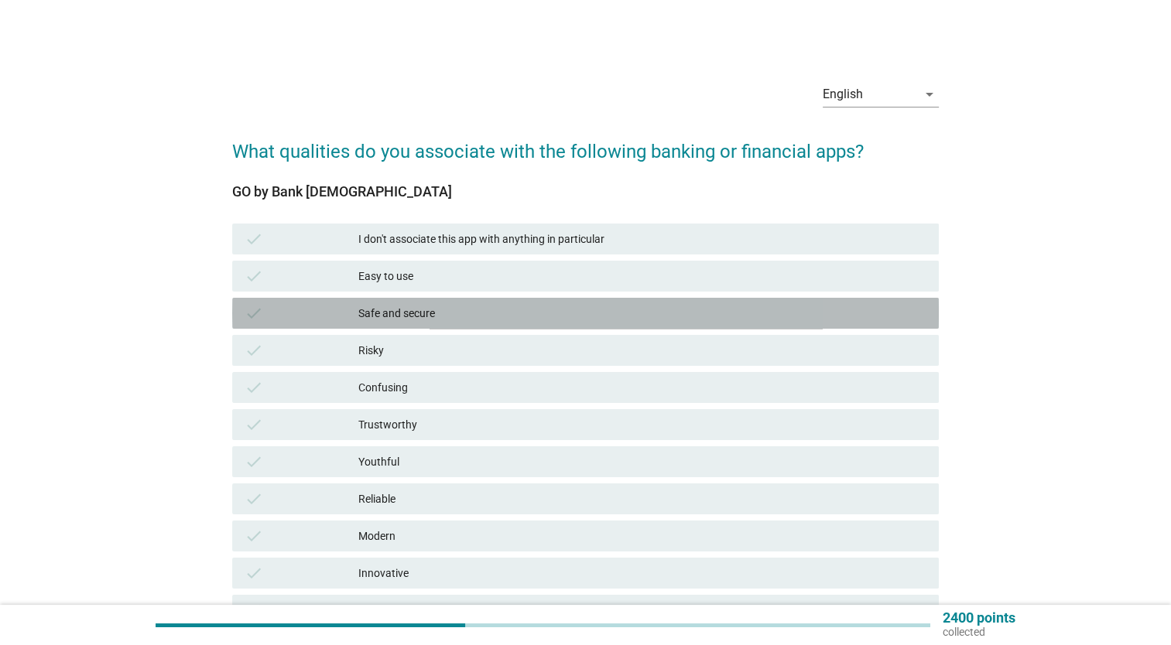
click at [813, 309] on div "Safe and secure" at bounding box center [642, 313] width 568 height 19
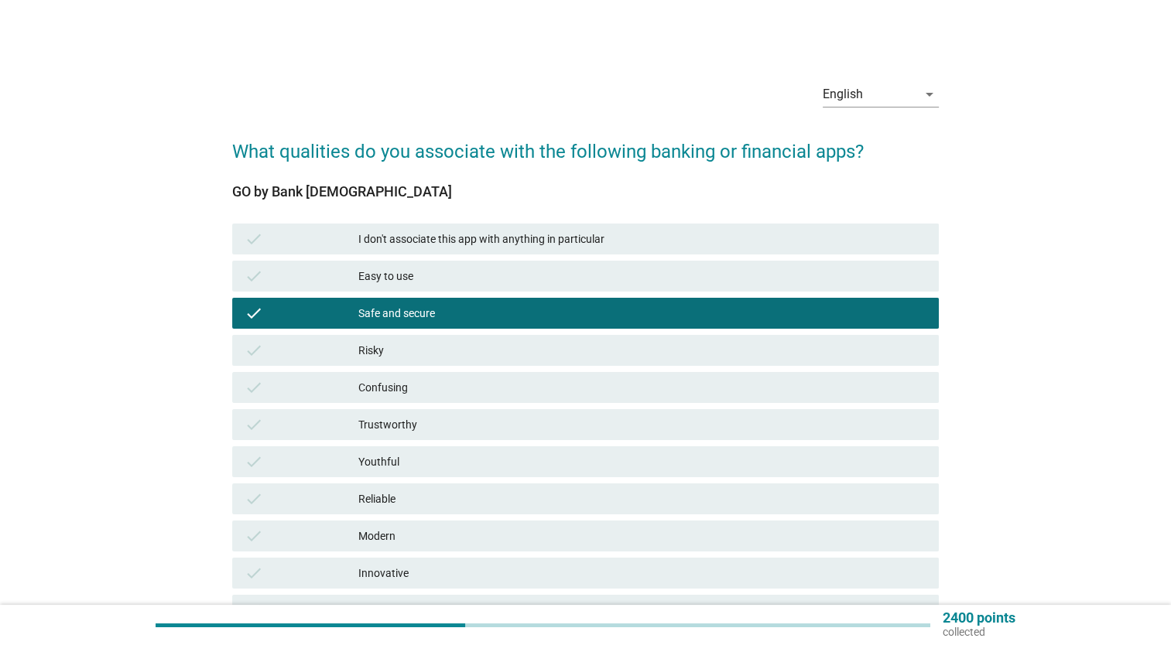
scroll to position [300, 0]
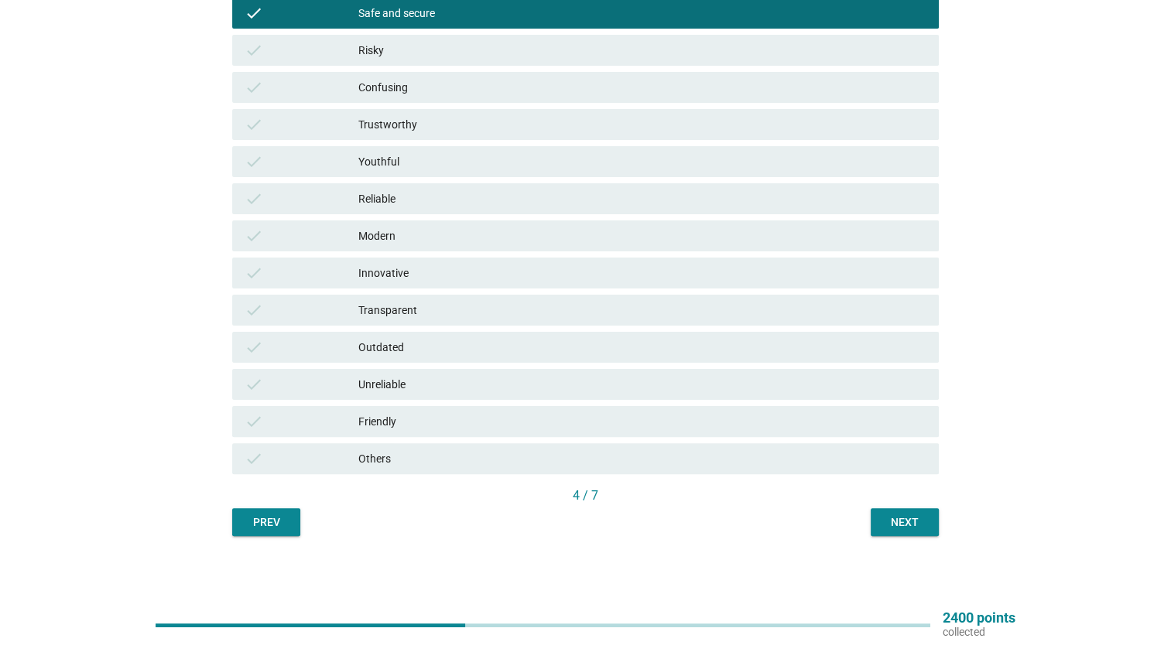
click at [932, 511] on button "Next" at bounding box center [905, 522] width 68 height 28
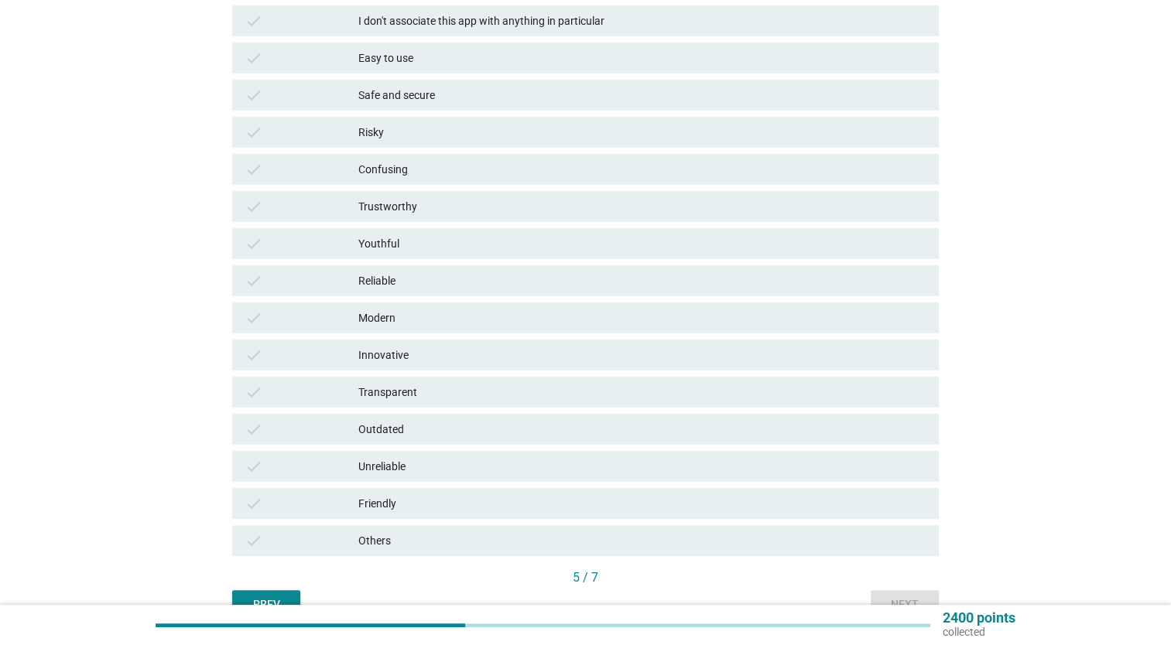
scroll to position [238, 0]
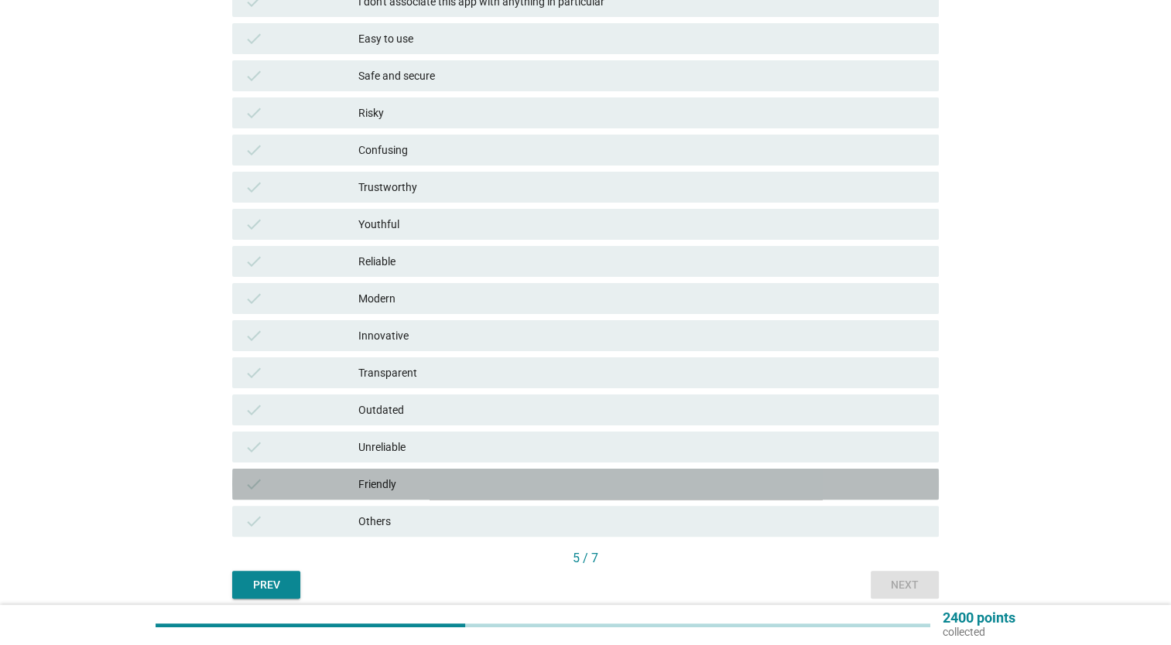
click at [756, 491] on div "Friendly" at bounding box center [642, 484] width 568 height 19
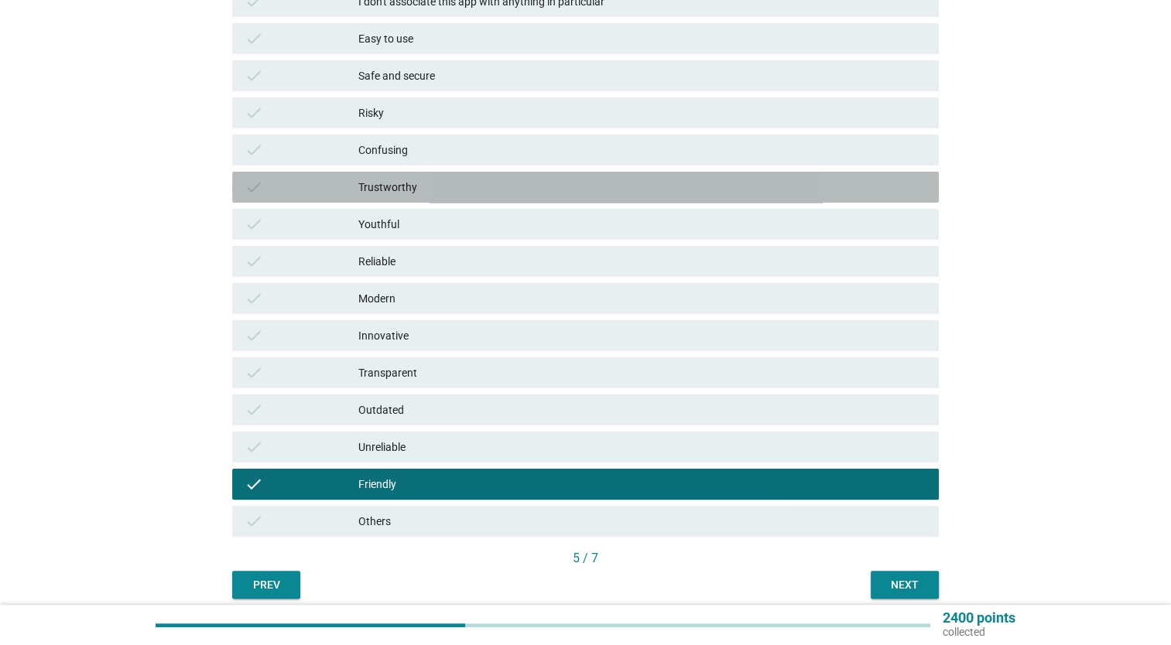
click at [773, 195] on div "Trustworthy" at bounding box center [642, 187] width 568 height 19
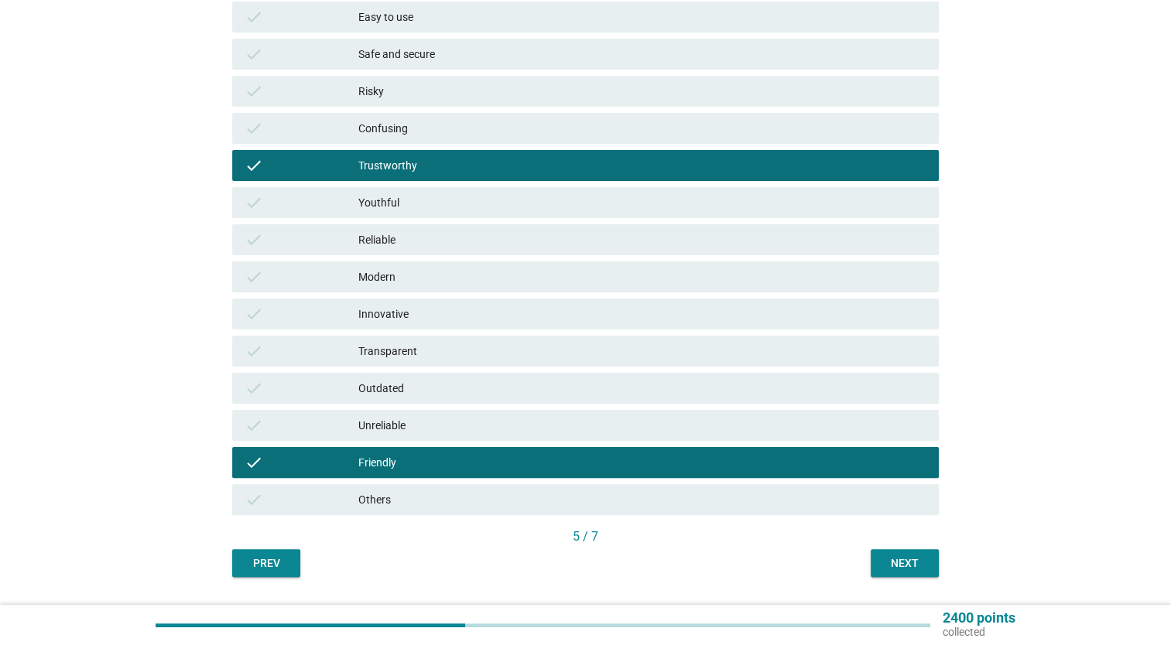
scroll to position [300, 0]
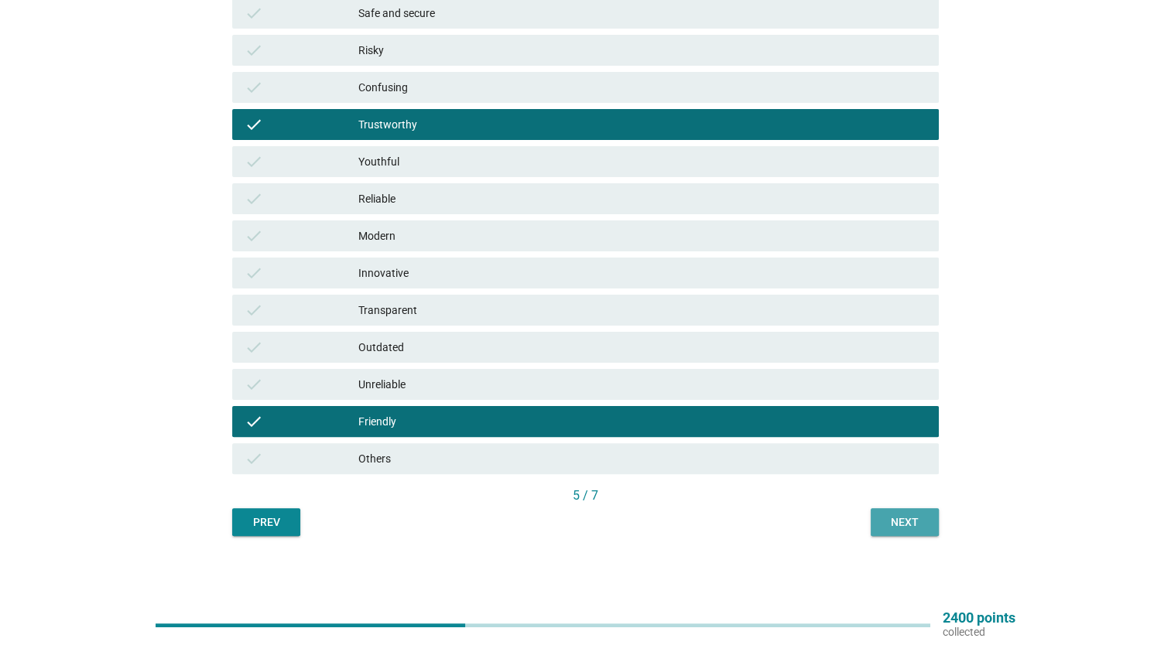
click at [907, 511] on button "Next" at bounding box center [905, 522] width 68 height 28
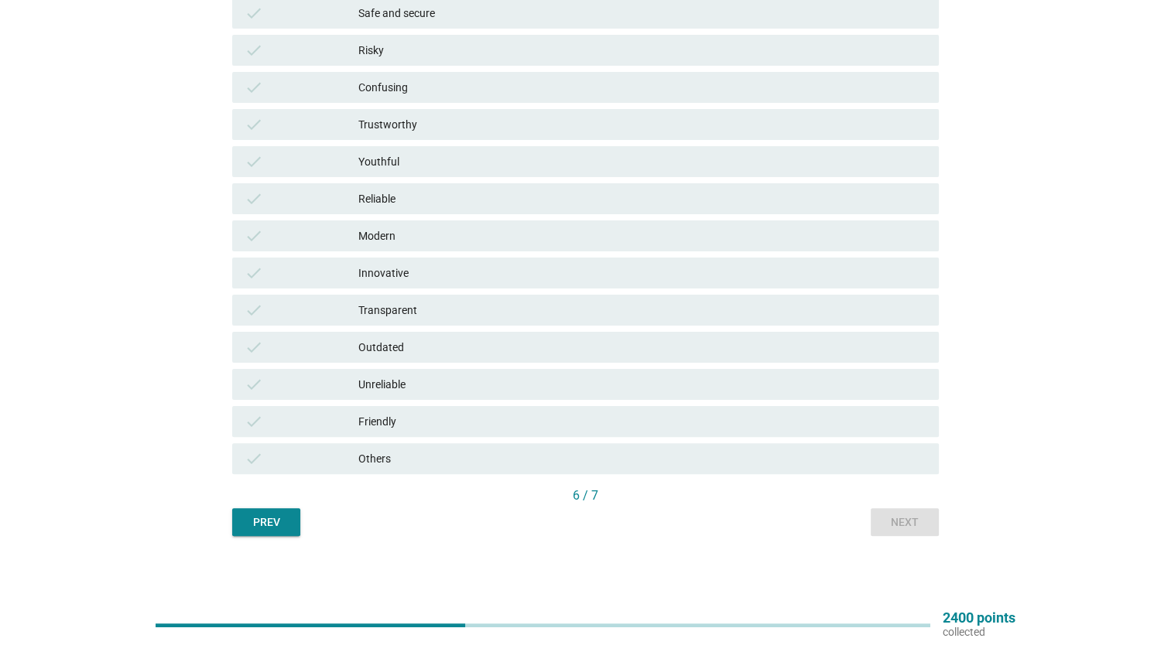
scroll to position [0, 0]
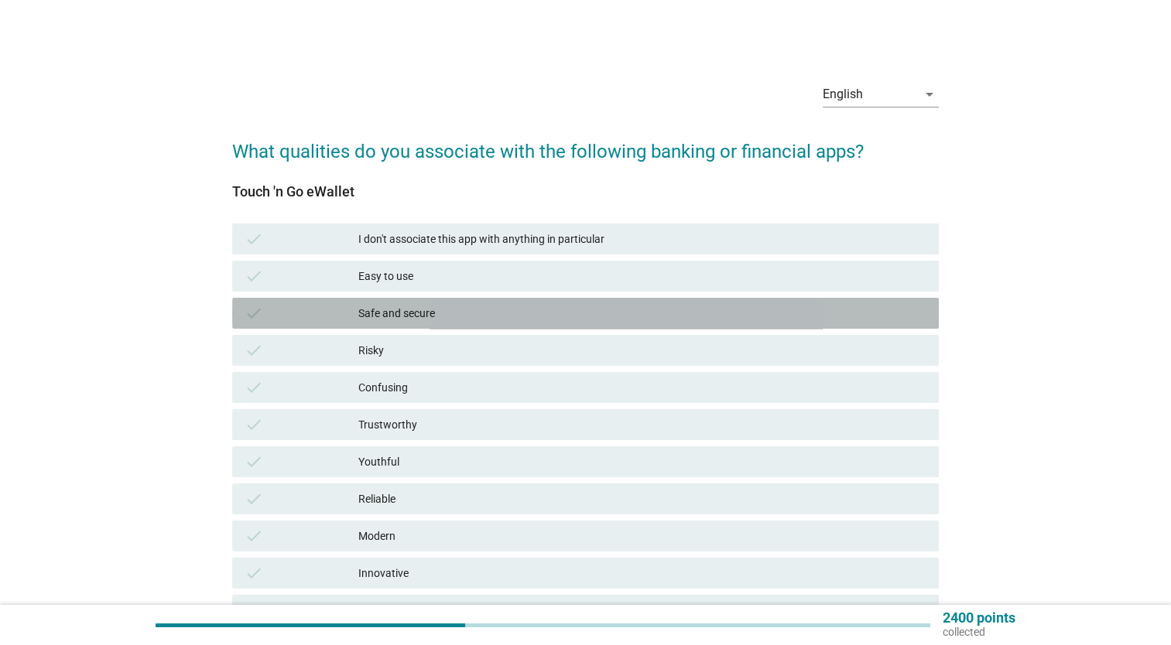
click at [791, 299] on div "check Safe and secure" at bounding box center [585, 313] width 707 height 31
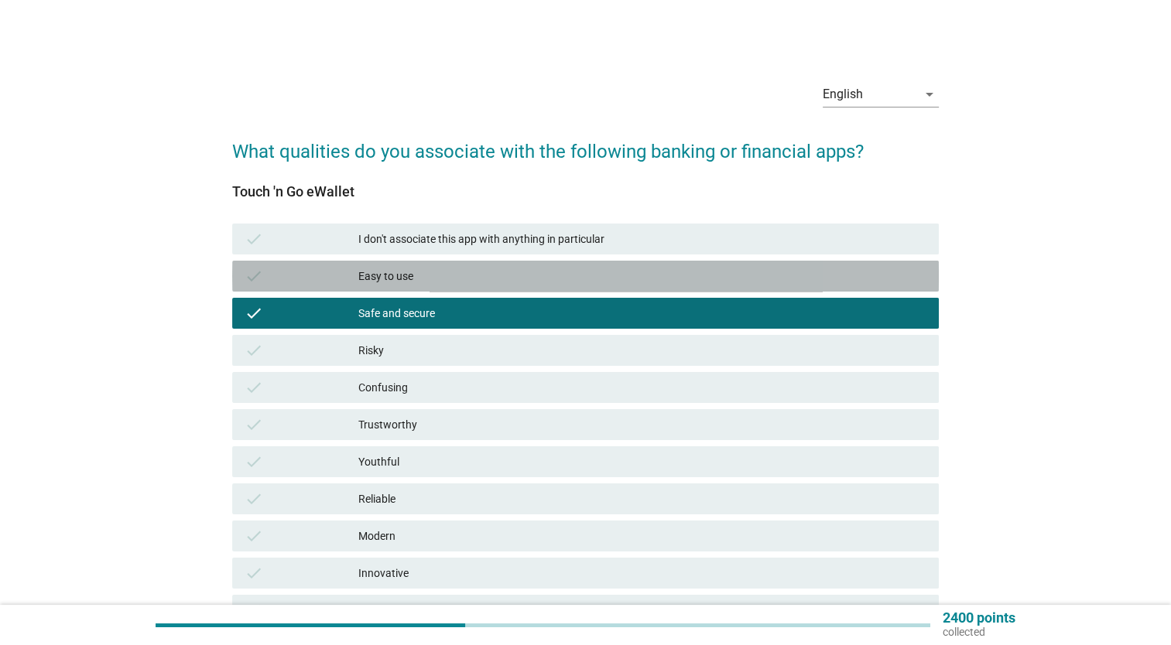
click at [794, 273] on div "Easy to use" at bounding box center [642, 276] width 568 height 19
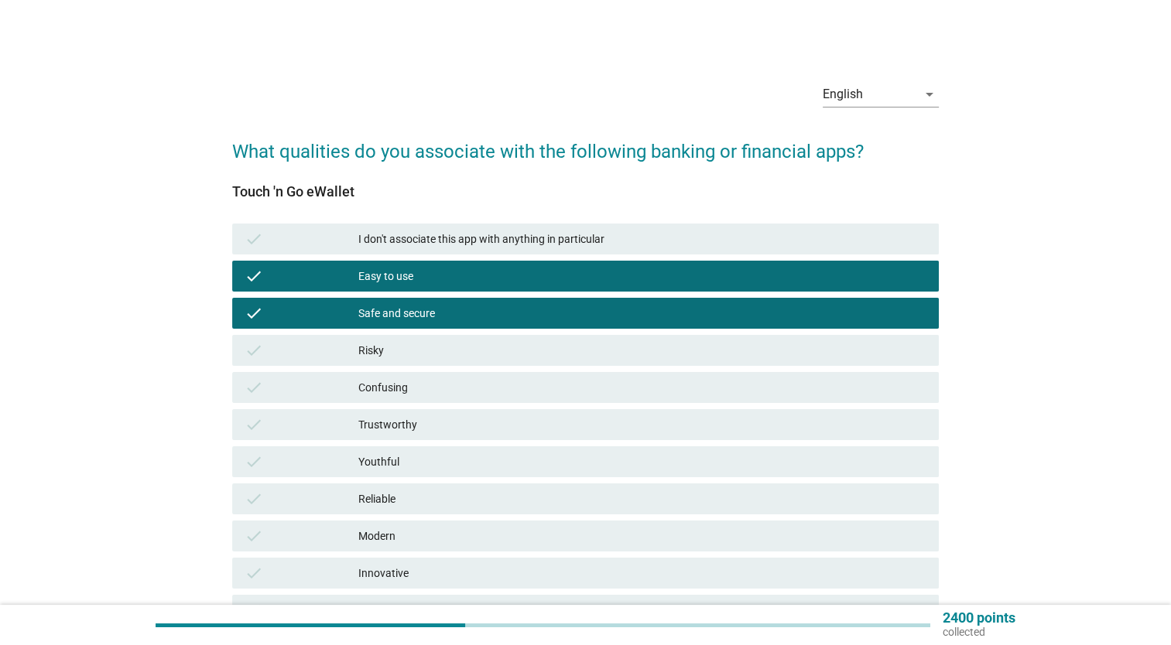
scroll to position [300, 0]
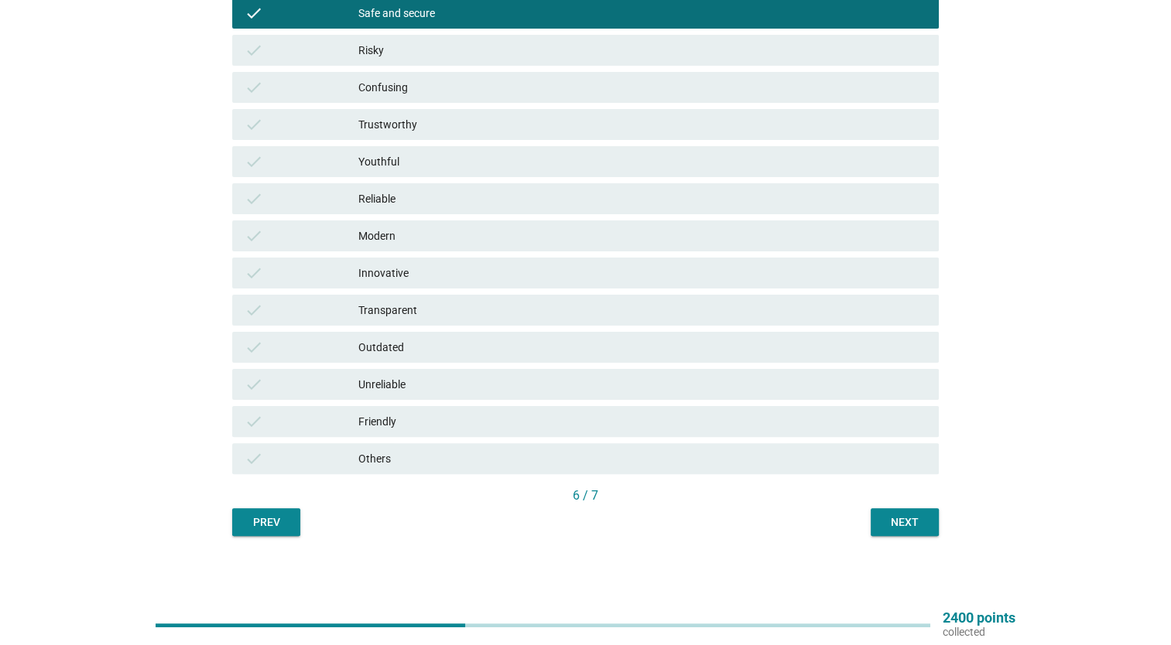
click at [891, 522] on div "Next" at bounding box center [904, 523] width 43 height 16
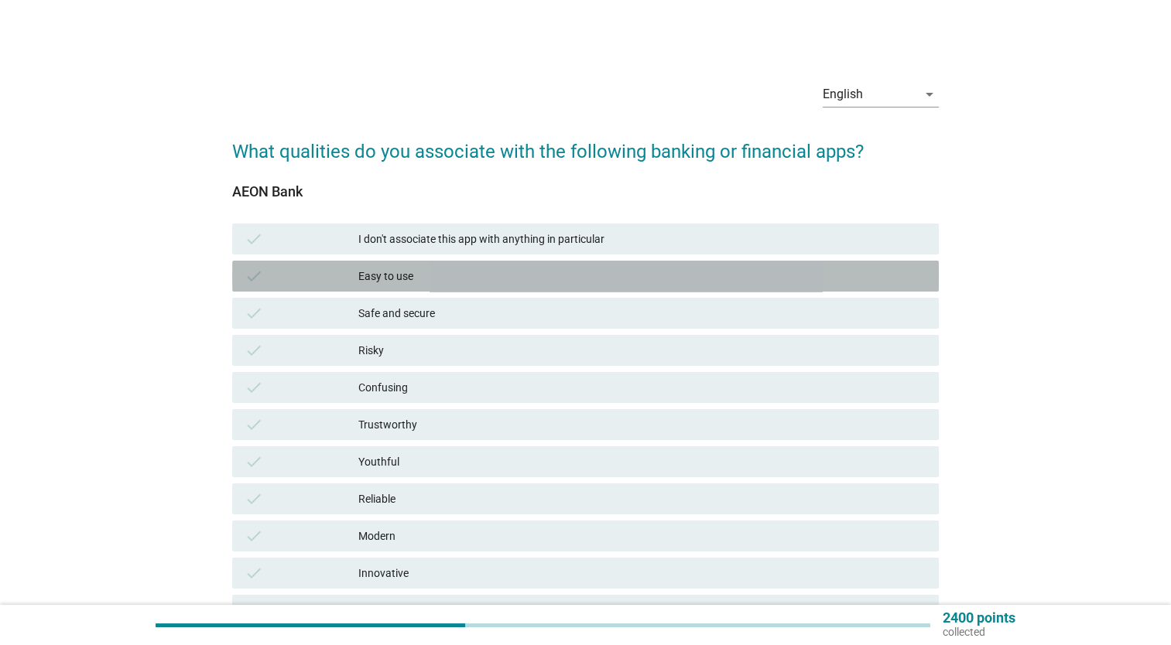
click at [746, 279] on div "Easy to use" at bounding box center [642, 276] width 568 height 19
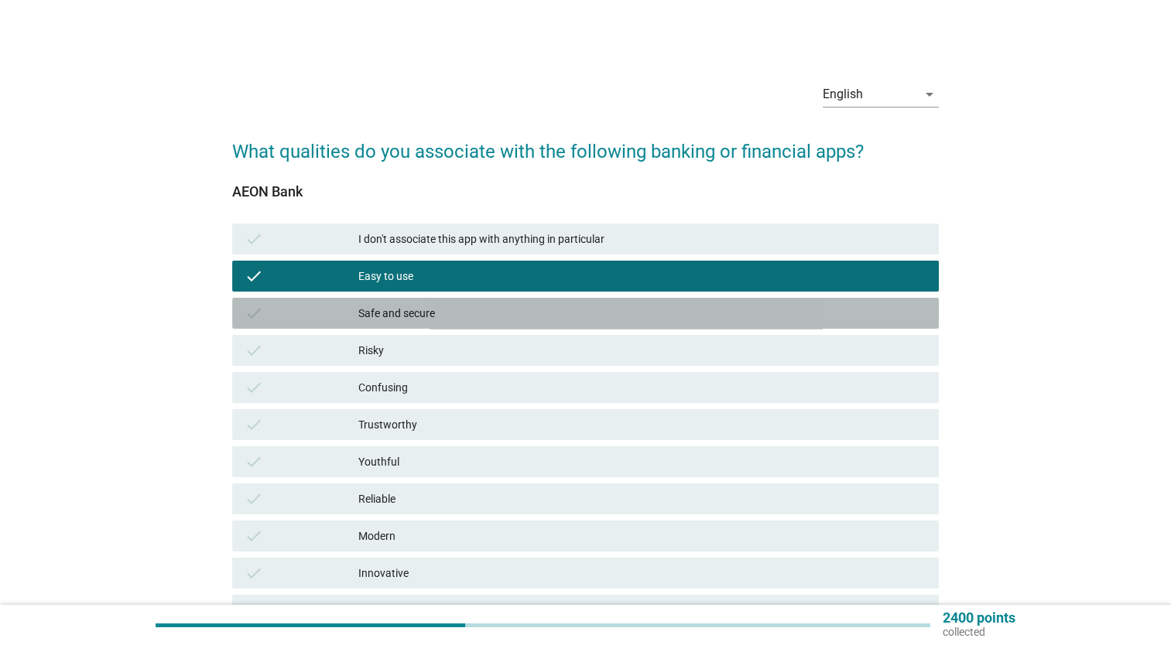
click at [748, 310] on div "Safe and secure" at bounding box center [642, 313] width 568 height 19
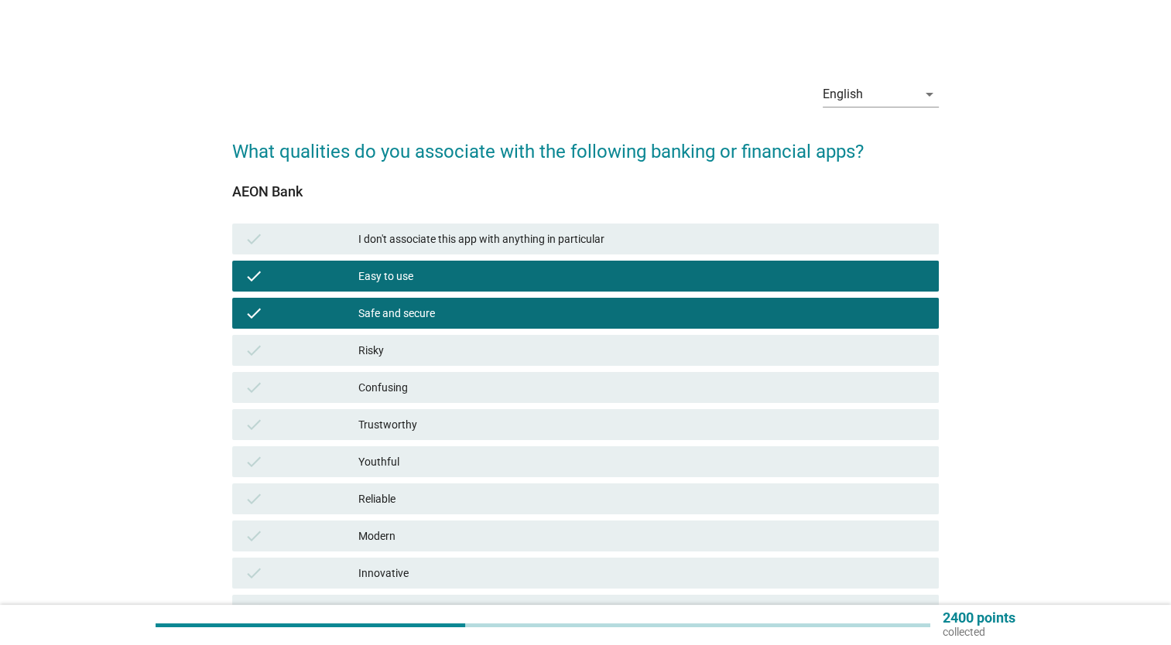
scroll to position [300, 0]
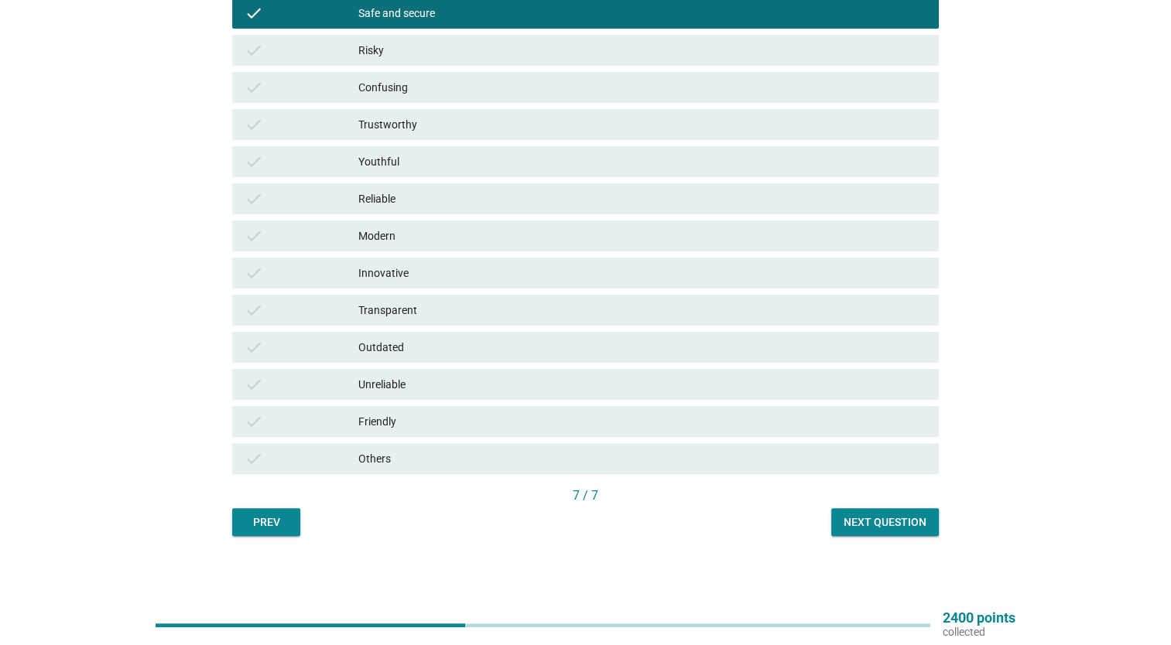
click at [891, 503] on div "7 / 7" at bounding box center [585, 496] width 707 height 19
click at [885, 522] on div "Next question" at bounding box center [885, 523] width 83 height 16
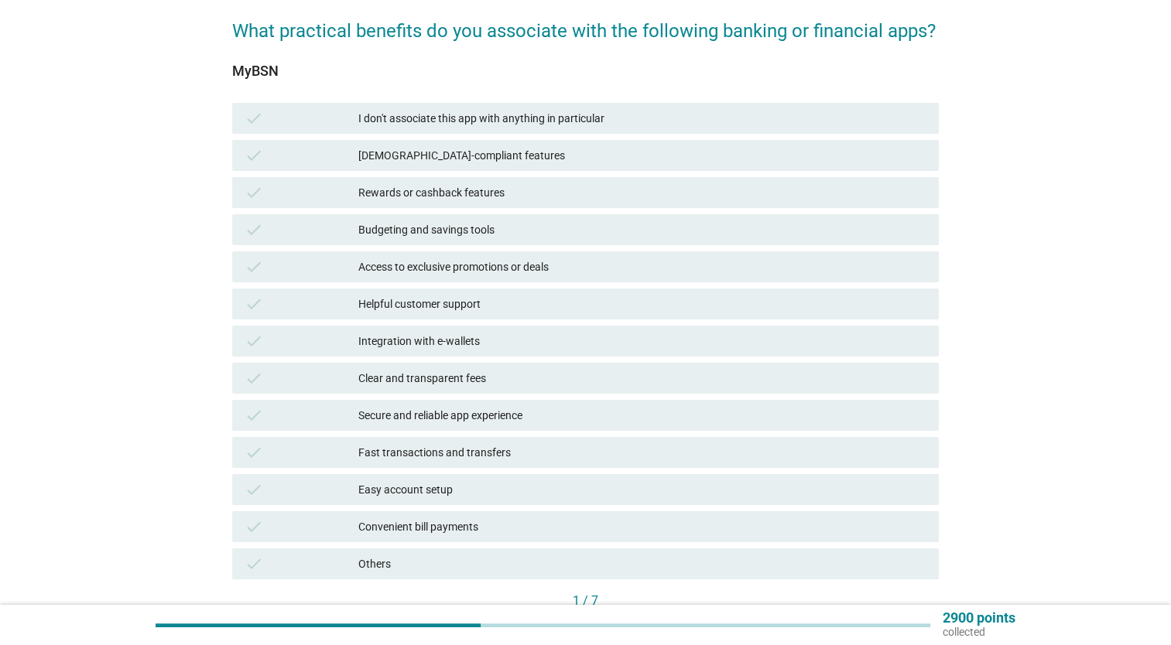
scroll to position [122, 0]
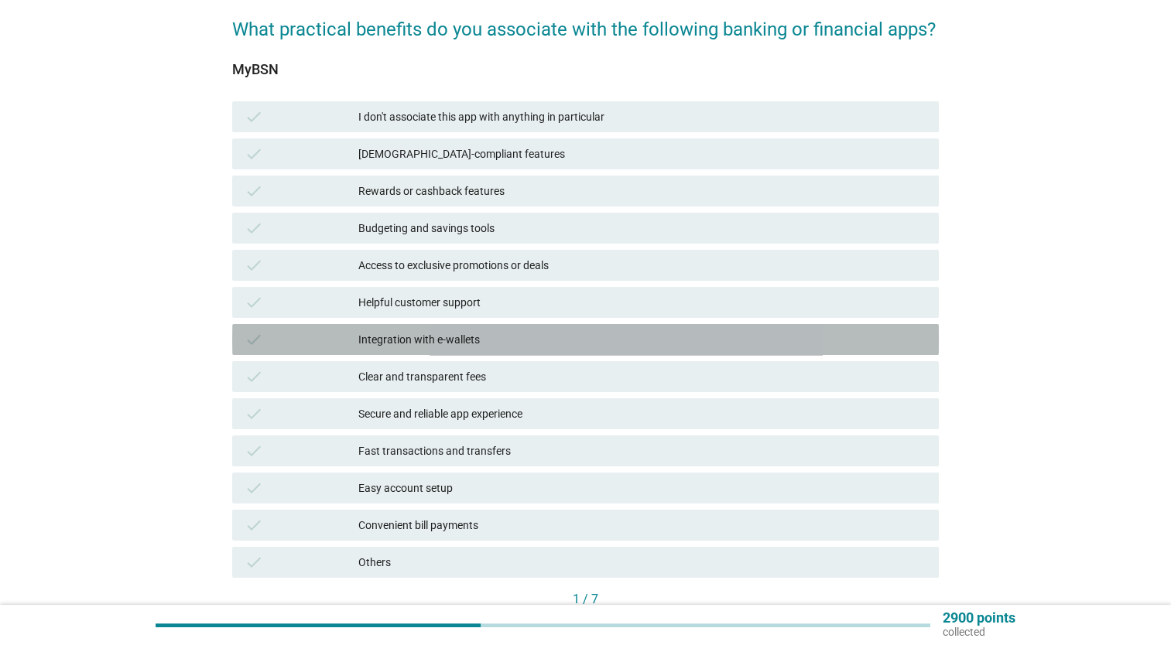
click at [691, 347] on div "Integration with e-wallets" at bounding box center [642, 339] width 568 height 19
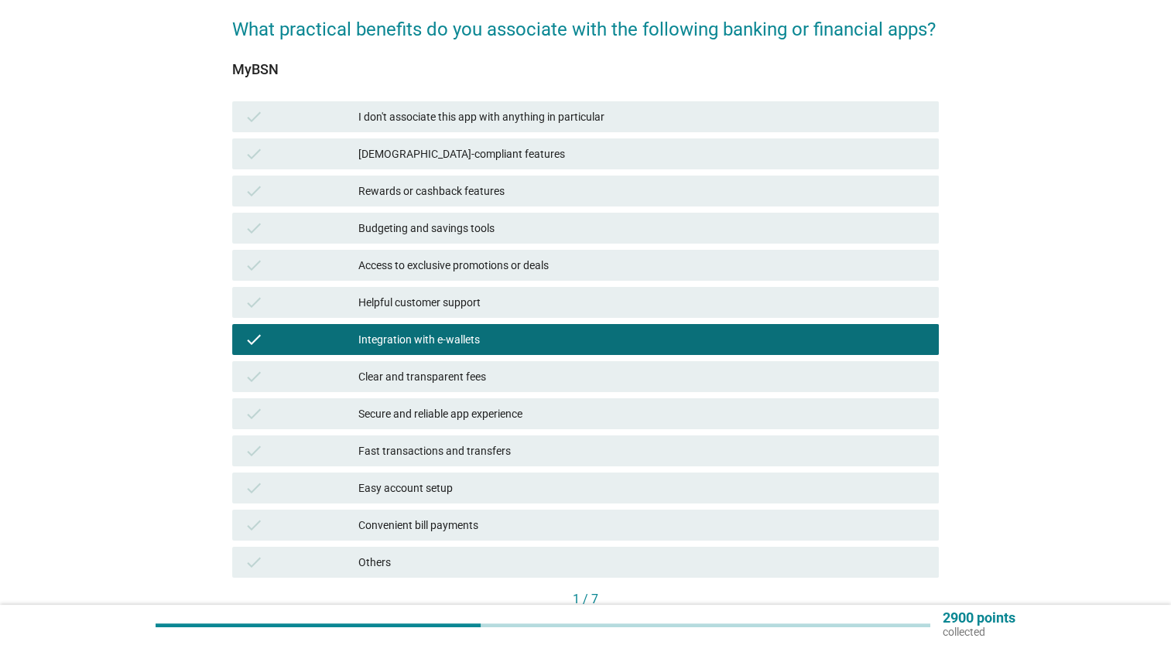
scroll to position [145, 0]
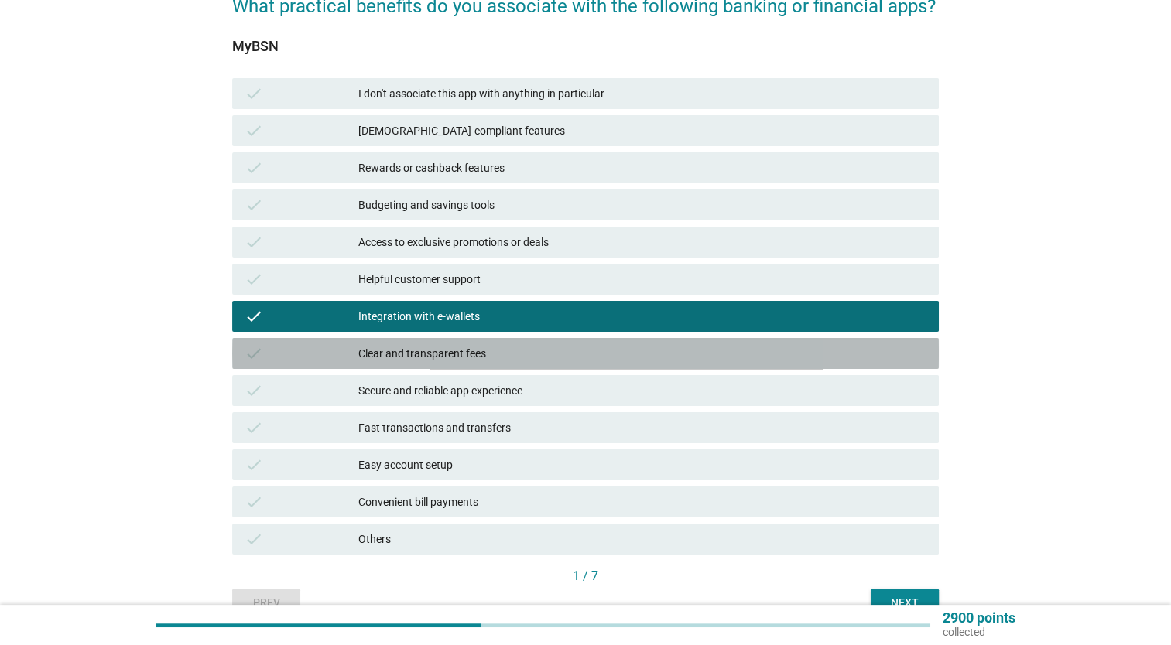
click at [686, 359] on div "Clear and transparent fees" at bounding box center [642, 353] width 568 height 19
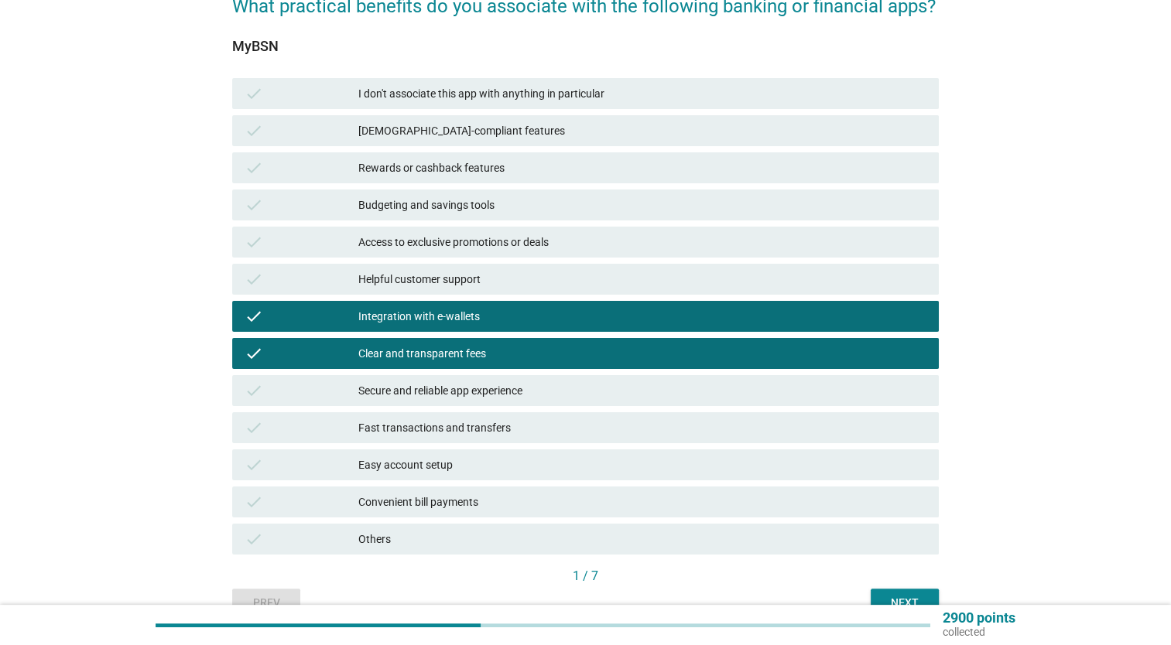
scroll to position [201, 0]
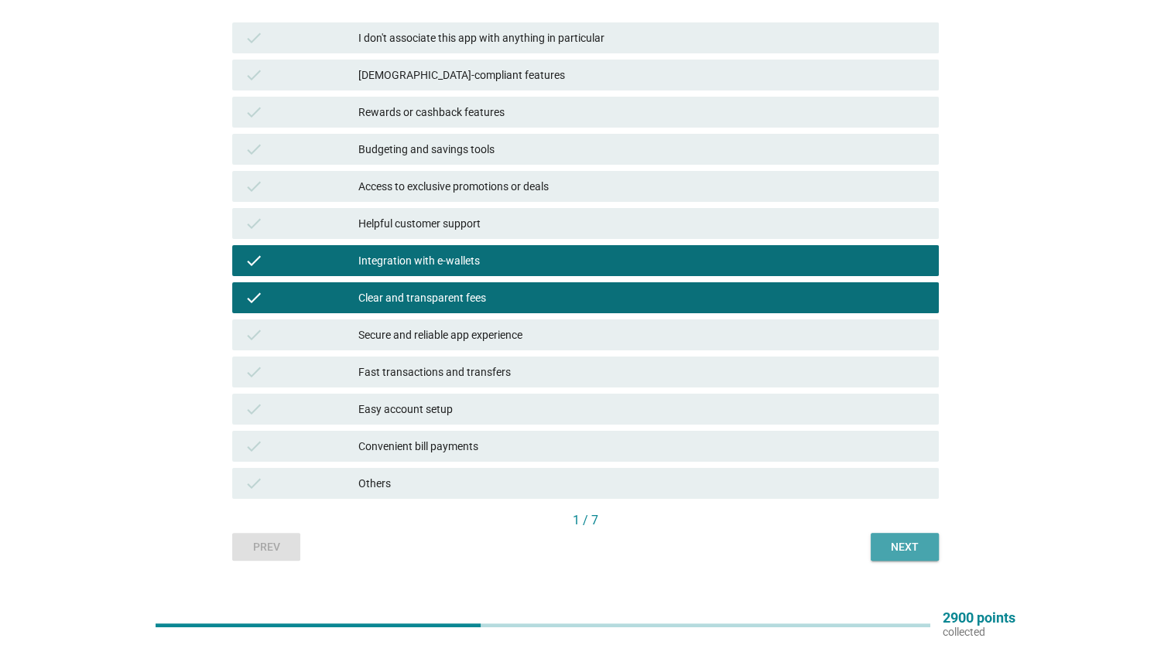
click at [885, 534] on button "Next" at bounding box center [905, 547] width 68 height 28
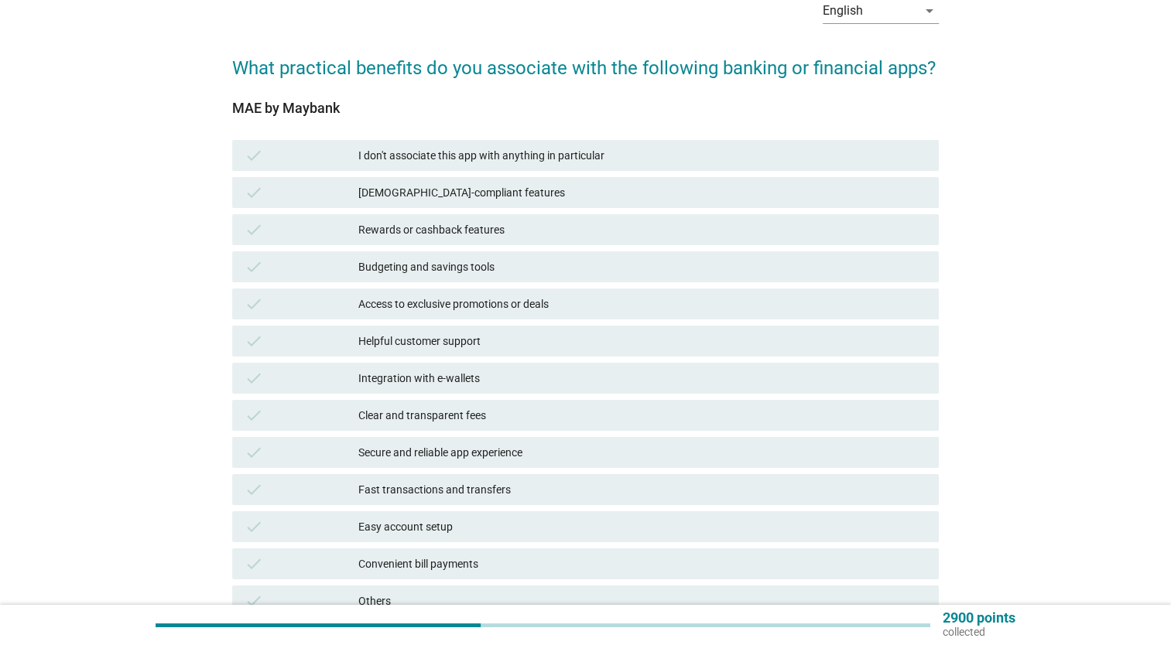
scroll to position [98, 0]
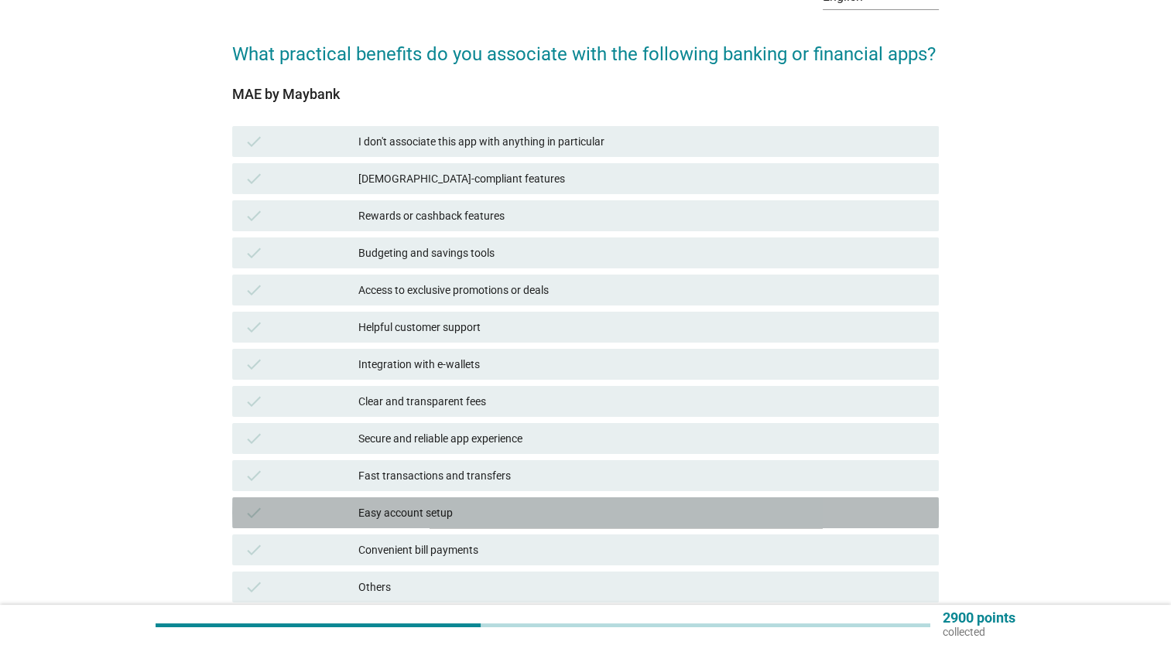
click at [732, 498] on div "check Easy account setup" at bounding box center [585, 513] width 707 height 31
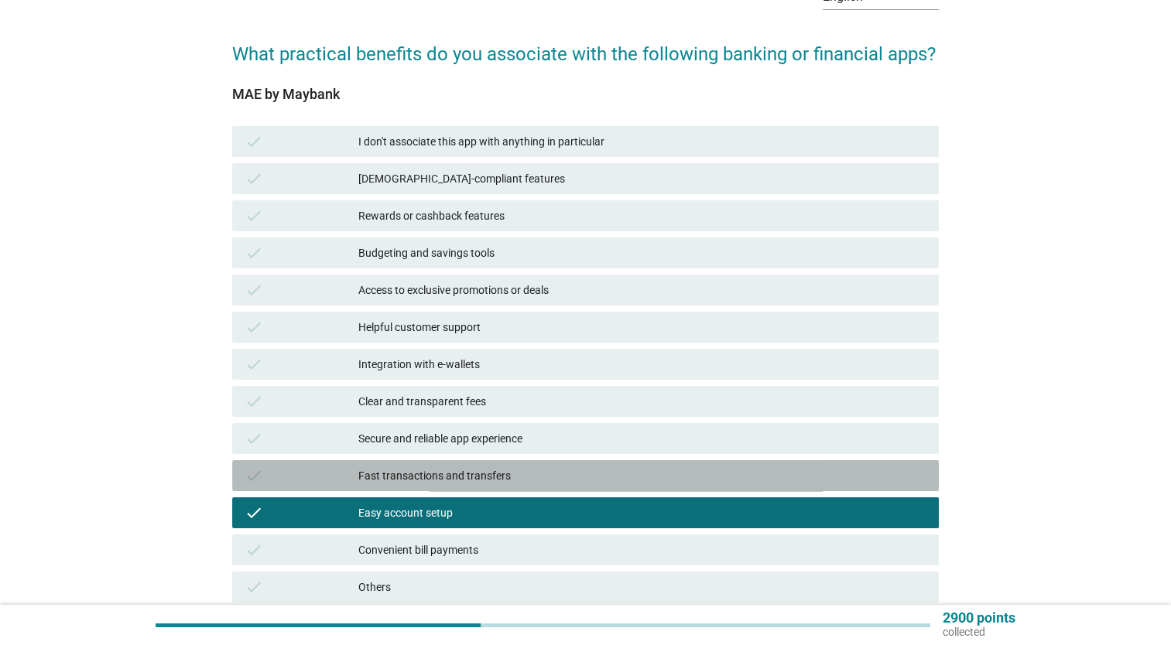
click at [736, 474] on div "Fast transactions and transfers" at bounding box center [642, 476] width 568 height 19
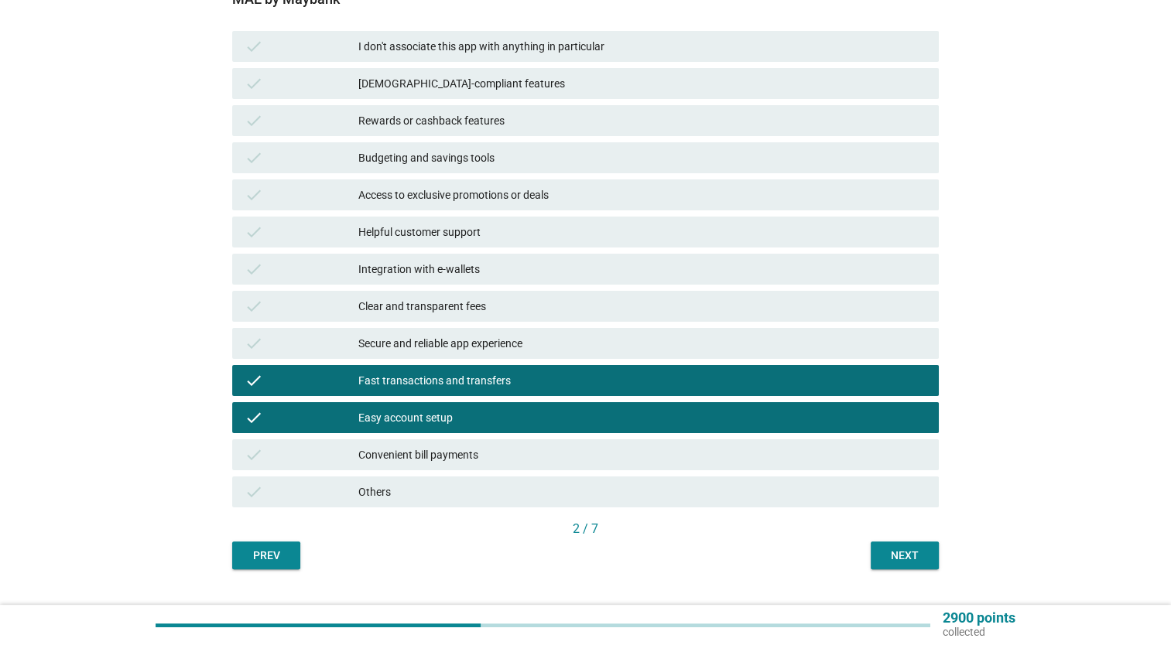
scroll to position [201, 0]
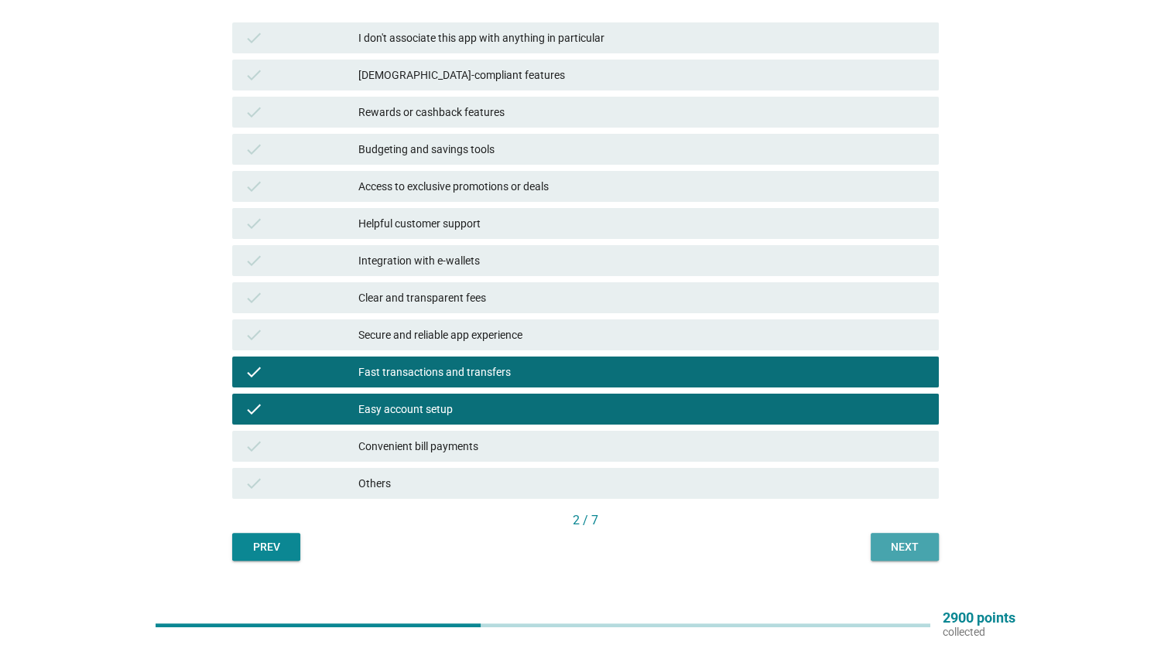
click at [883, 534] on button "Next" at bounding box center [905, 547] width 68 height 28
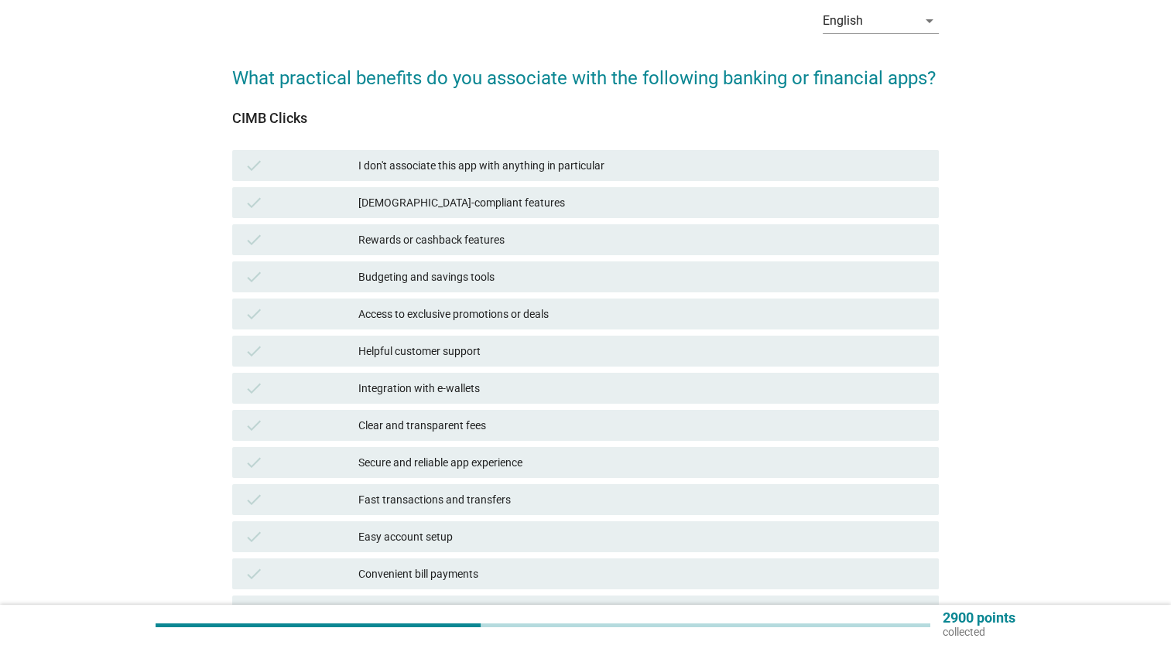
scroll to position [80, 0]
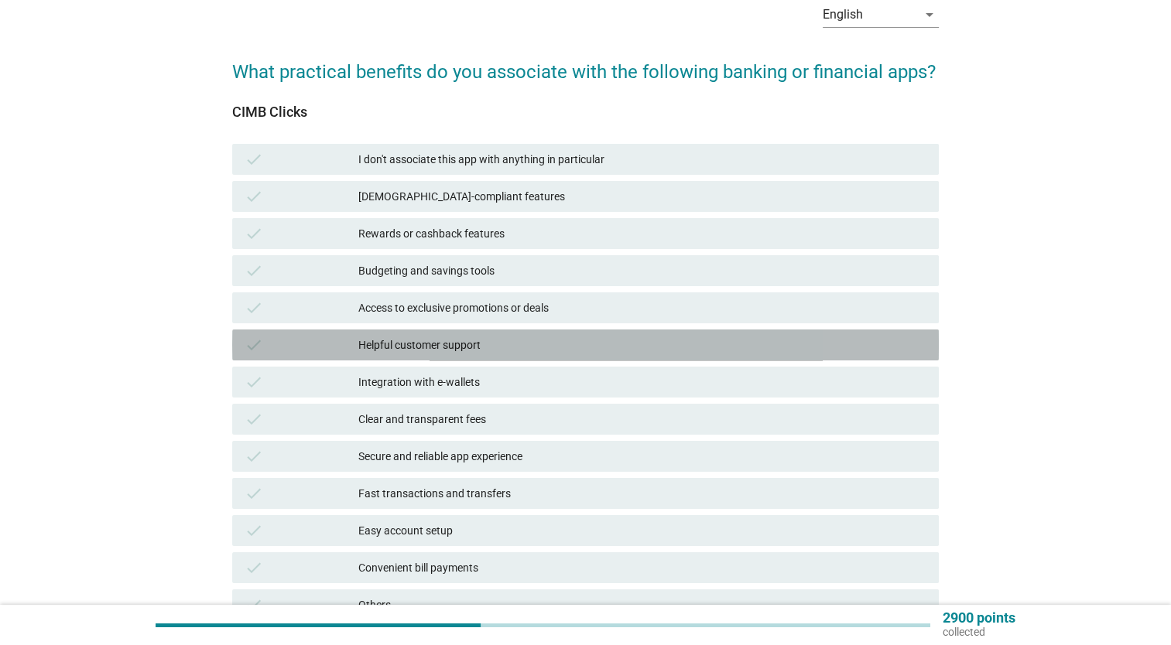
click at [776, 351] on div "Helpful customer support" at bounding box center [642, 345] width 568 height 19
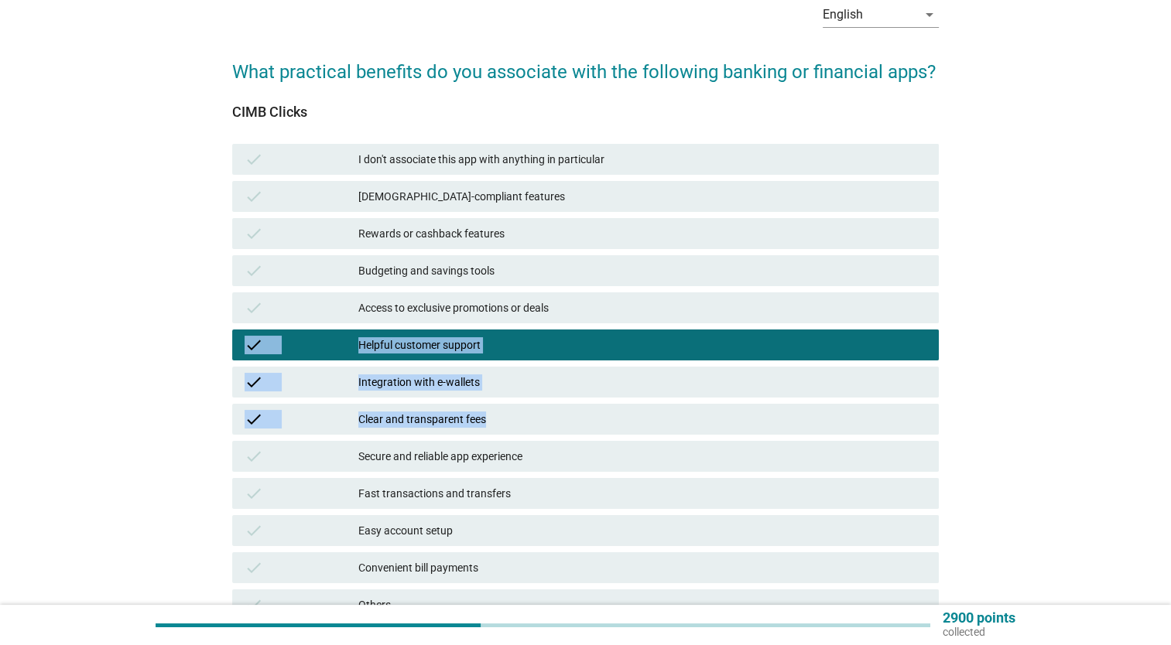
drag, startPoint x: 767, startPoint y: 427, endPoint x: 796, endPoint y: 326, distance: 105.6
click at [796, 326] on div "check I don't associate this app with anything in particular check Shariah-comp…" at bounding box center [585, 382] width 713 height 483
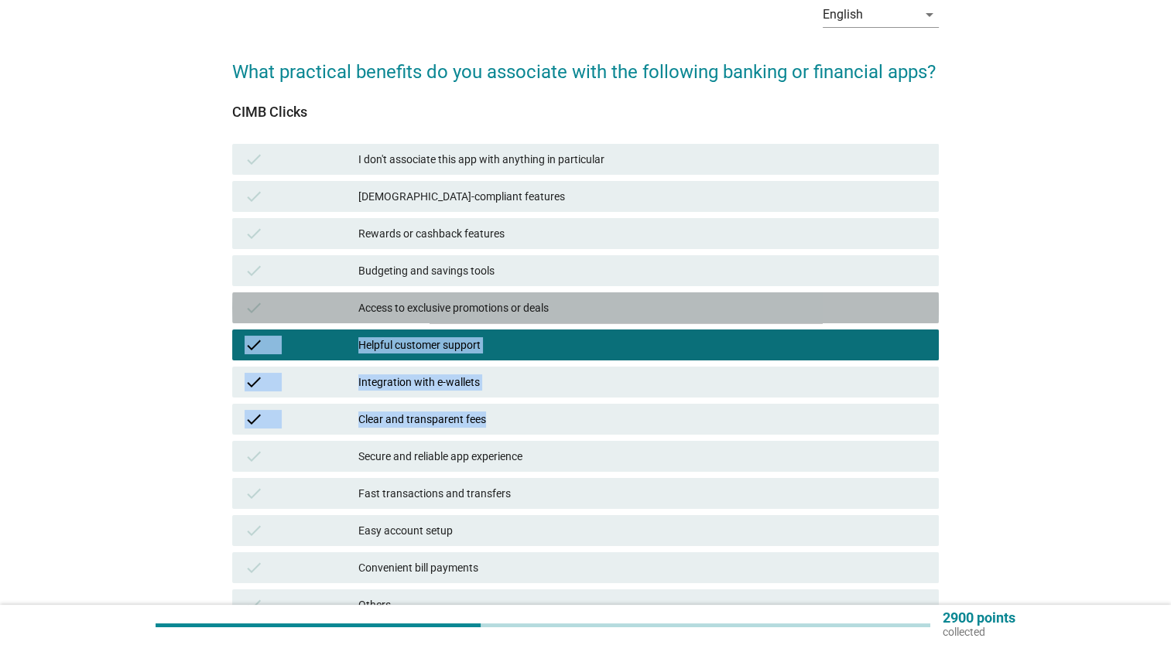
click at [756, 308] on div "Access to exclusive promotions or deals" at bounding box center [642, 308] width 568 height 19
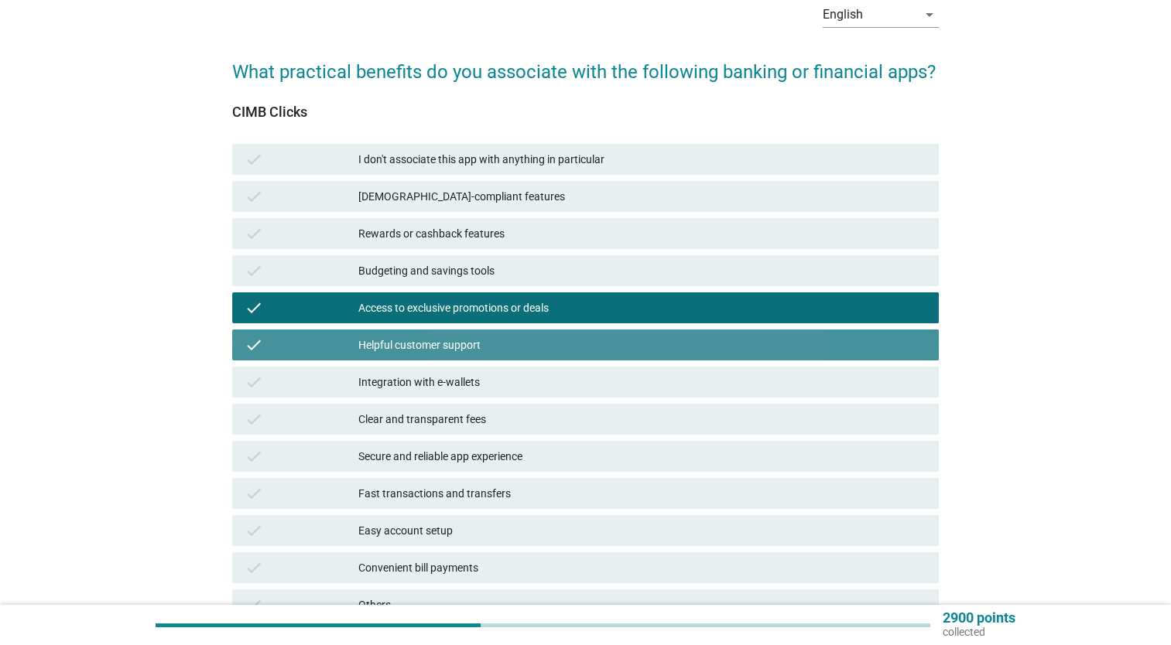
click at [734, 359] on div "check Helpful customer support" at bounding box center [585, 345] width 707 height 31
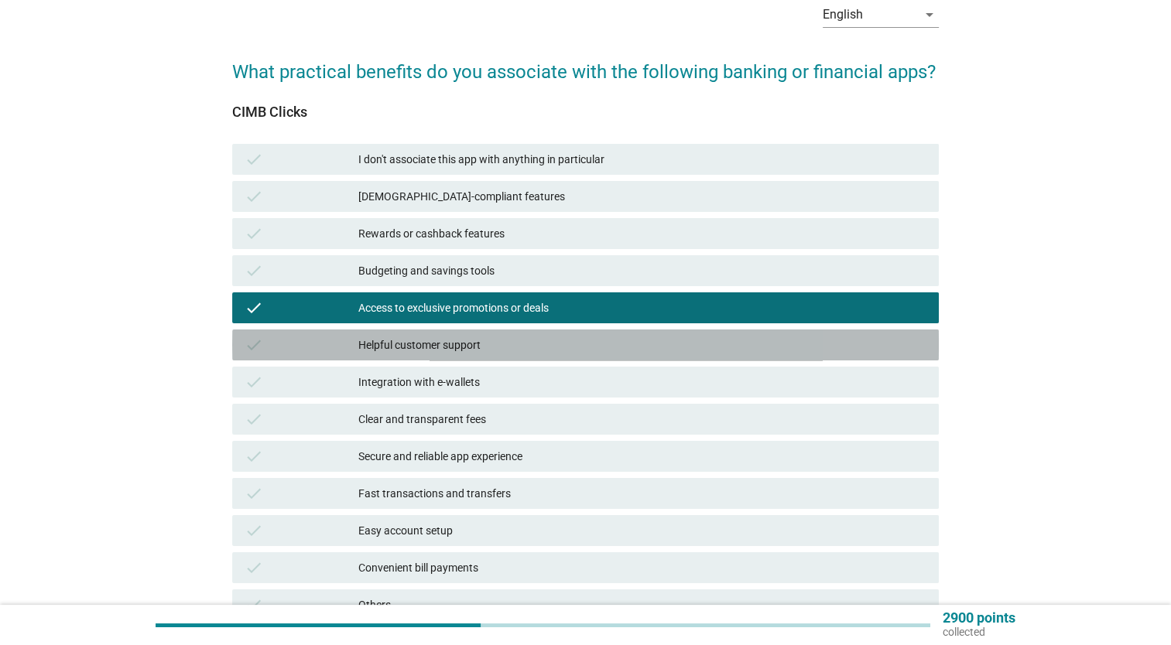
click at [734, 359] on div "check Helpful customer support" at bounding box center [585, 345] width 707 height 31
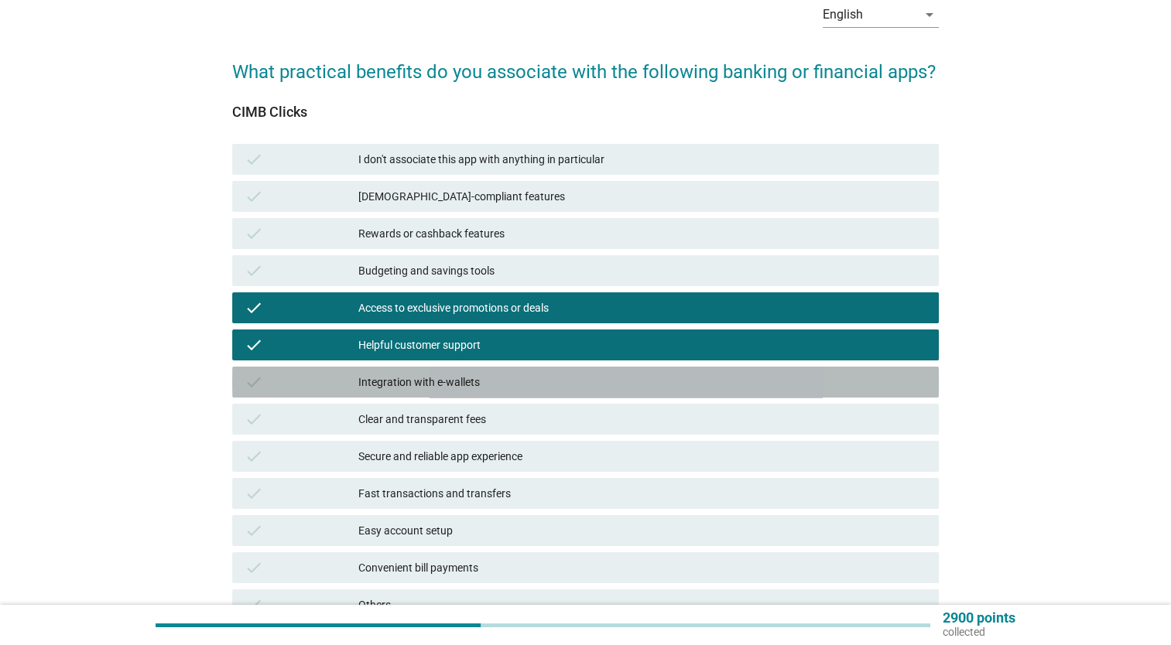
click at [731, 386] on div "Integration with e-wallets" at bounding box center [642, 382] width 568 height 19
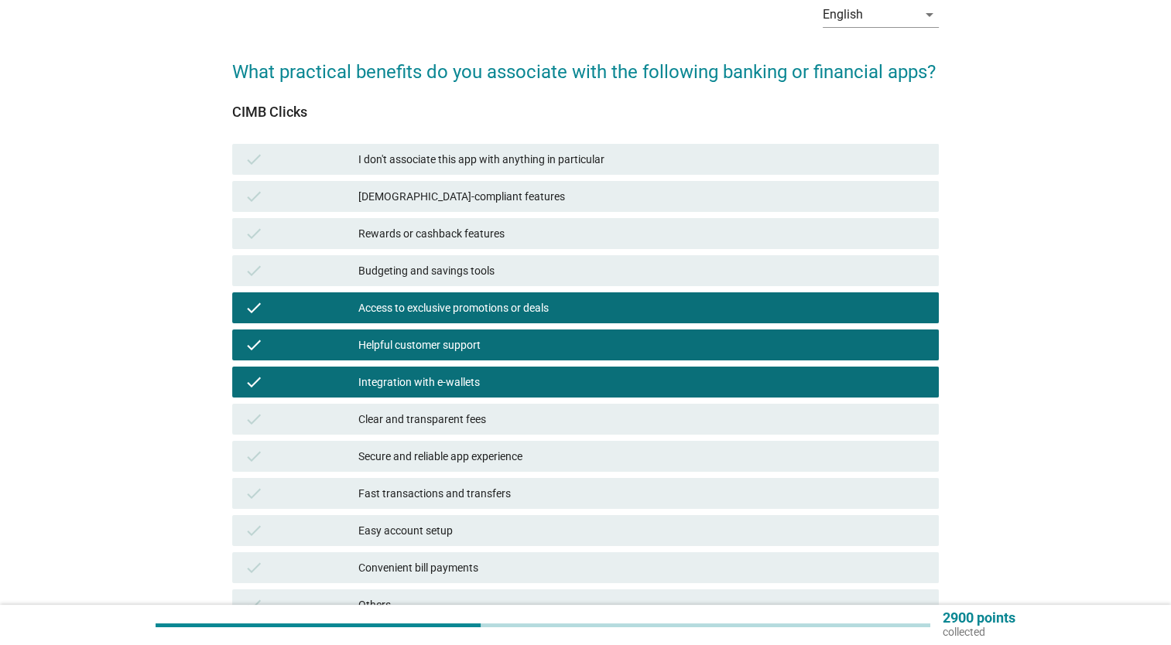
scroll to position [226, 0]
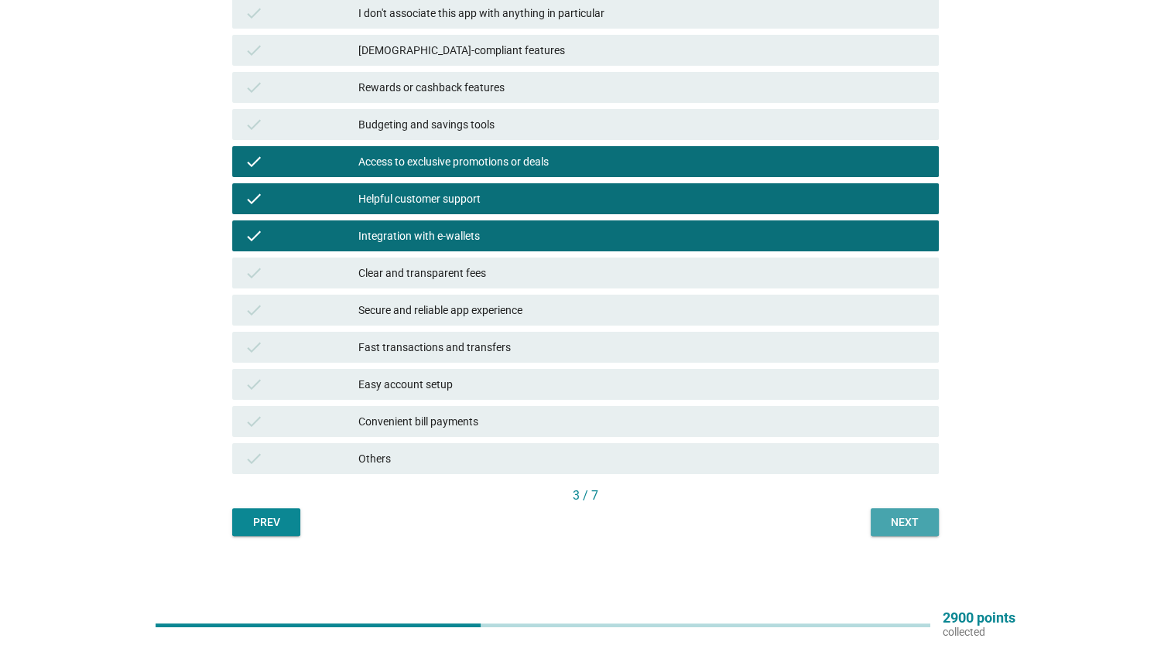
click at [885, 517] on div "Next" at bounding box center [904, 523] width 43 height 16
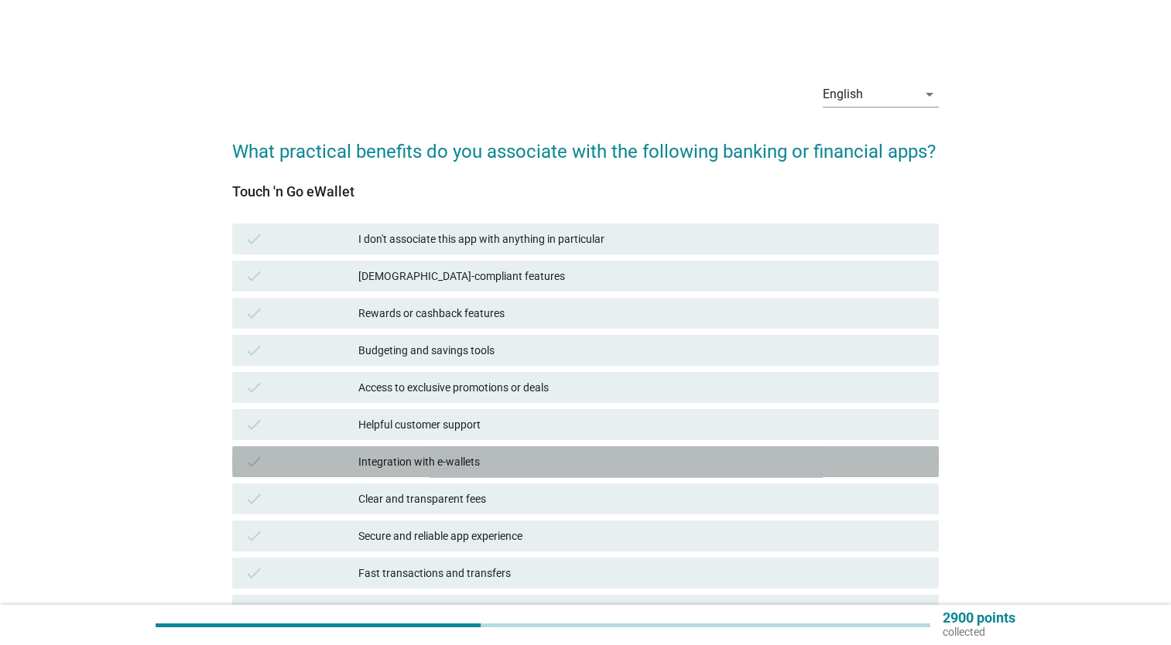
click at [721, 457] on div "Integration with e-wallets" at bounding box center [642, 462] width 568 height 19
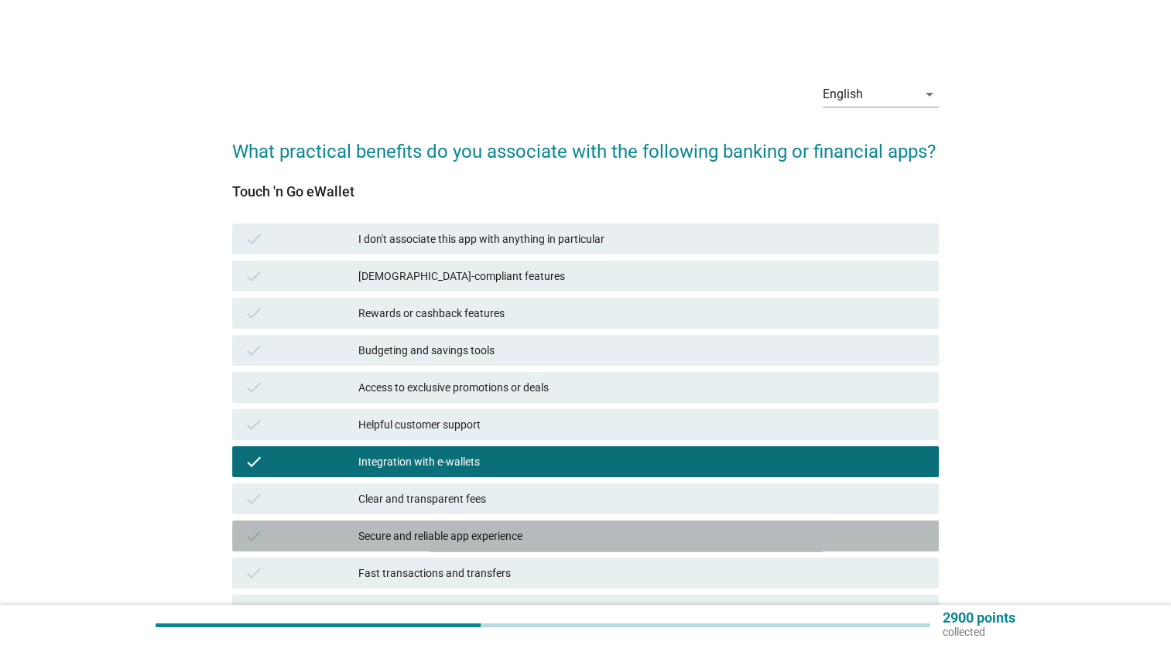
click at [722, 522] on div "check Secure and reliable app experience" at bounding box center [585, 536] width 707 height 31
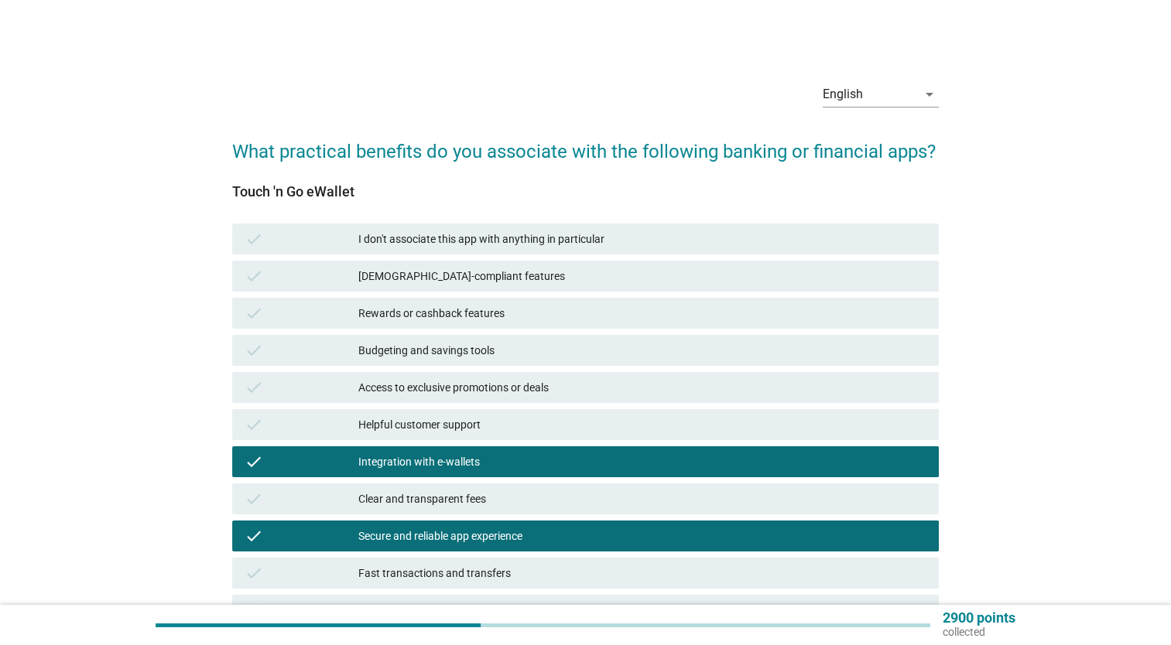
scroll to position [226, 0]
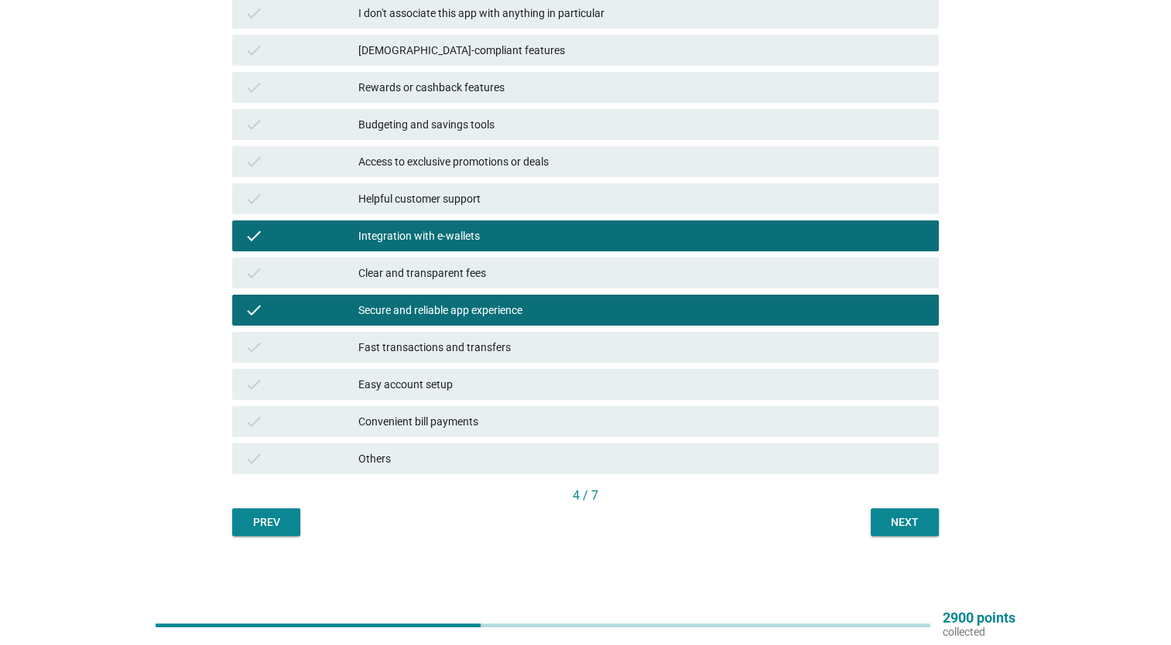
click at [903, 515] on div "Next" at bounding box center [904, 523] width 43 height 16
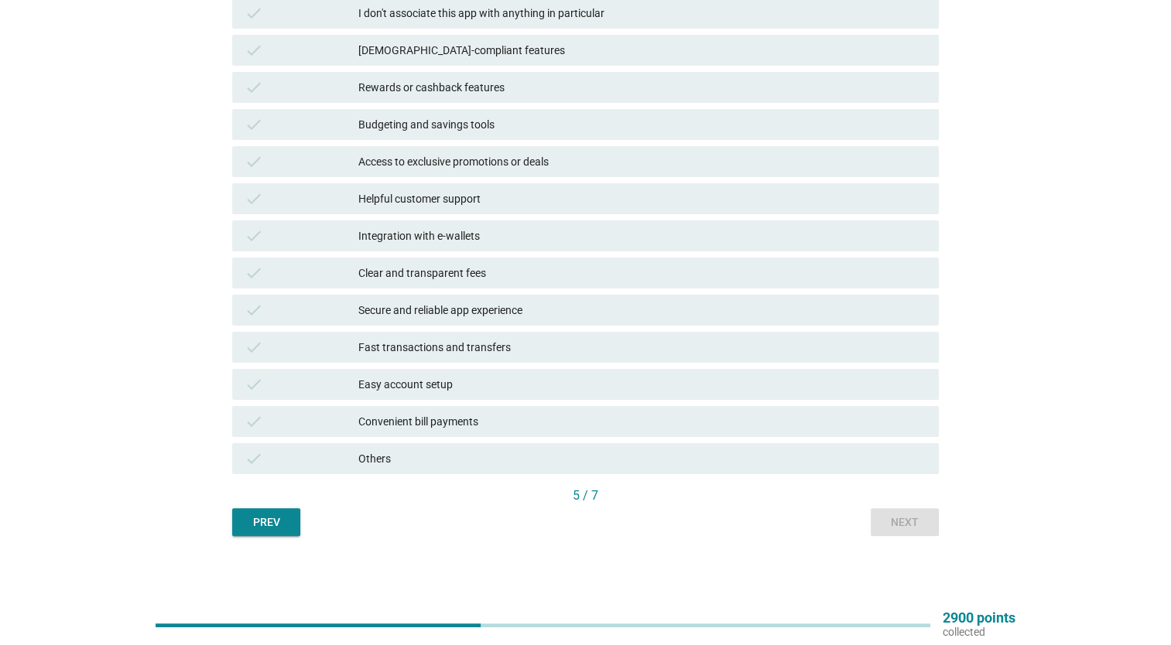
scroll to position [0, 0]
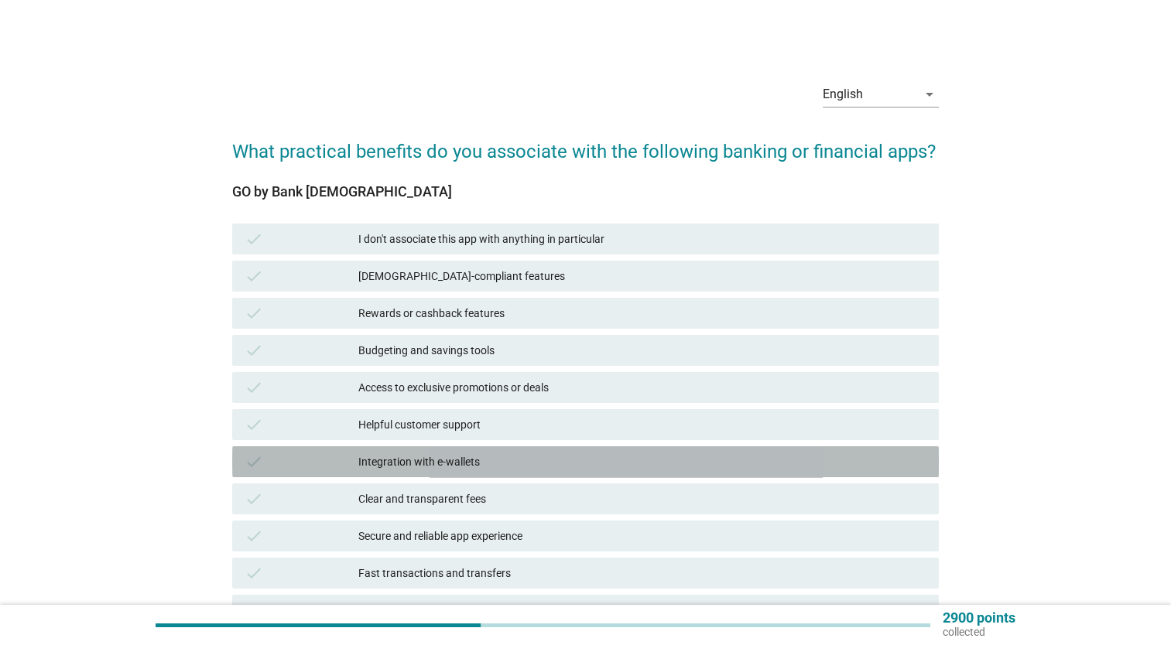
click at [743, 463] on div "Integration with e-wallets" at bounding box center [642, 462] width 568 height 19
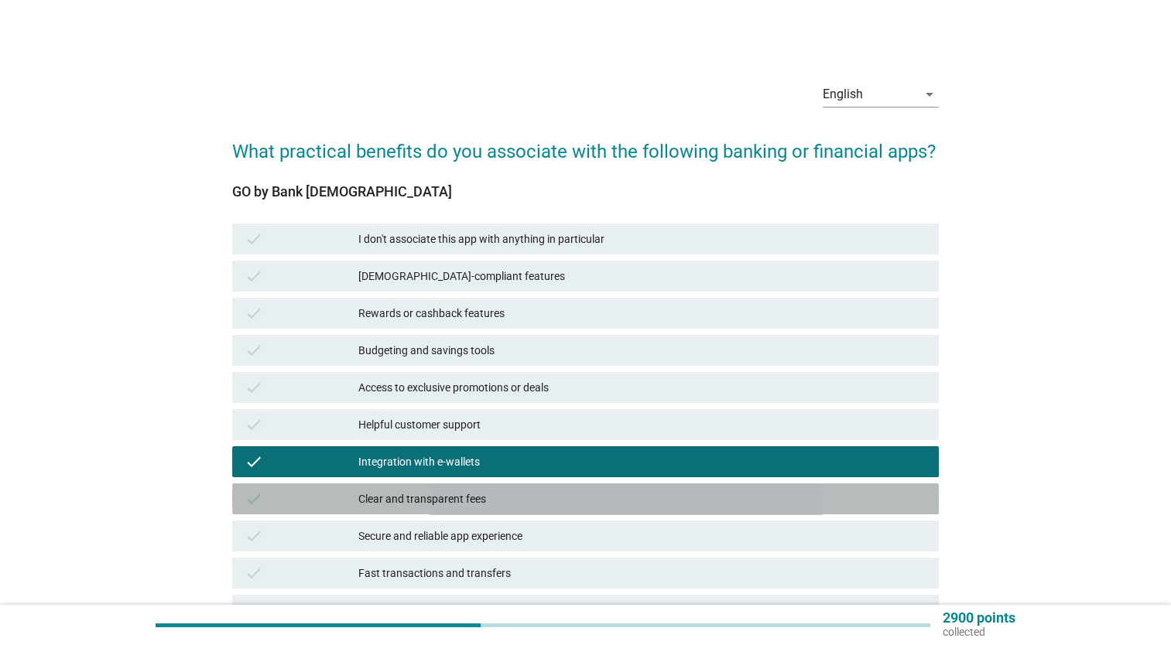
click at [741, 512] on div "check Clear and transparent fees" at bounding box center [585, 499] width 707 height 31
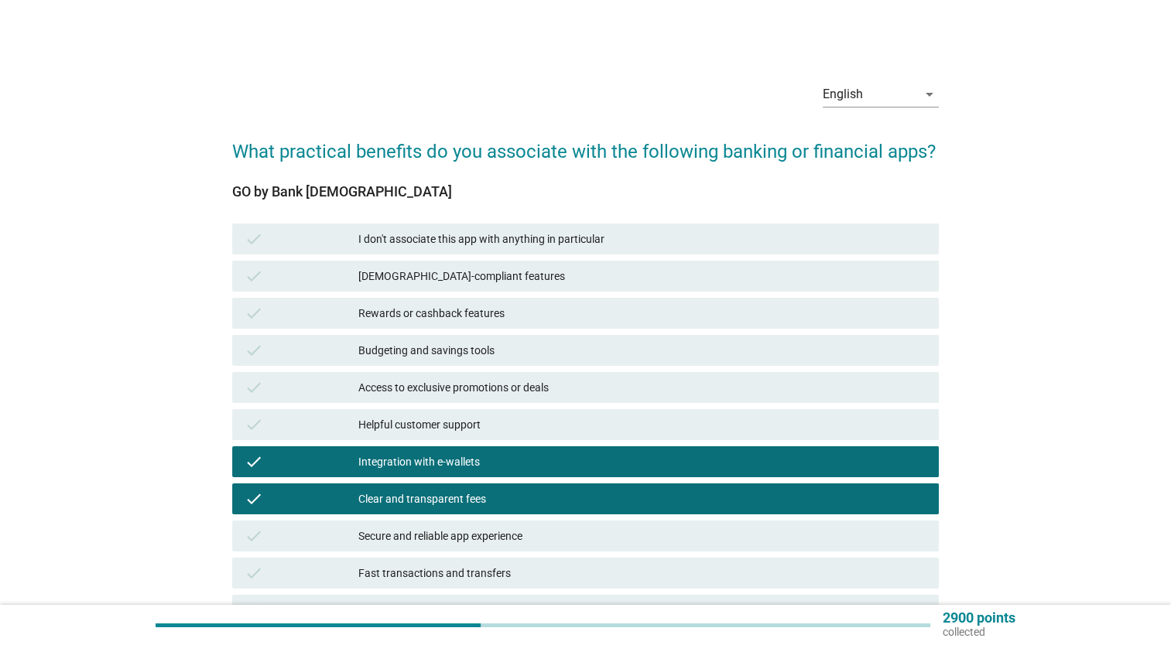
scroll to position [226, 0]
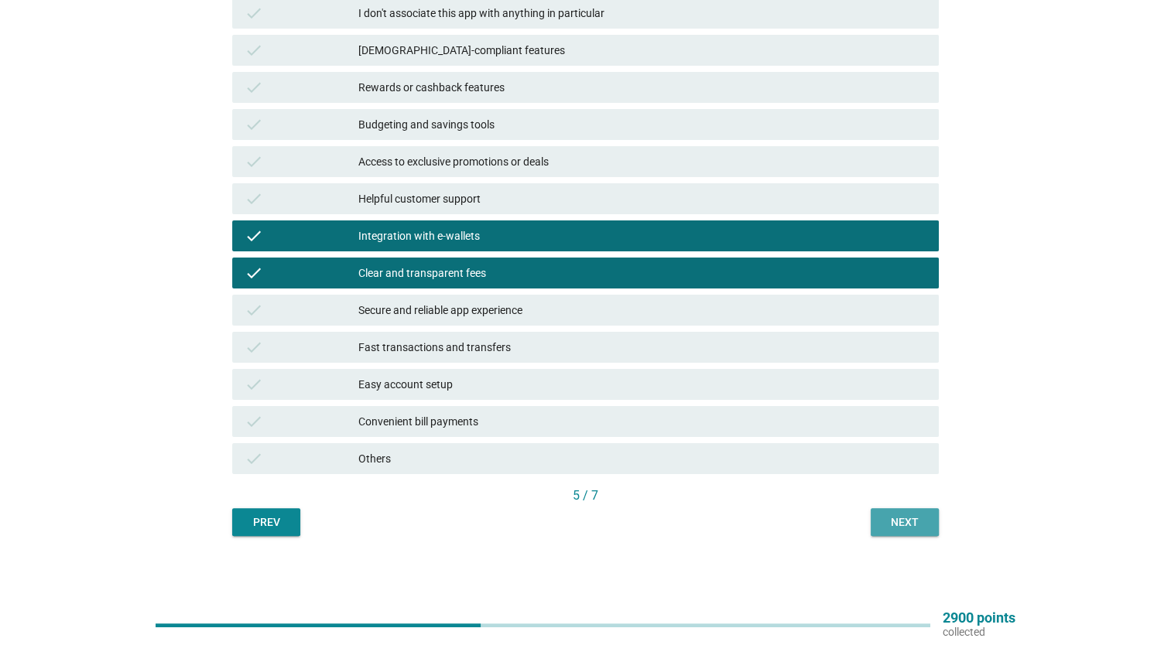
click at [892, 522] on div "Next" at bounding box center [904, 523] width 43 height 16
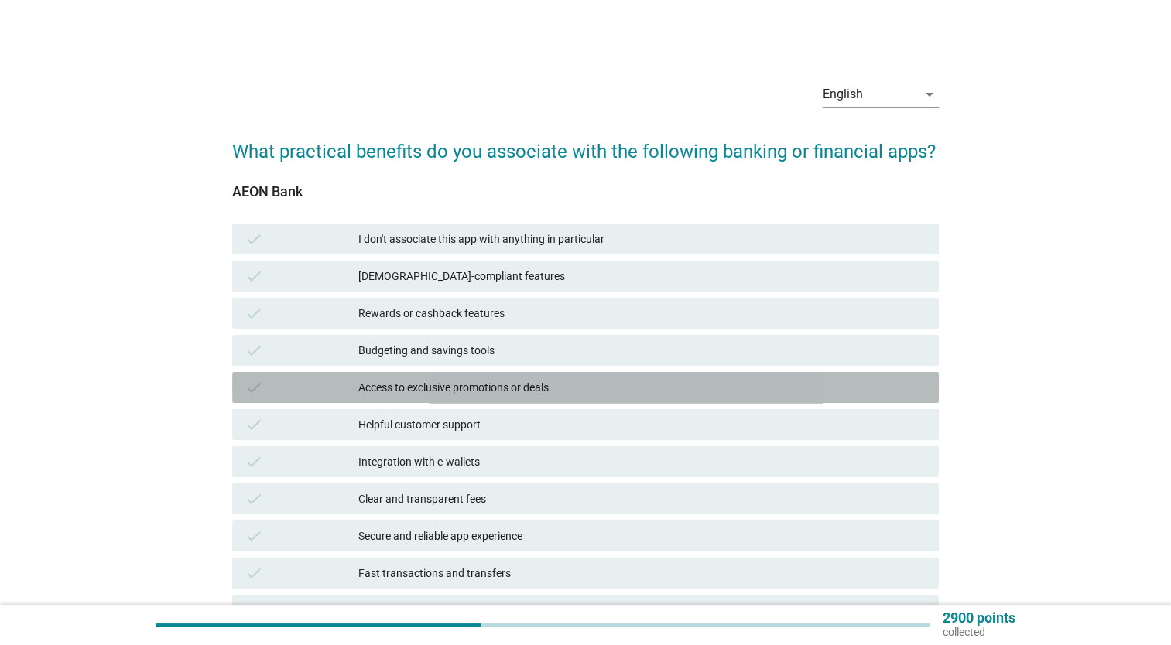
click at [719, 376] on div "check Access to exclusive promotions or deals" at bounding box center [585, 387] width 707 height 31
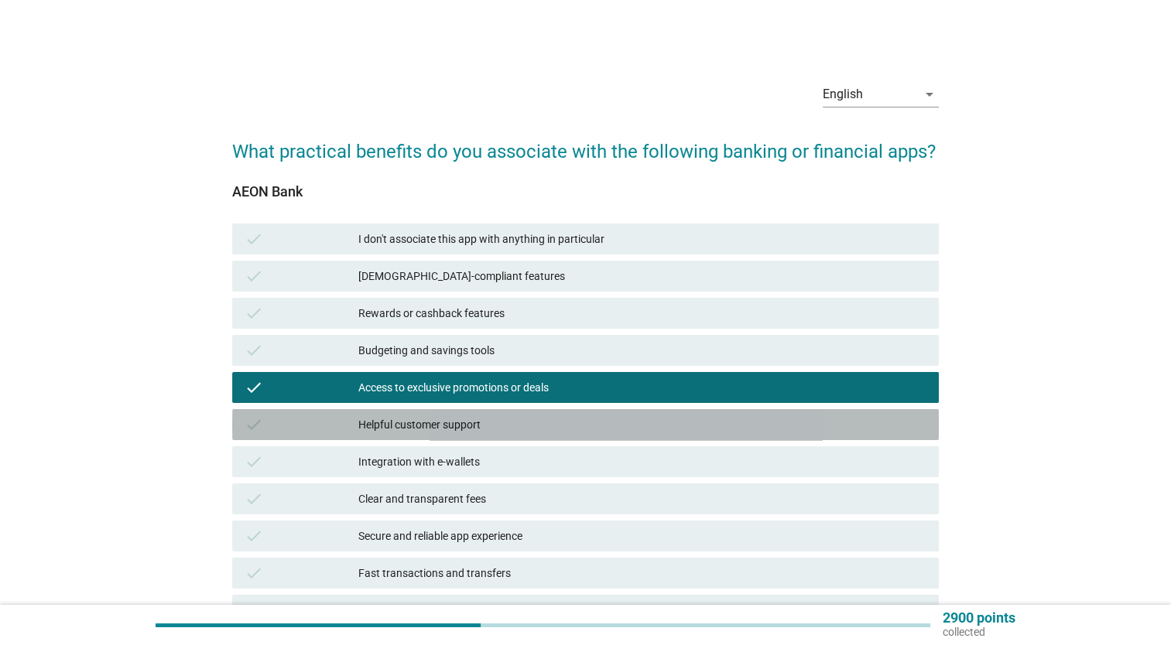
click at [716, 423] on div "Helpful customer support" at bounding box center [642, 425] width 568 height 19
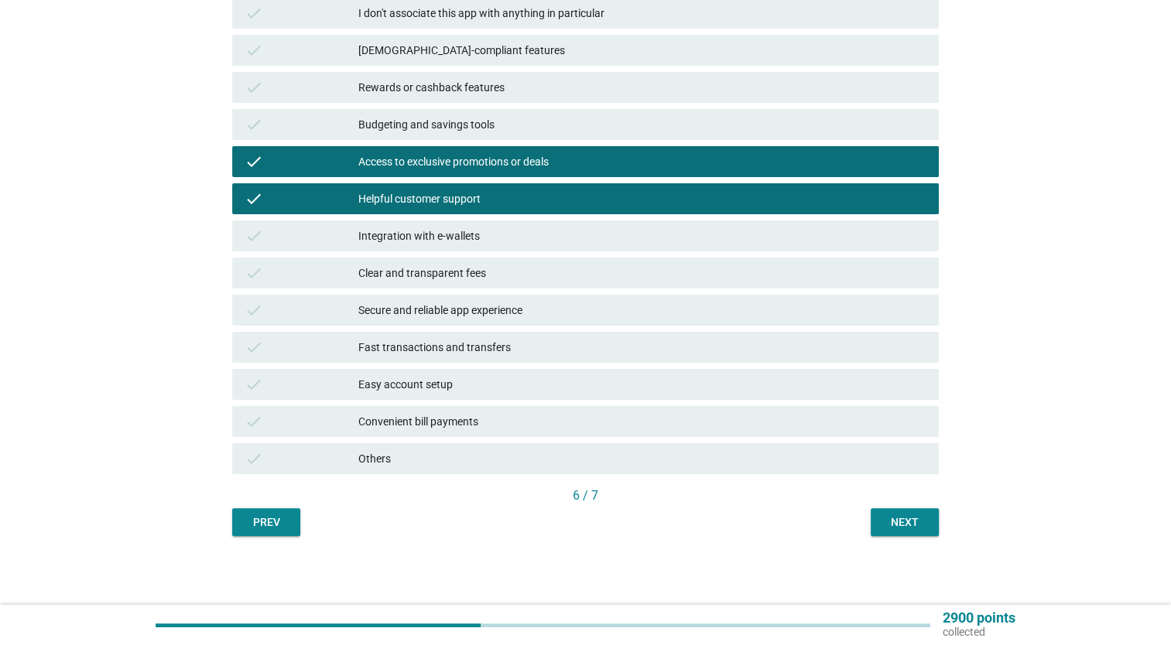
scroll to position [226, 0]
click at [911, 510] on button "Next" at bounding box center [905, 522] width 68 height 28
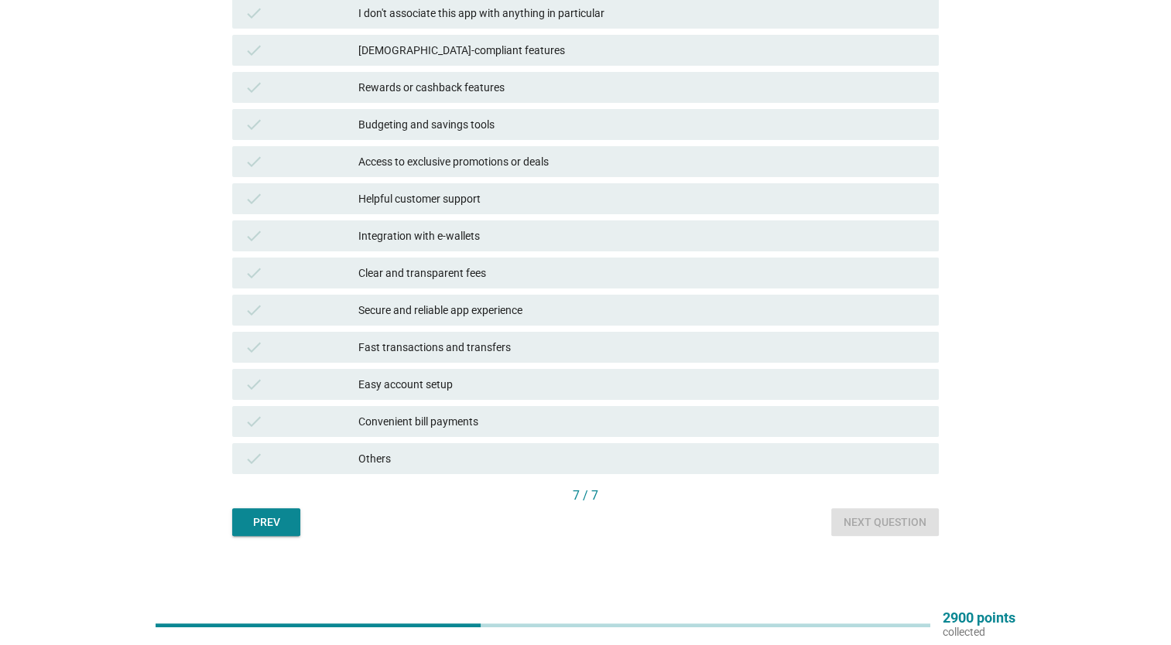
scroll to position [0, 0]
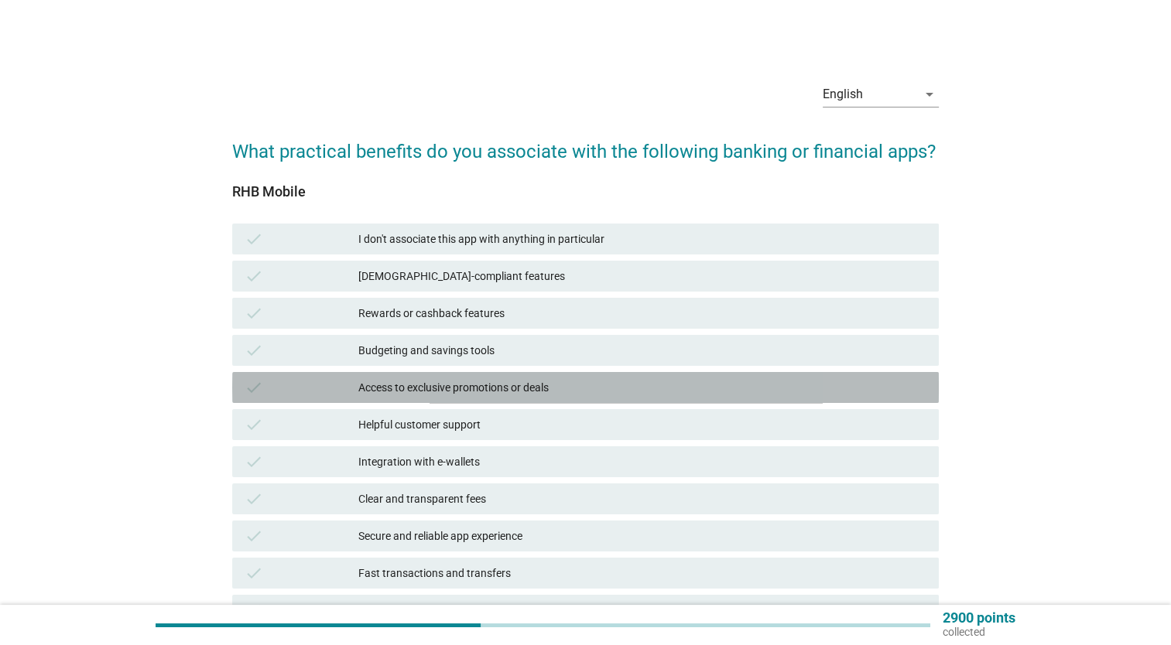
click at [779, 385] on div "Access to exclusive promotions or deals" at bounding box center [642, 387] width 568 height 19
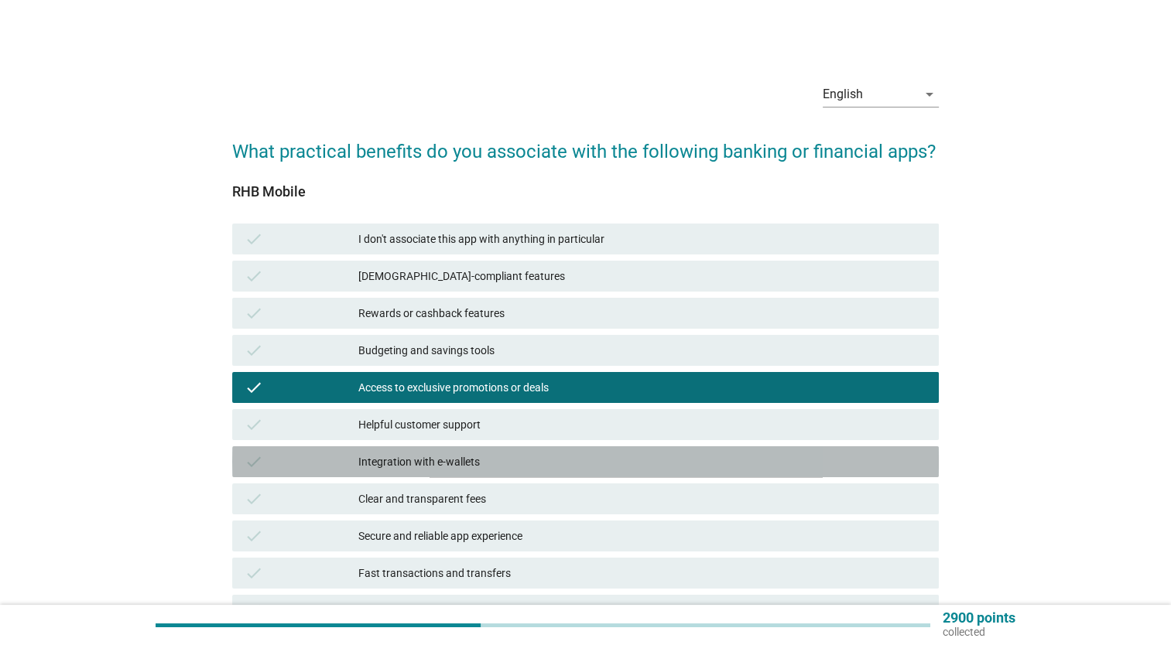
click at [789, 467] on div "Integration with e-wallets" at bounding box center [642, 462] width 568 height 19
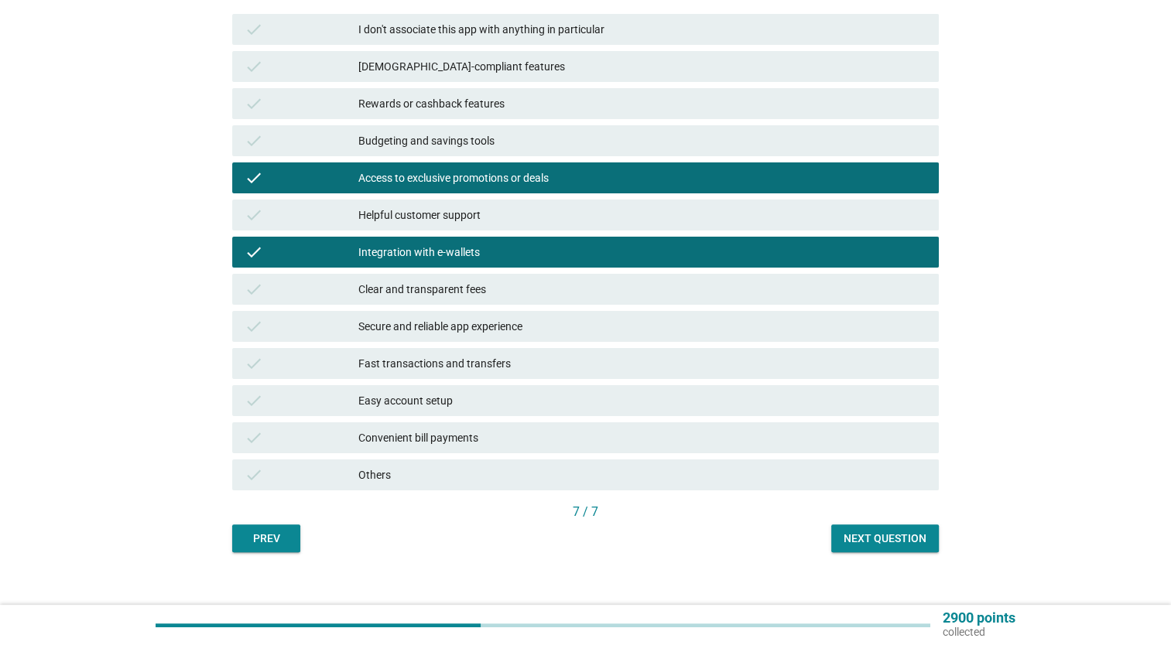
scroll to position [226, 0]
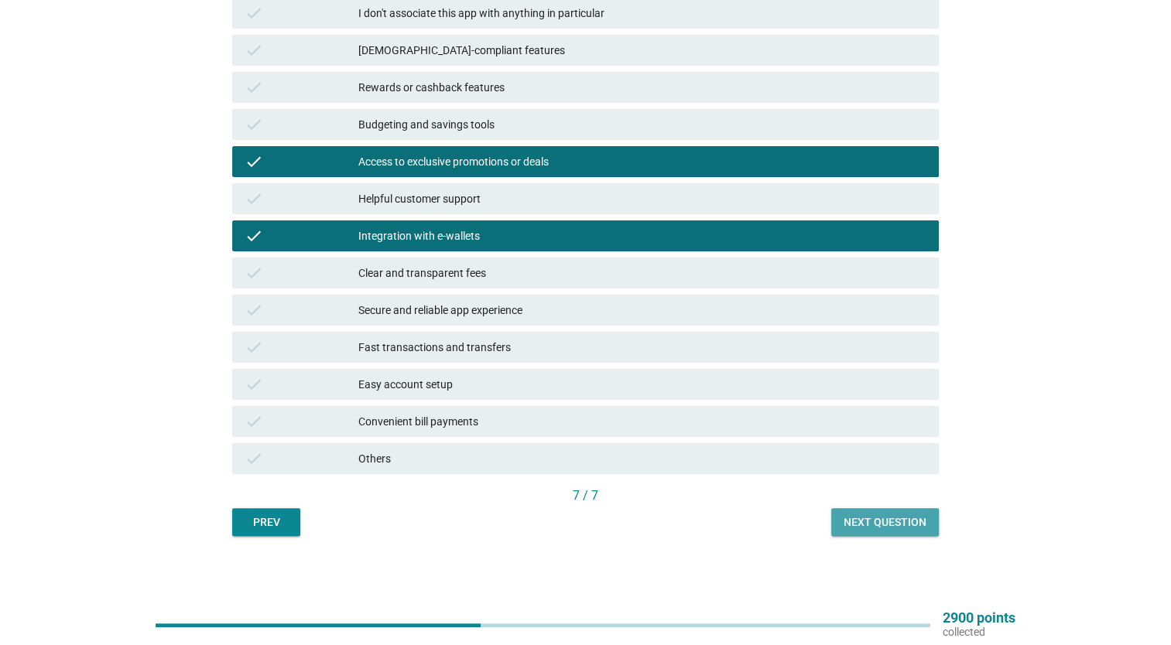
click at [895, 523] on div "Next question" at bounding box center [885, 523] width 83 height 16
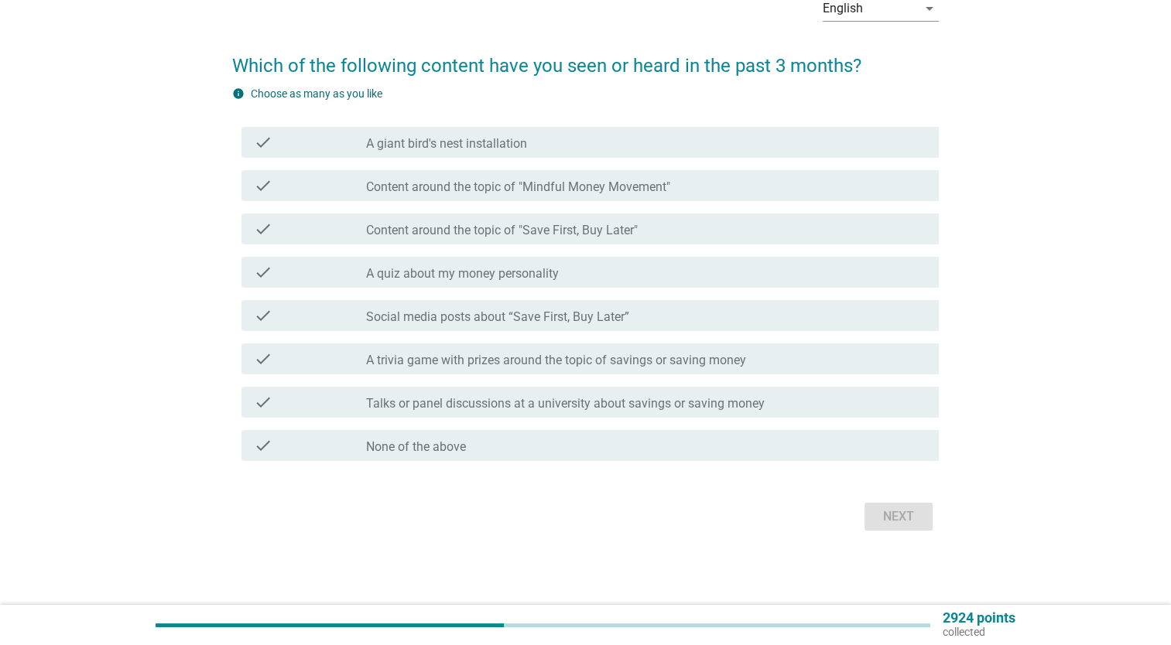
scroll to position [0, 0]
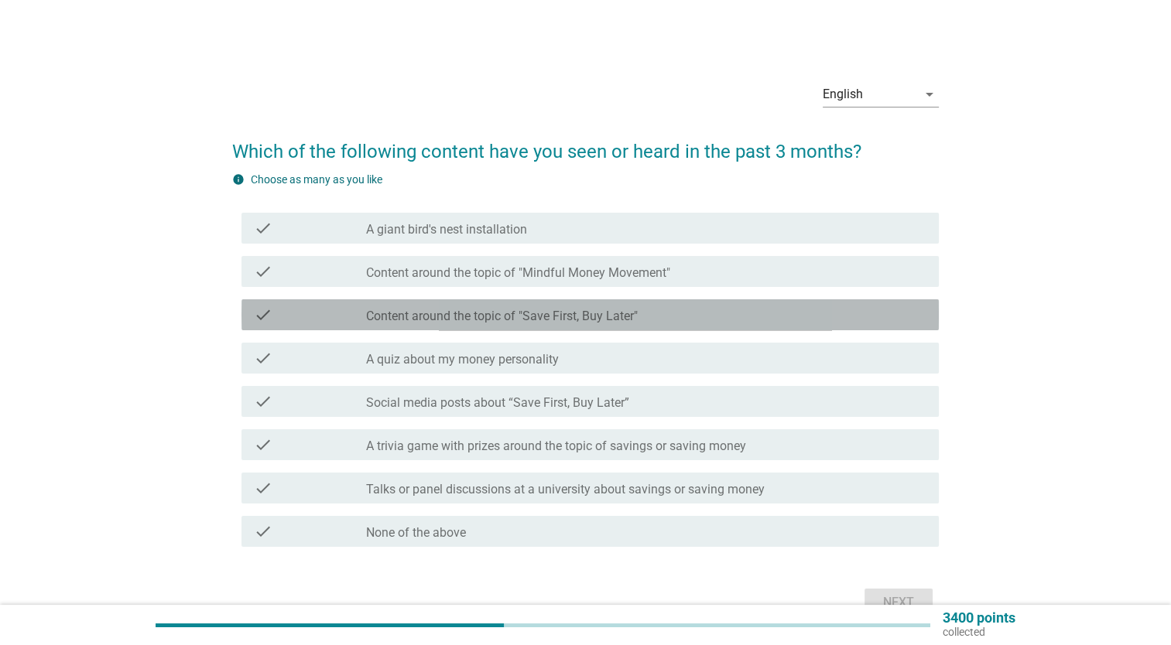
click at [795, 319] on div "check_box_outline_blank Content around the topic of "Save First, Buy Later"" at bounding box center [646, 315] width 560 height 19
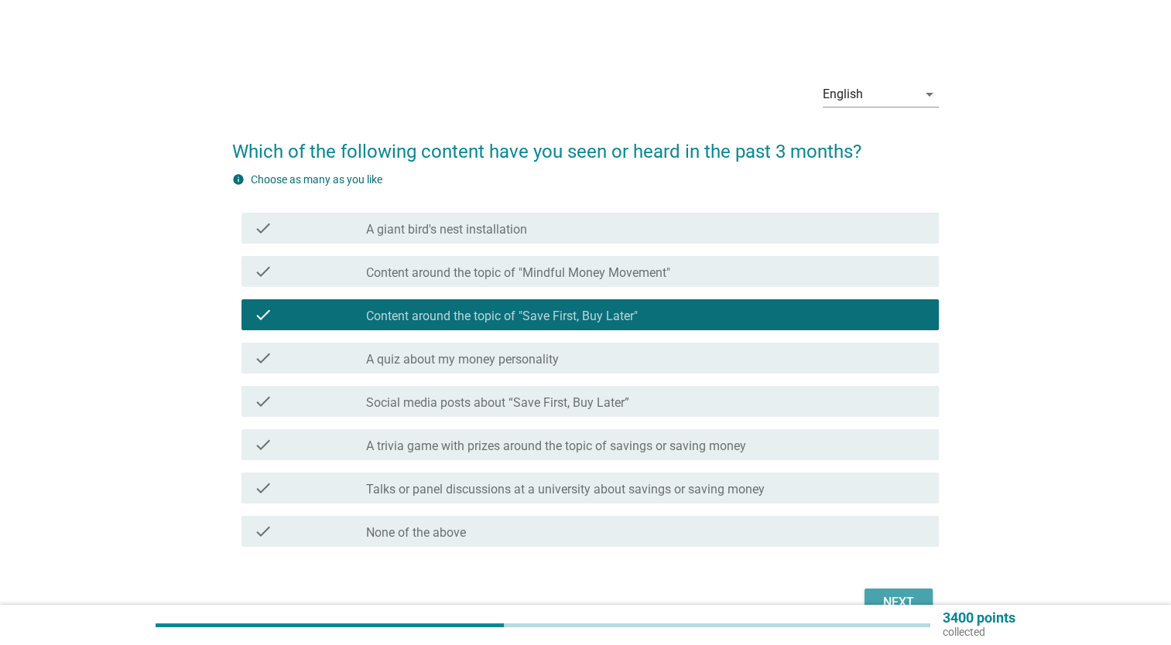
click at [879, 594] on div "Next" at bounding box center [898, 603] width 43 height 19
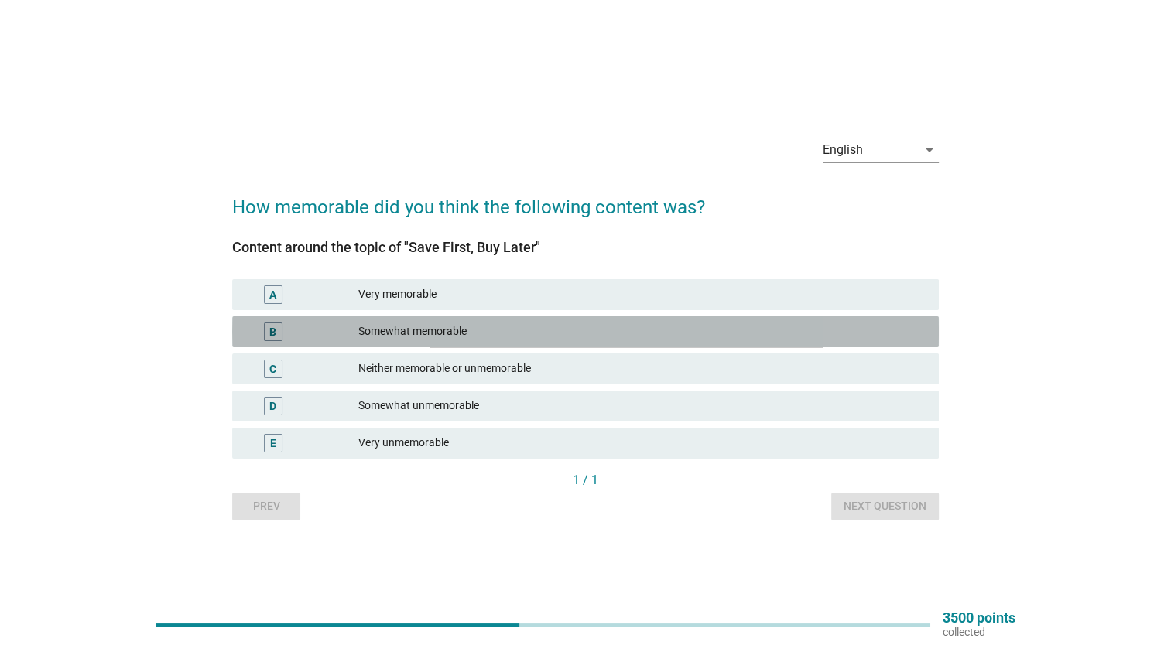
click at [797, 320] on div "B Somewhat memorable" at bounding box center [585, 332] width 707 height 31
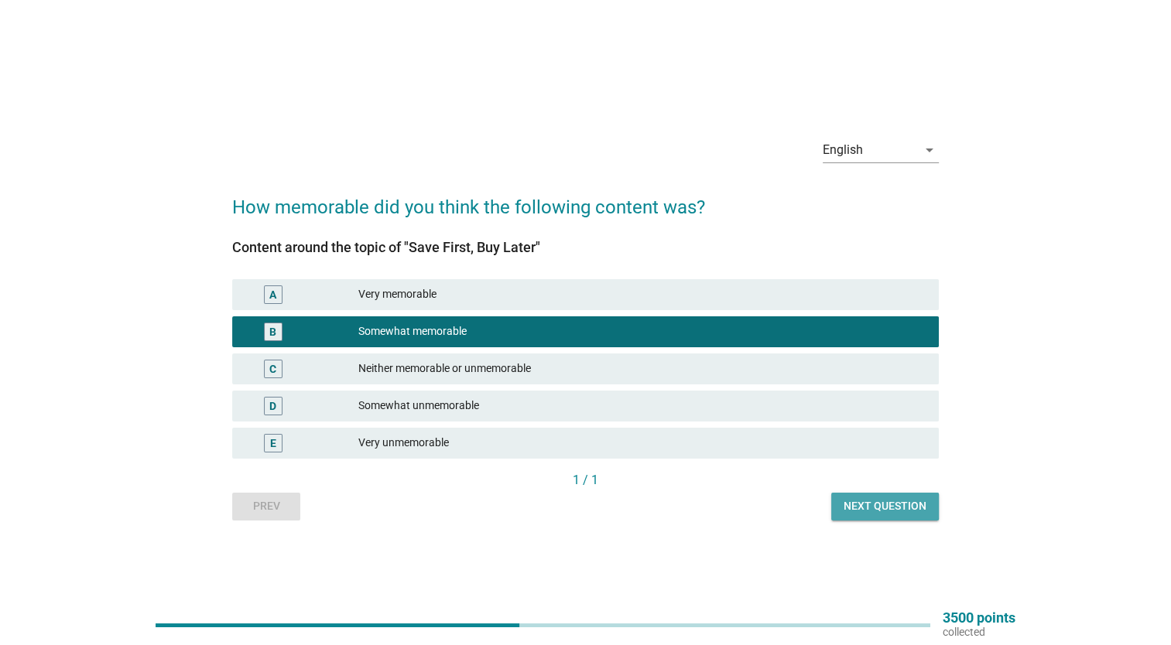
click at [885, 493] on button "Next question" at bounding box center [885, 507] width 108 height 28
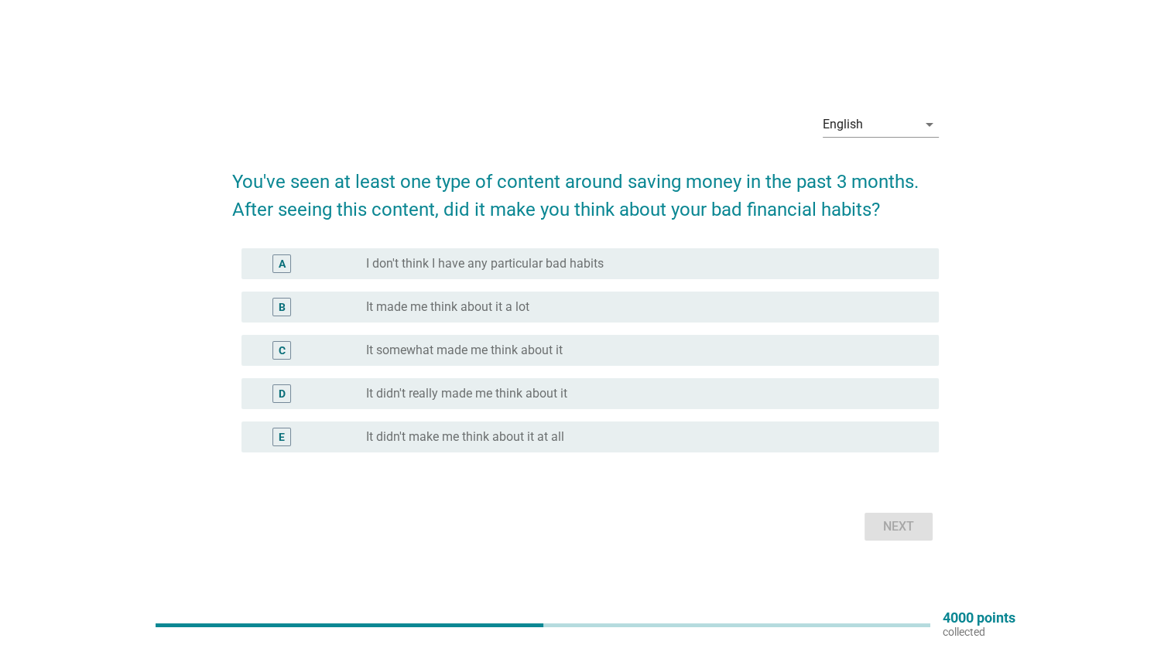
click at [861, 333] on div "C radio_button_unchecked It somewhat made me think about it" at bounding box center [585, 350] width 707 height 43
click at [861, 313] on div "radio_button_unchecked It made me think about it a lot" at bounding box center [640, 306] width 548 height 15
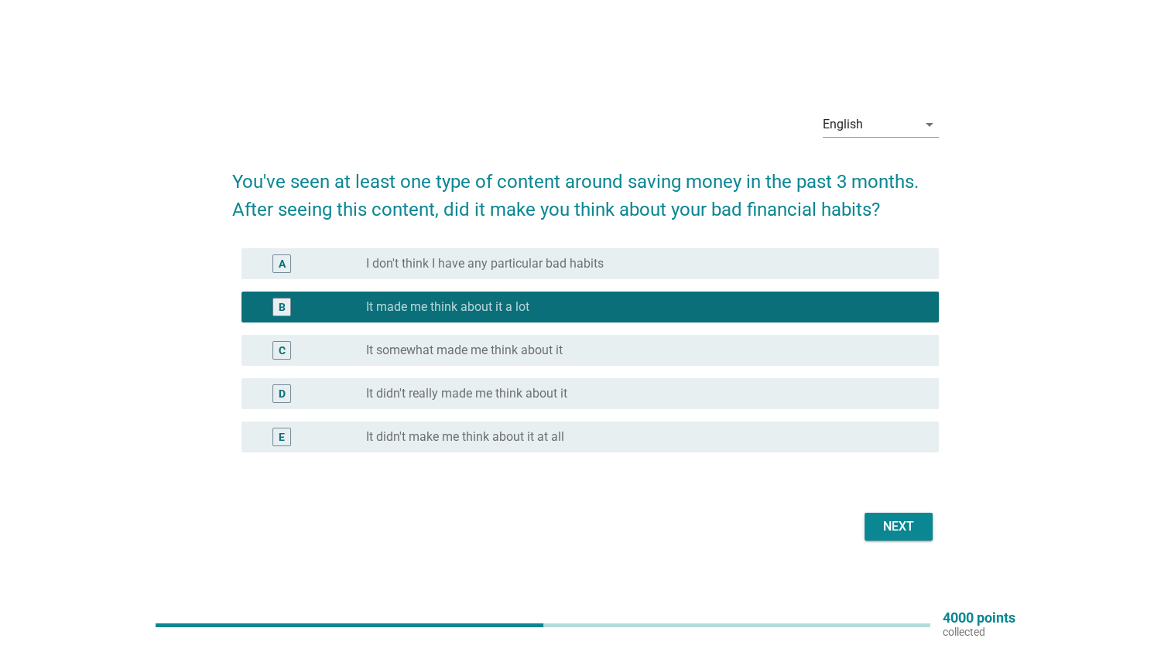
click at [895, 489] on form "You've seen at least one type of content around saving money in the past 3 mont…" at bounding box center [585, 348] width 707 height 393
click at [889, 527] on div "Next" at bounding box center [898, 527] width 43 height 19
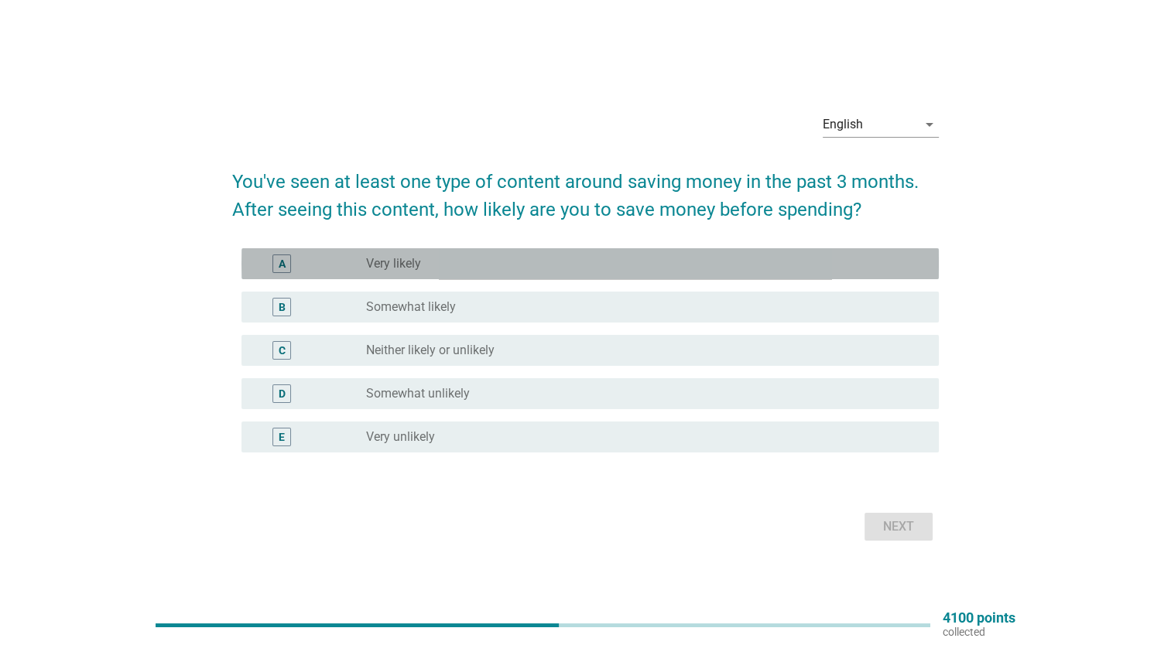
click at [879, 277] on div "A radio_button_unchecked Very likely" at bounding box center [589, 263] width 697 height 31
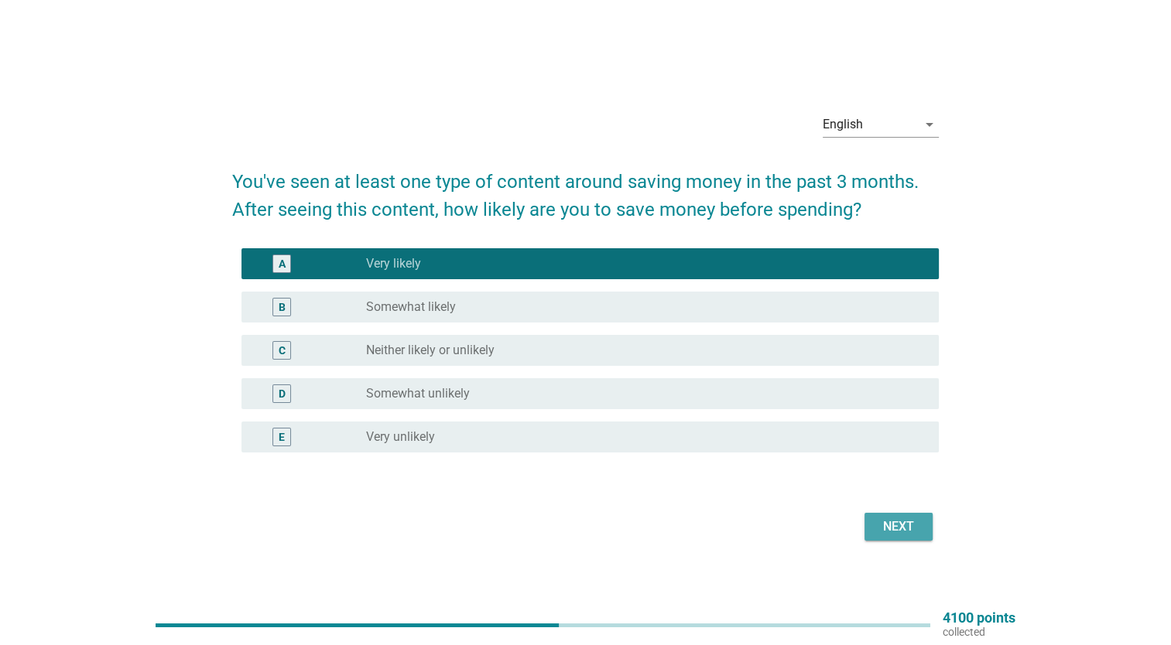
click at [892, 514] on button "Next" at bounding box center [898, 527] width 68 height 28
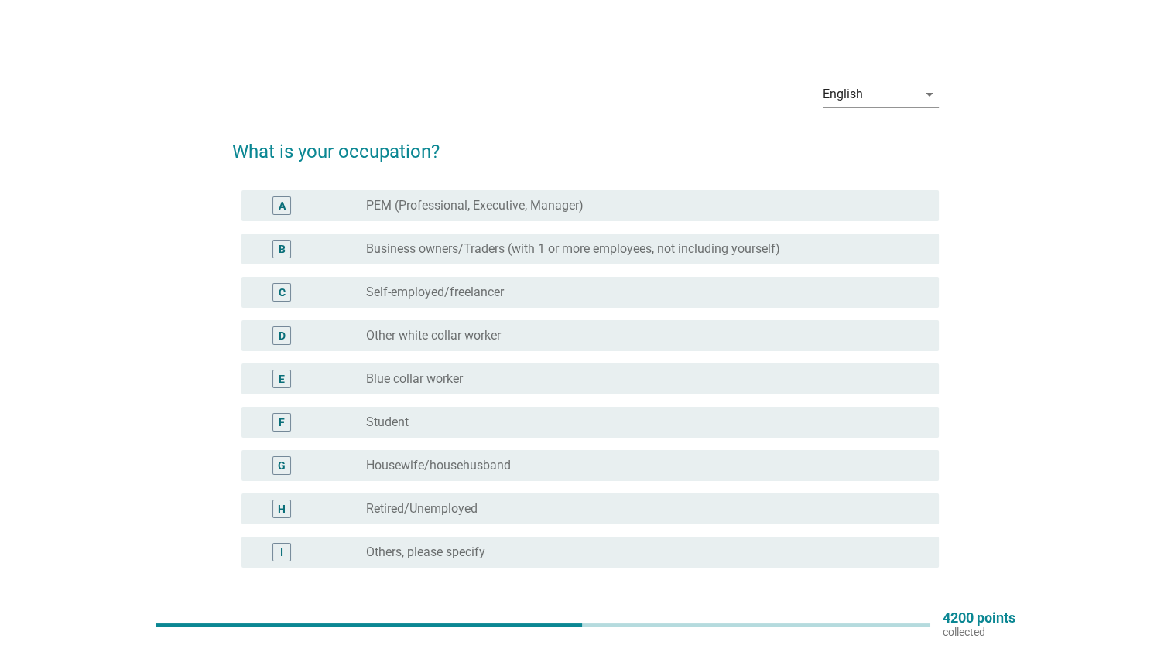
scroll to position [53, 0]
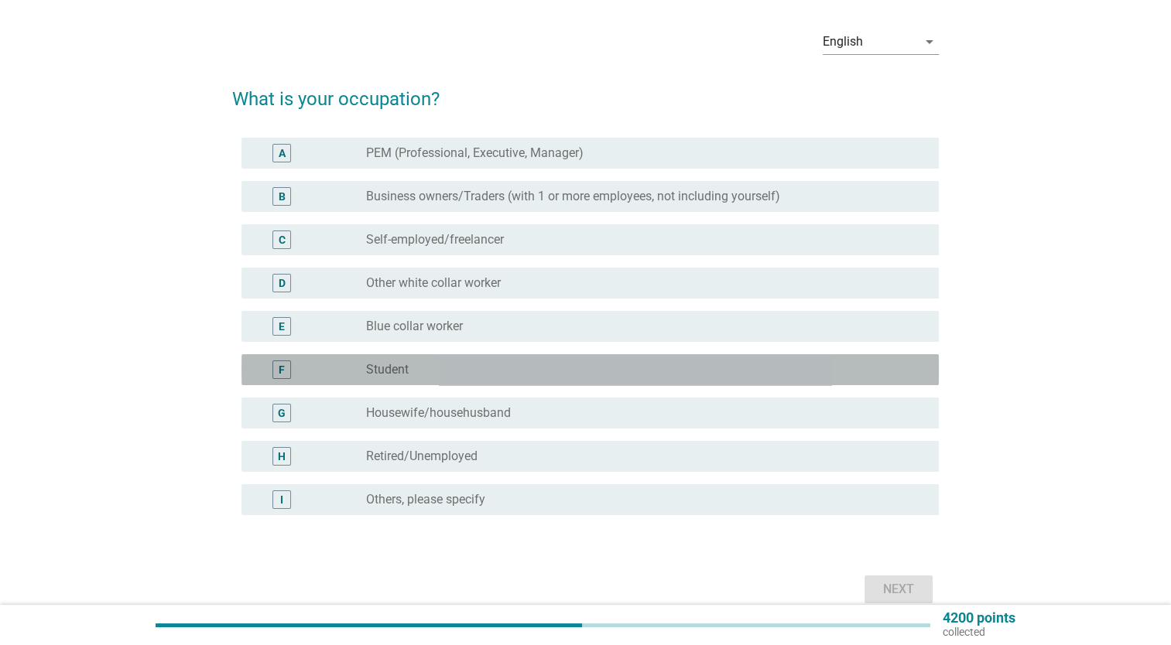
click at [747, 376] on div "radio_button_unchecked Student" at bounding box center [640, 369] width 548 height 15
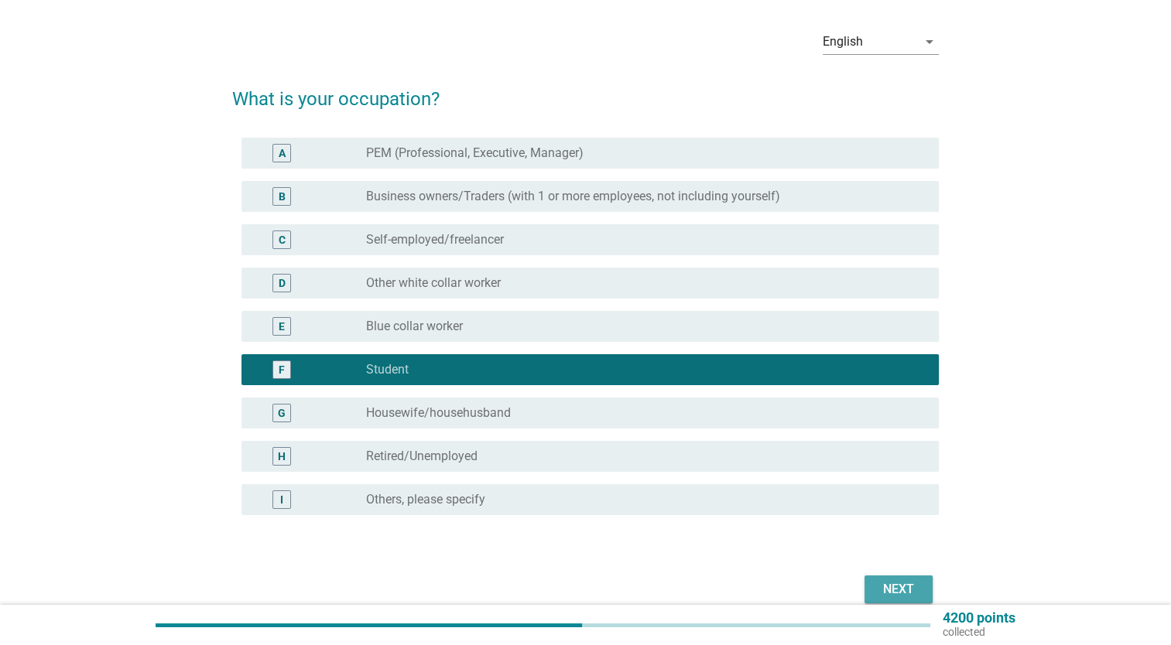
click at [882, 584] on div "Next" at bounding box center [898, 589] width 43 height 19
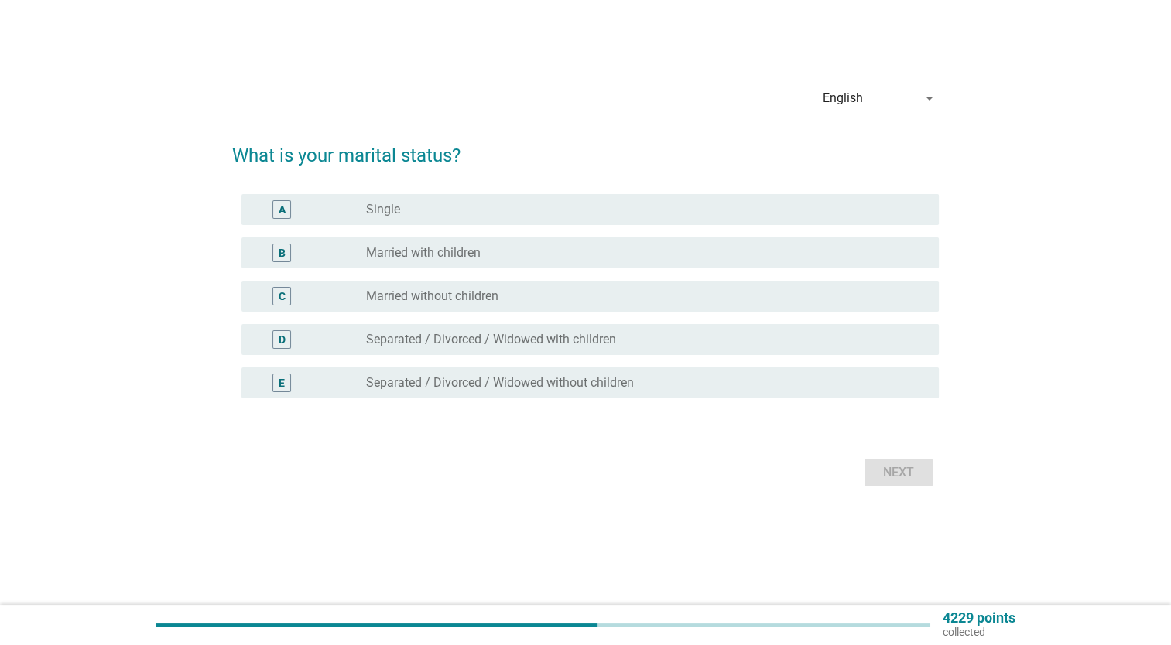
scroll to position [0, 0]
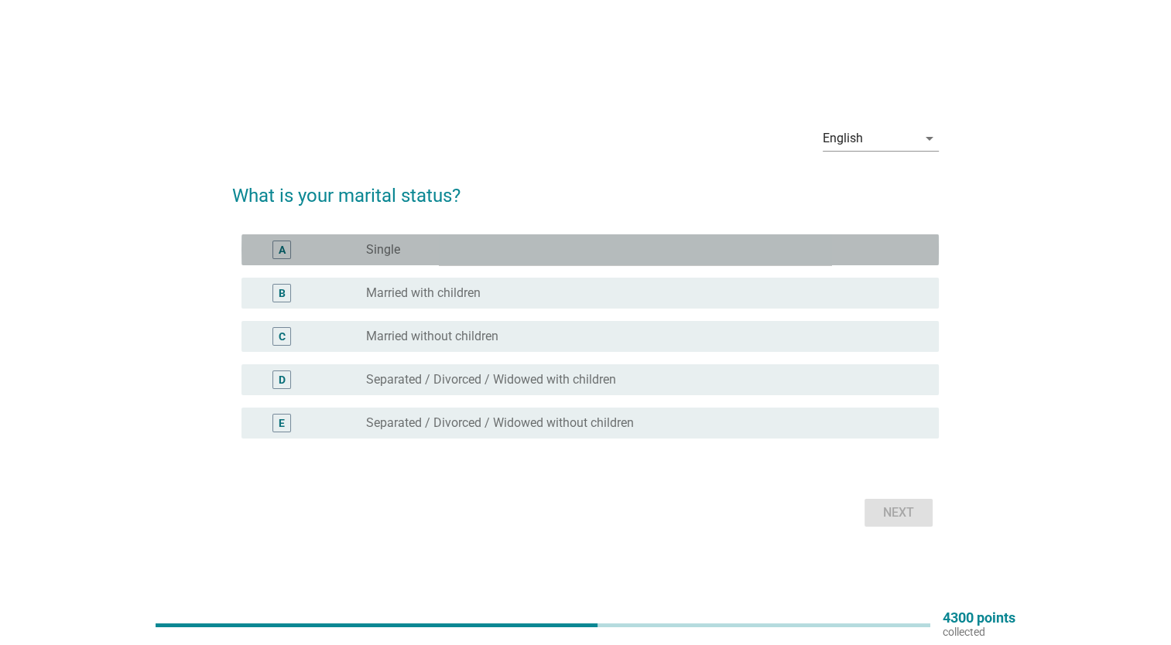
click at [800, 262] on div "A radio_button_unchecked Single" at bounding box center [589, 249] width 697 height 31
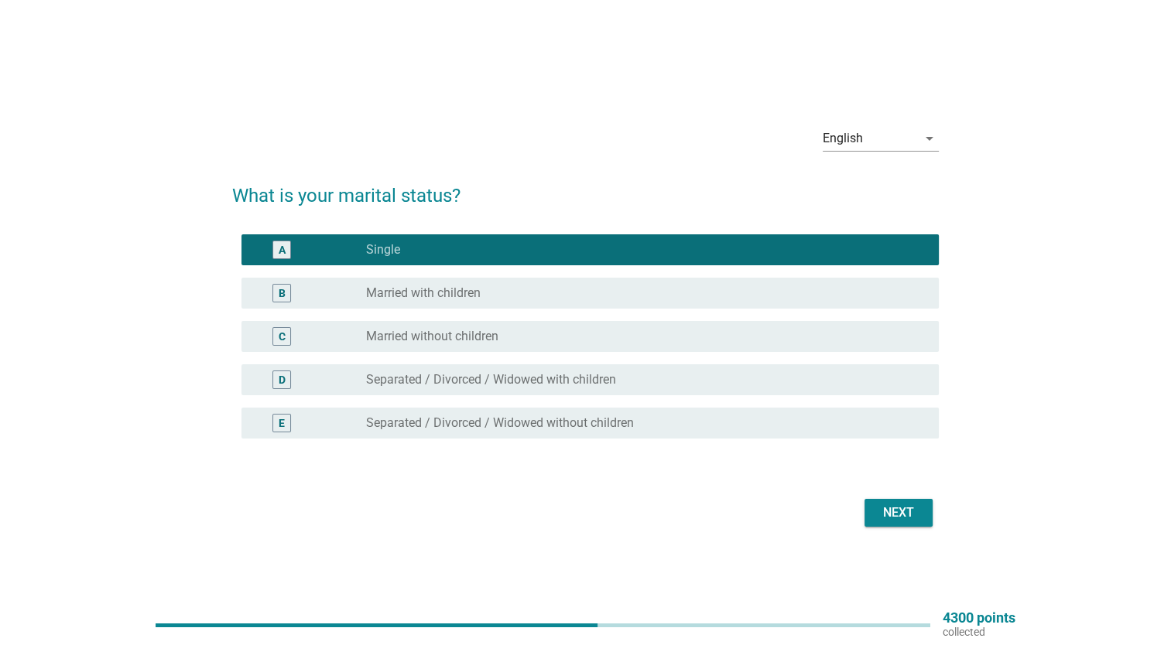
click at [870, 495] on div "Next" at bounding box center [585, 512] width 707 height 37
click at [891, 515] on div "Next" at bounding box center [898, 513] width 43 height 19
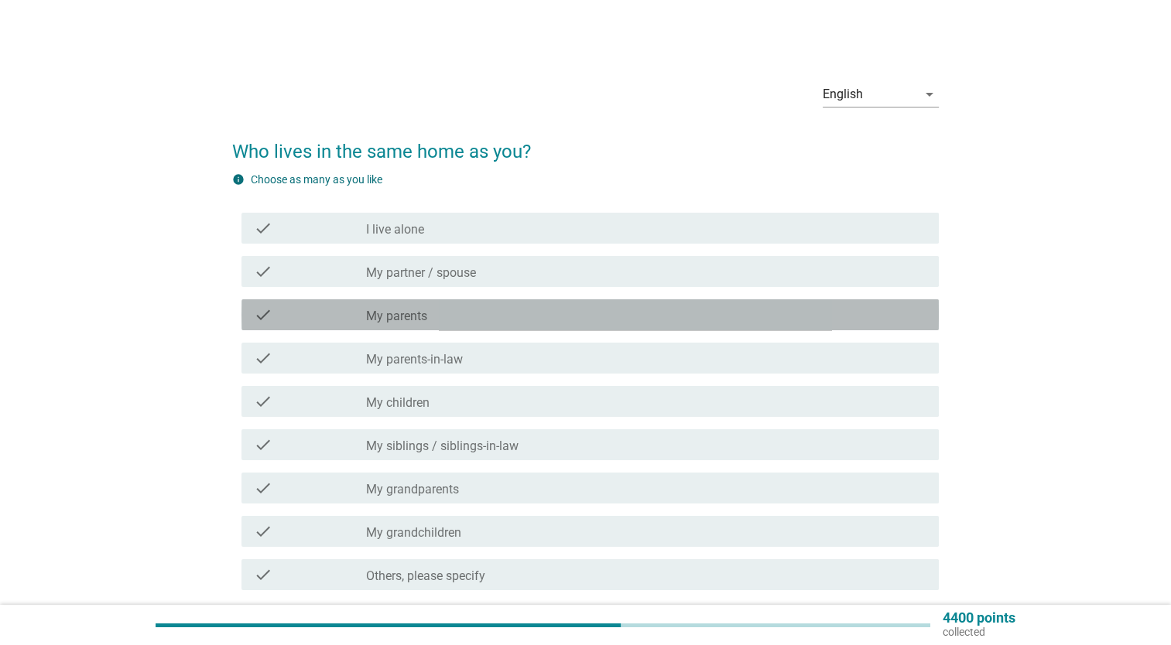
click at [783, 321] on div "check_box_outline_blank My parents" at bounding box center [646, 315] width 560 height 19
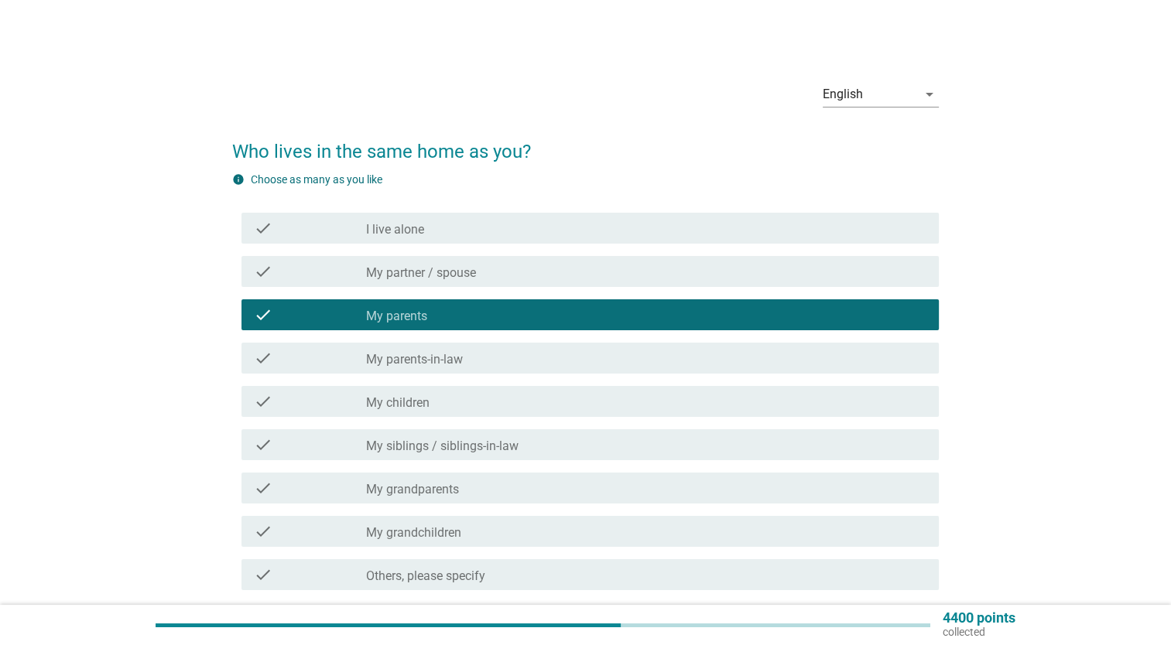
scroll to position [128, 0]
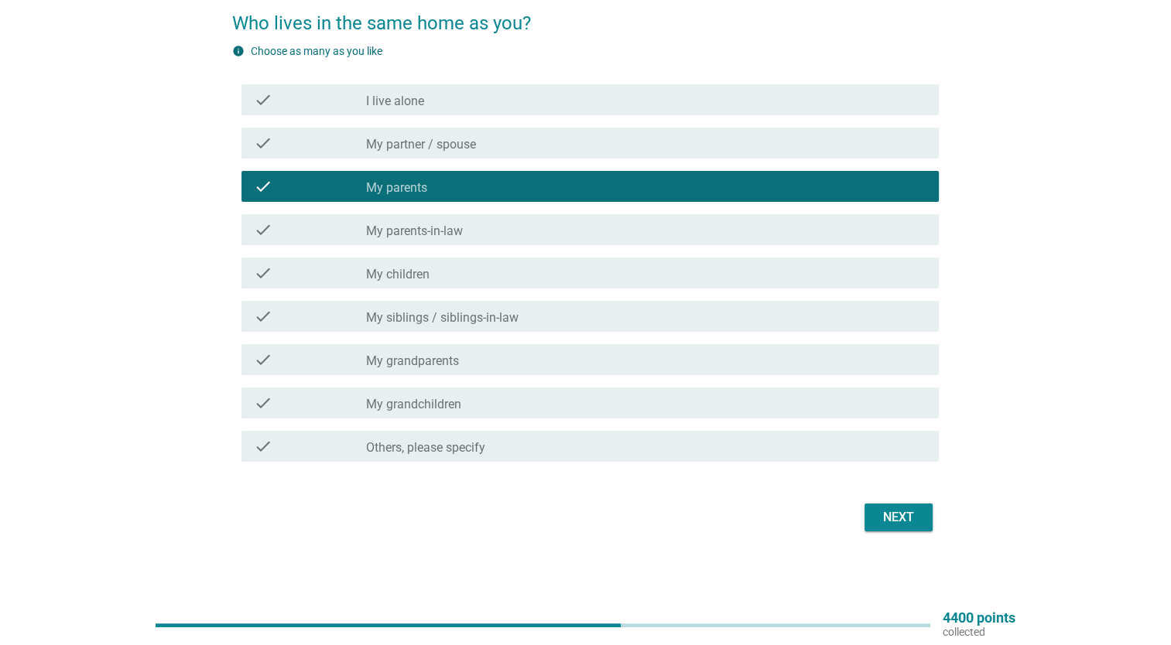
click at [891, 532] on div "Next" at bounding box center [585, 517] width 707 height 37
click at [895, 508] on div "Next" at bounding box center [898, 517] width 43 height 19
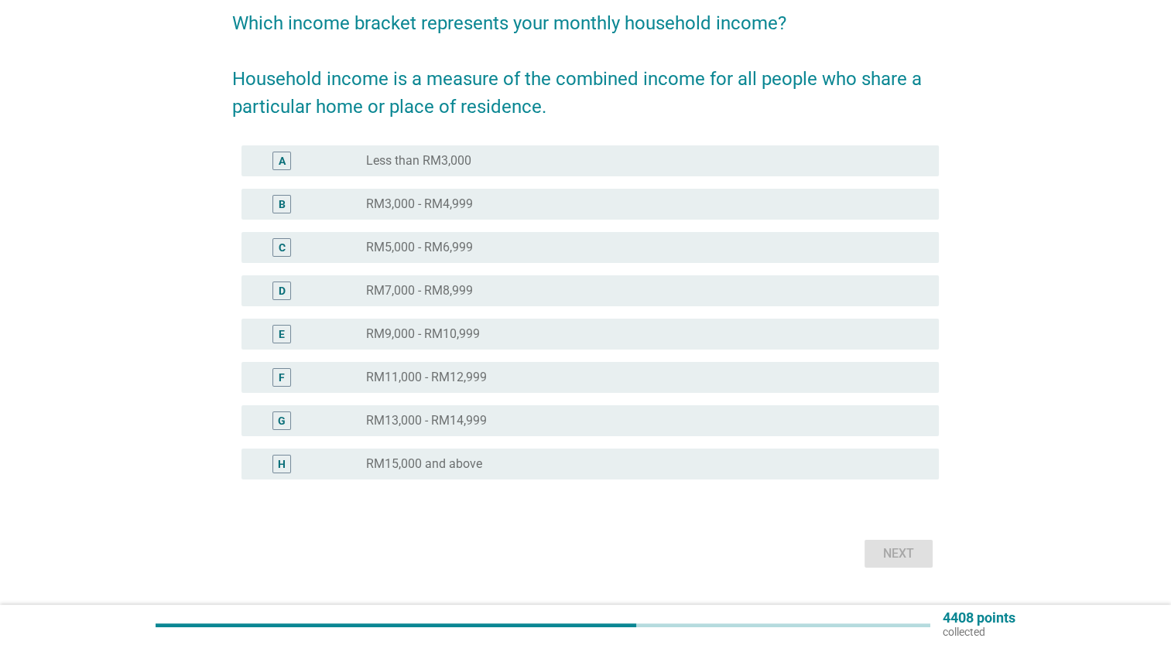
scroll to position [0, 0]
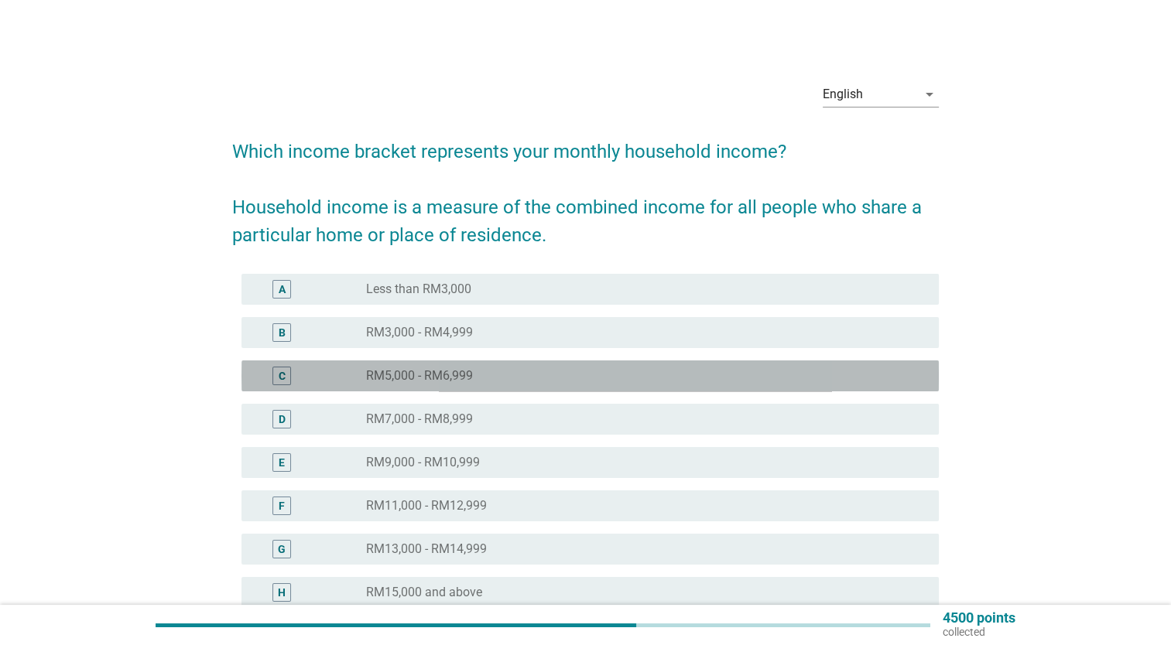
click at [823, 382] on div "radio_button_unchecked RM5,000 - RM6,999" at bounding box center [640, 375] width 548 height 15
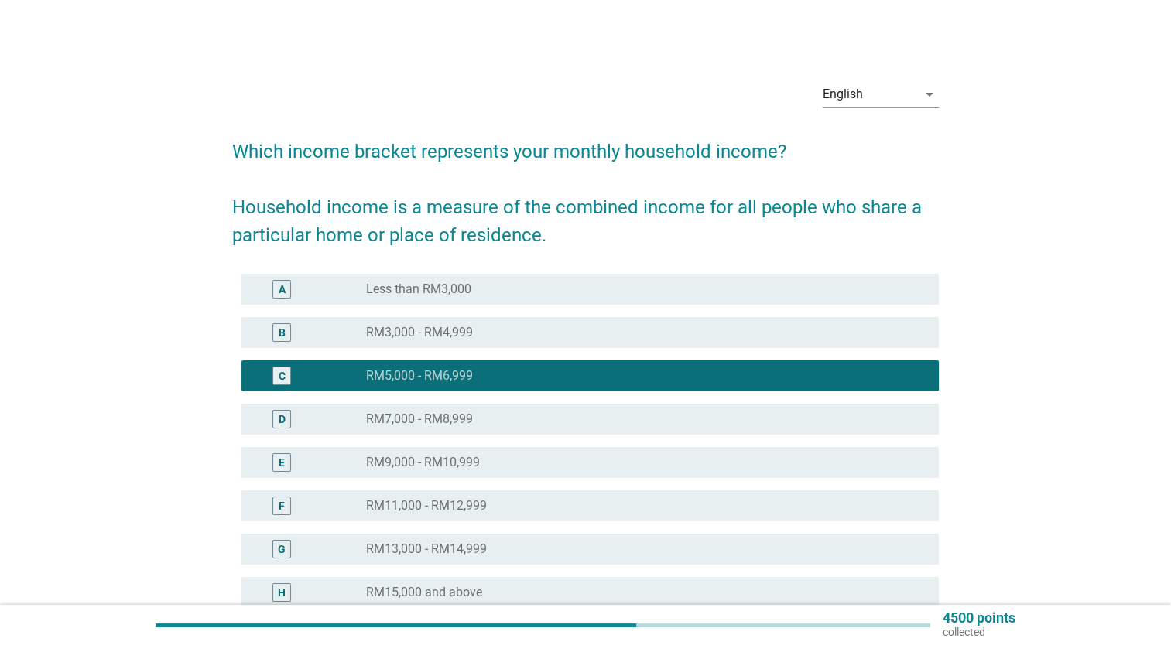
scroll to position [165, 0]
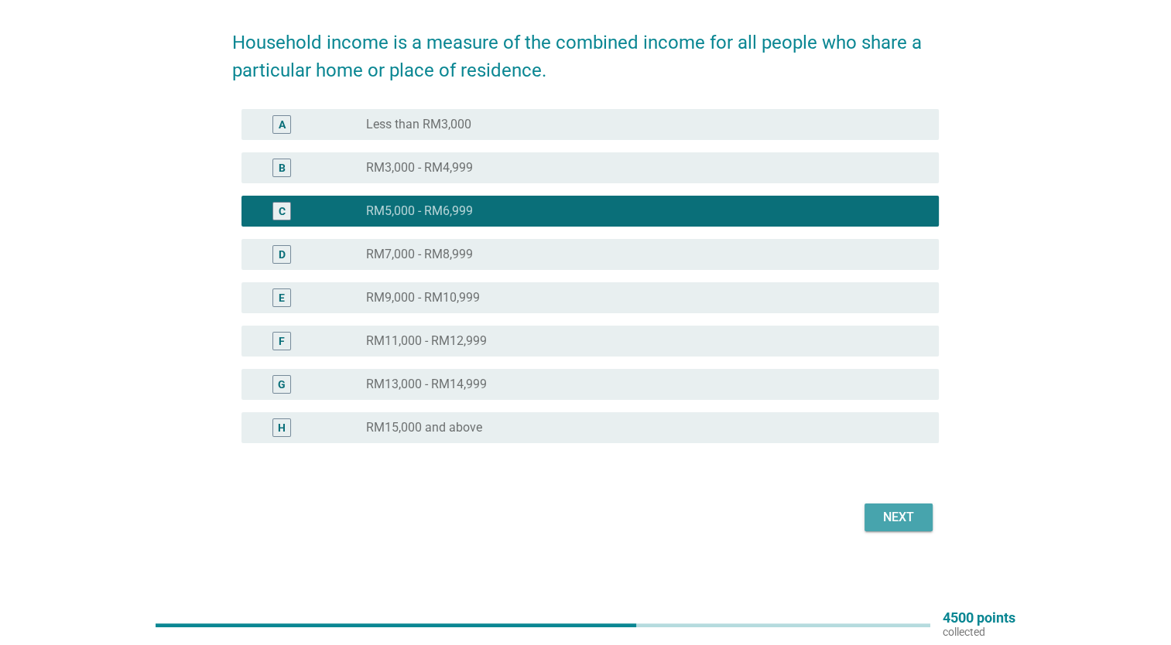
click at [898, 509] on div "Next" at bounding box center [898, 517] width 43 height 19
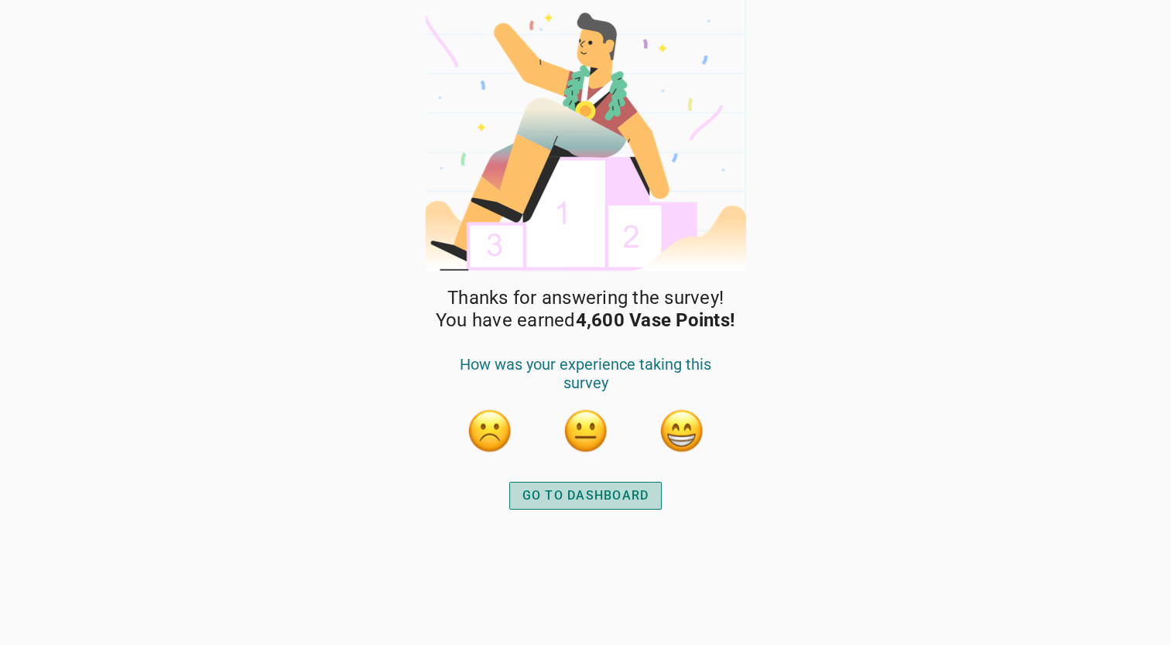
click at [628, 498] on div "GO TO DASHBOARD" at bounding box center [585, 496] width 127 height 19
click at [613, 497] on div "GO TO DASHBOARD" at bounding box center [585, 496] width 127 height 19
click at [639, 497] on div "GO TO DASHBOARD" at bounding box center [585, 496] width 127 height 19
